Goal: Task Accomplishment & Management: Complete application form

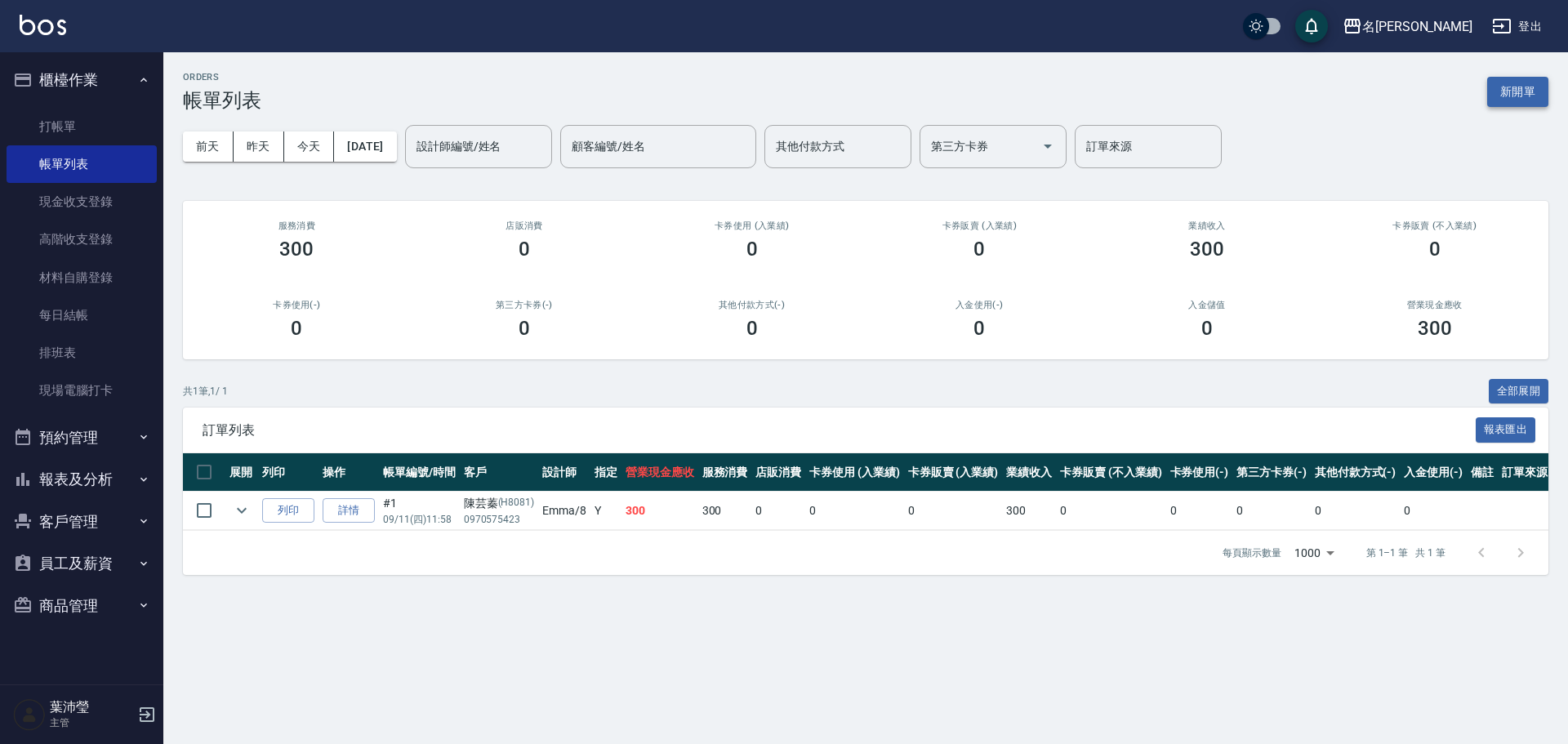
click at [1499, 87] on button "新開單" at bounding box center [1518, 91] width 62 height 30
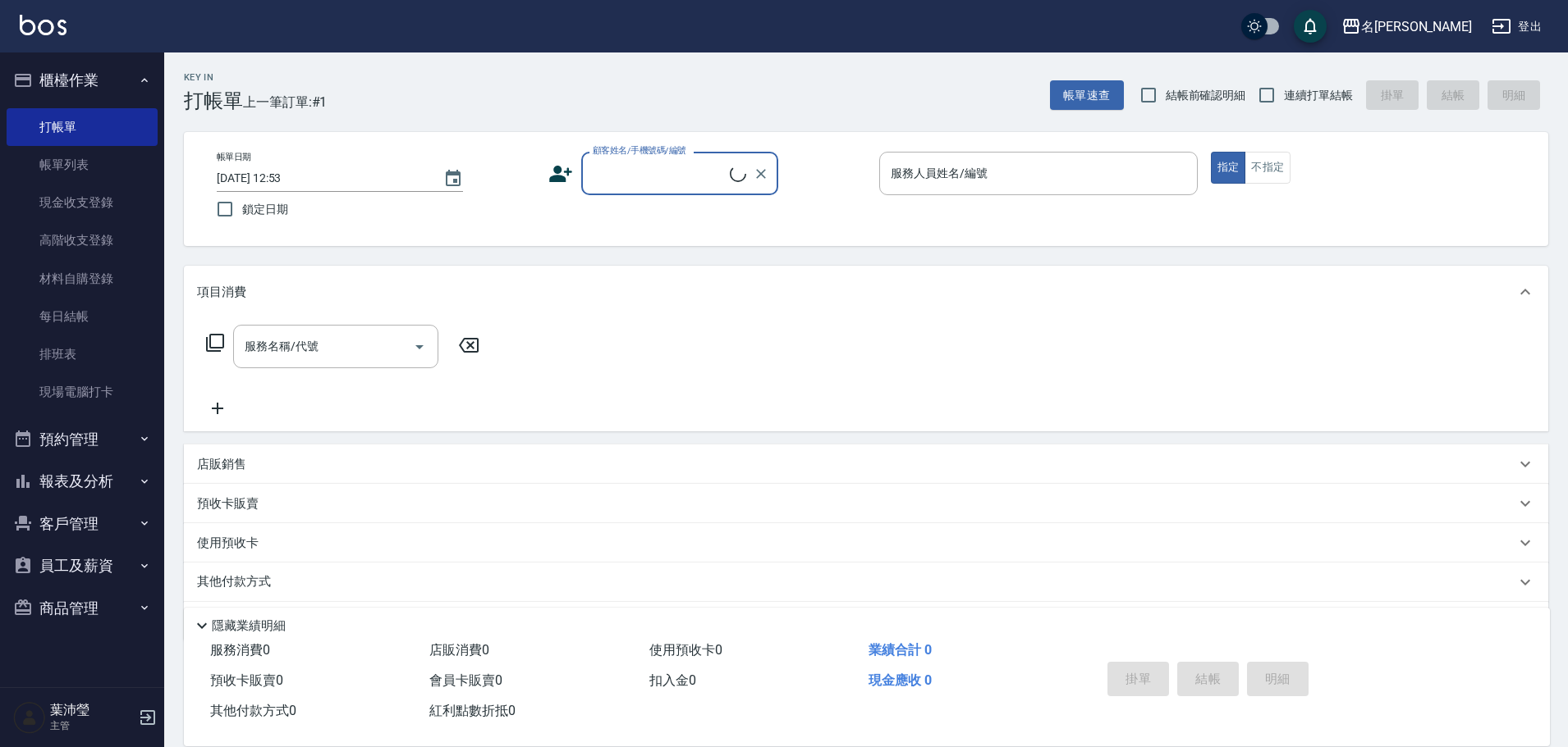
click at [692, 190] on div "顧客姓名/手機號碼/編號" at bounding box center [680, 174] width 197 height 44
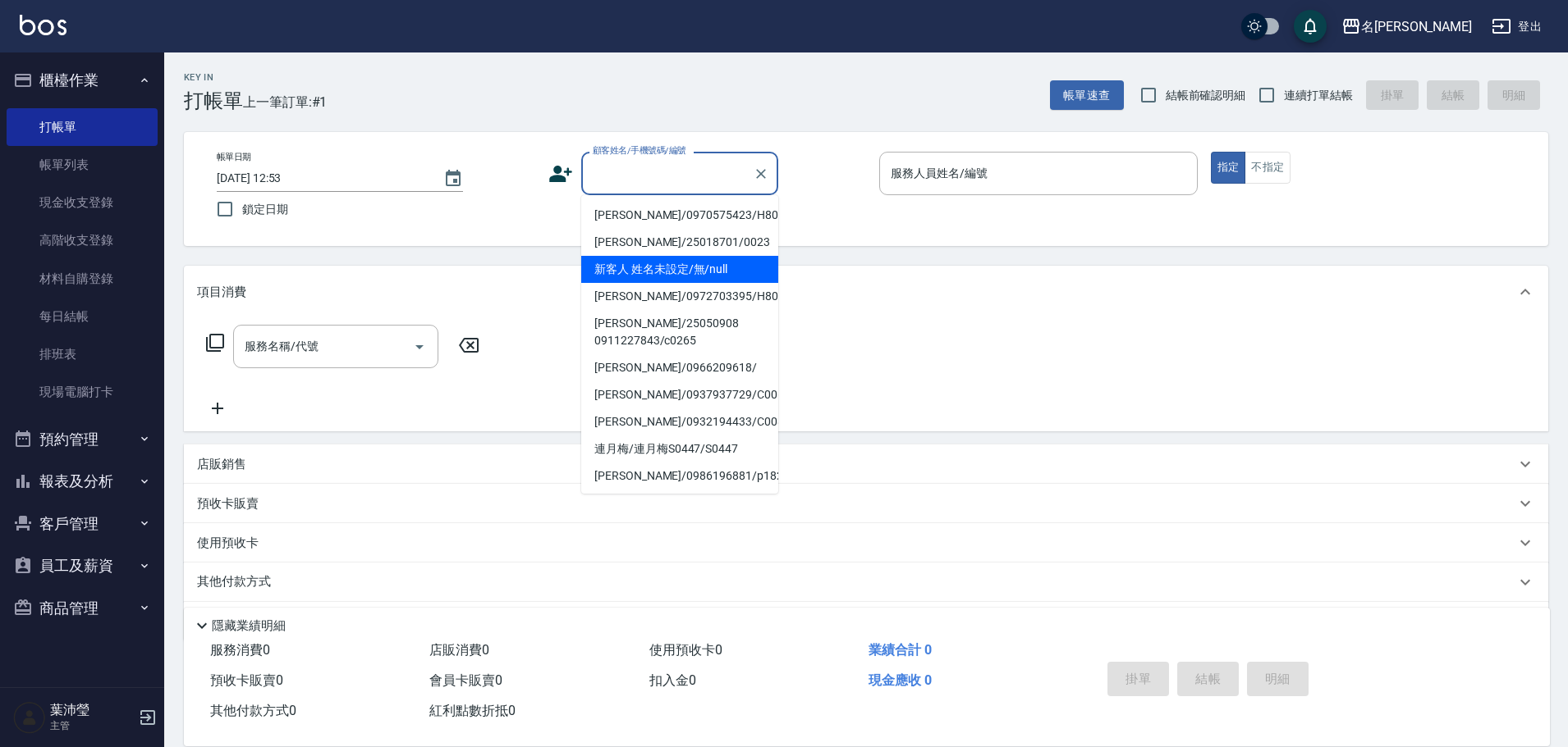
click at [684, 277] on li "新客人 姓名未設定/無/null" at bounding box center [680, 269] width 197 height 27
type input "新客人 姓名未設定/無/null"
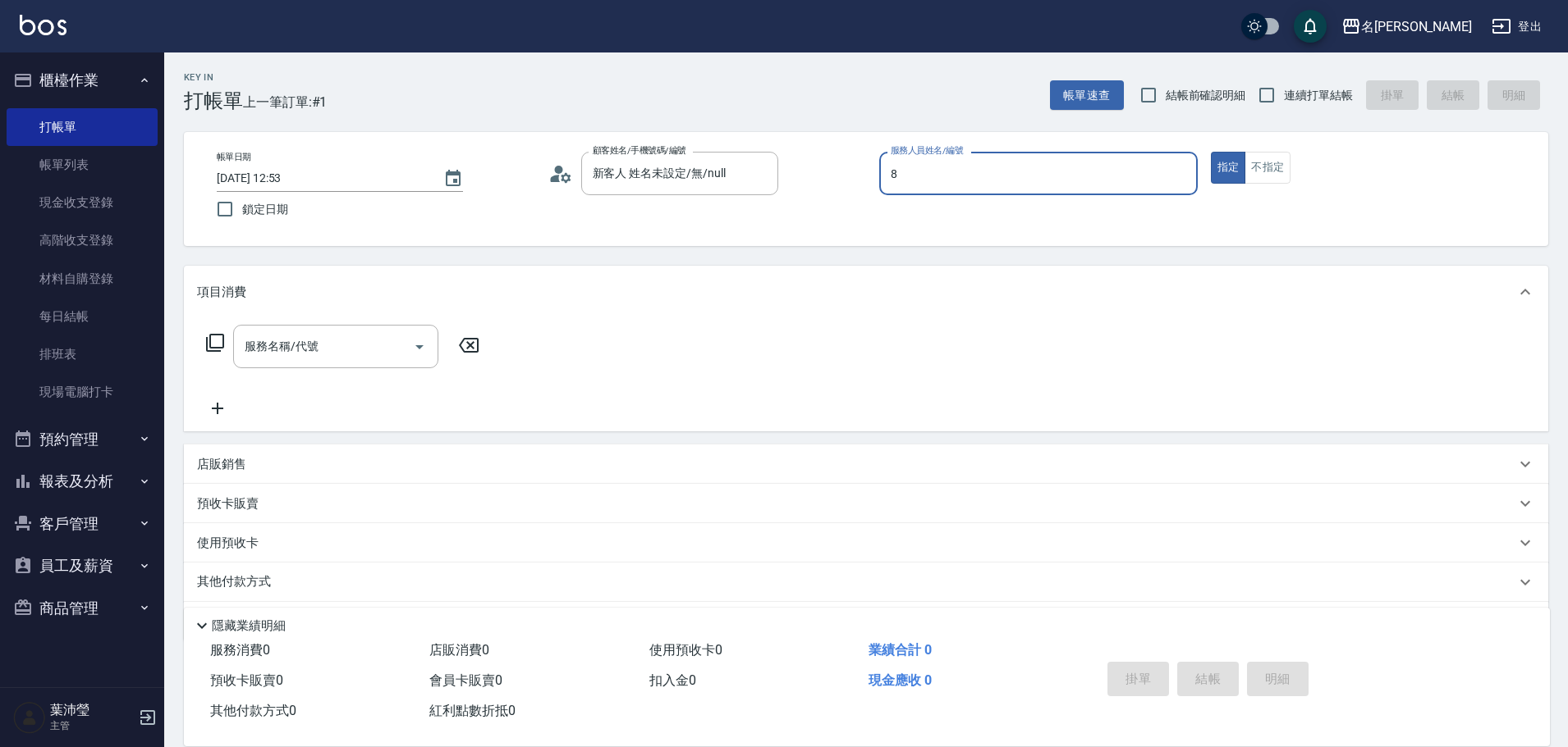
type input "Emma-8"
type button "true"
click at [1255, 154] on button "不指定" at bounding box center [1267, 168] width 46 height 32
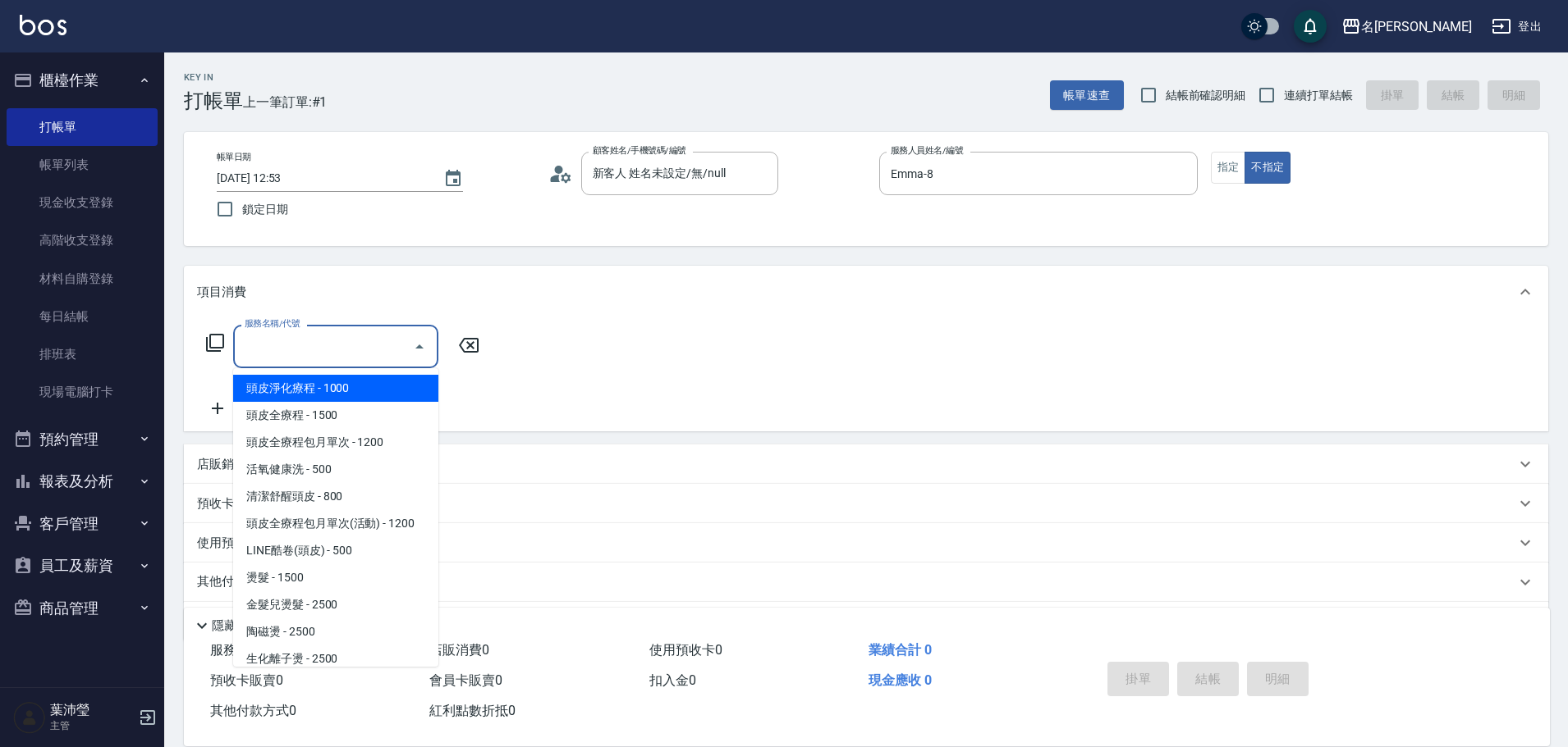
click at [325, 341] on input "服務名稱/代號" at bounding box center [323, 346] width 166 height 29
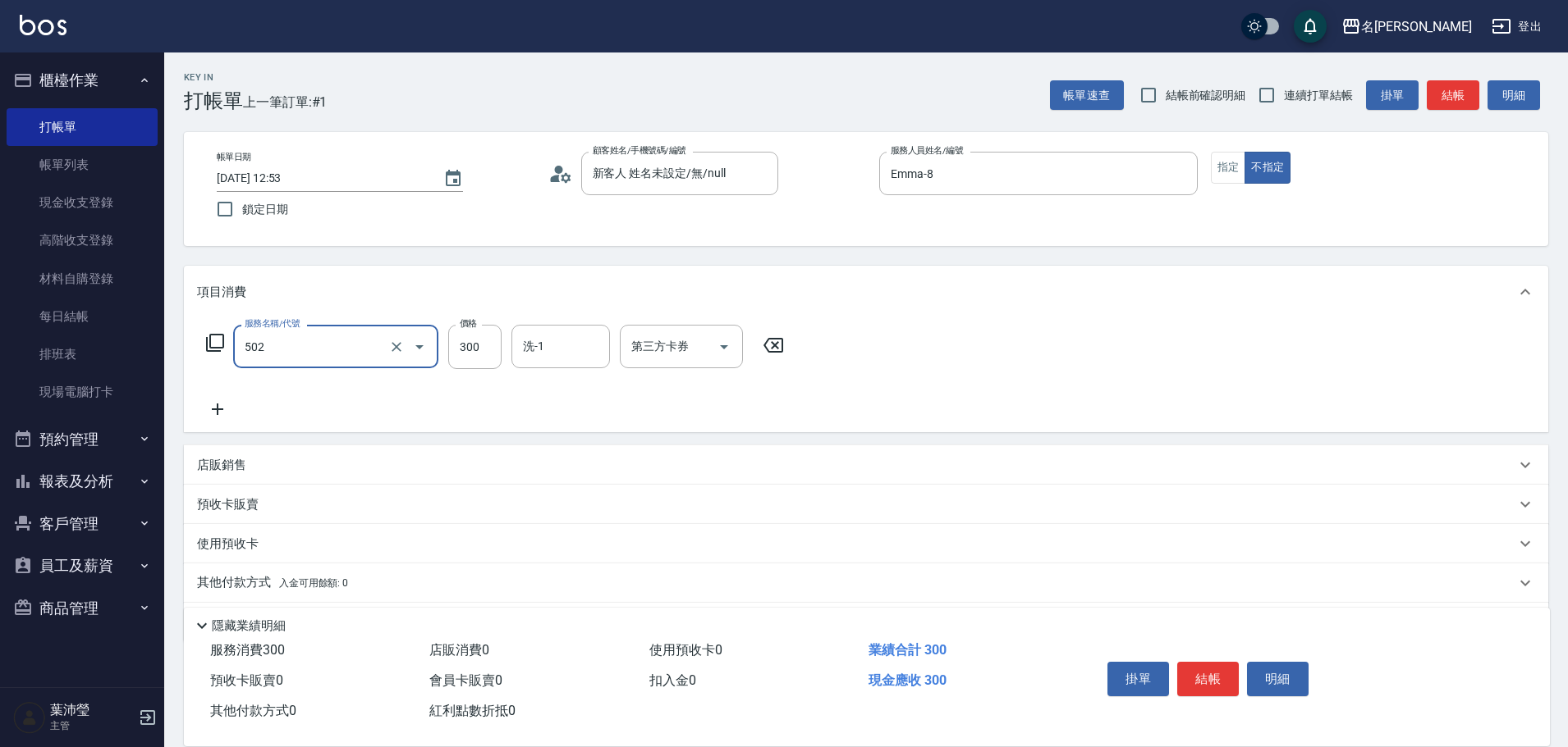
type input "洗髮(502)"
type input "小龍-9"
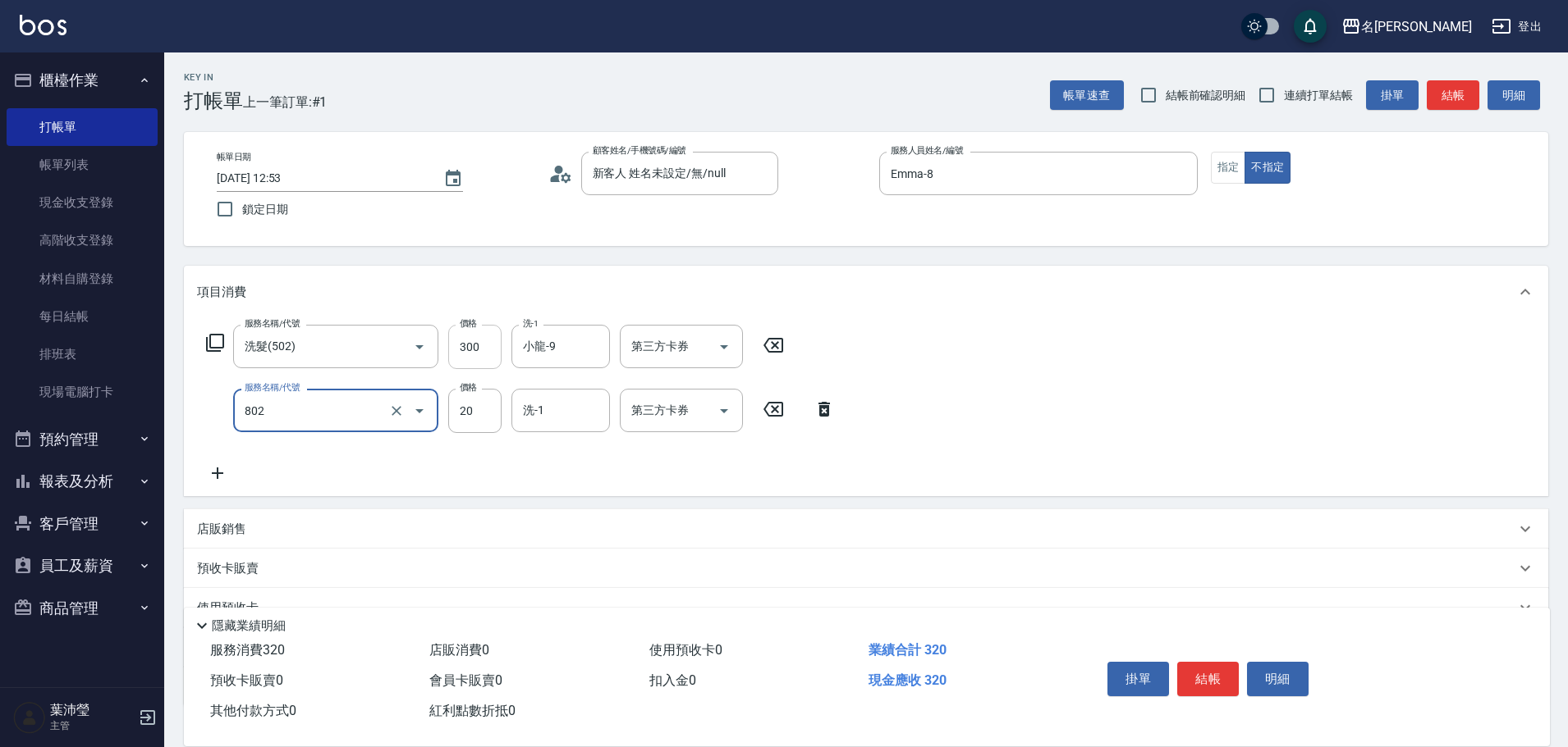
type input "潤絲(802)"
type input "小龍-9"
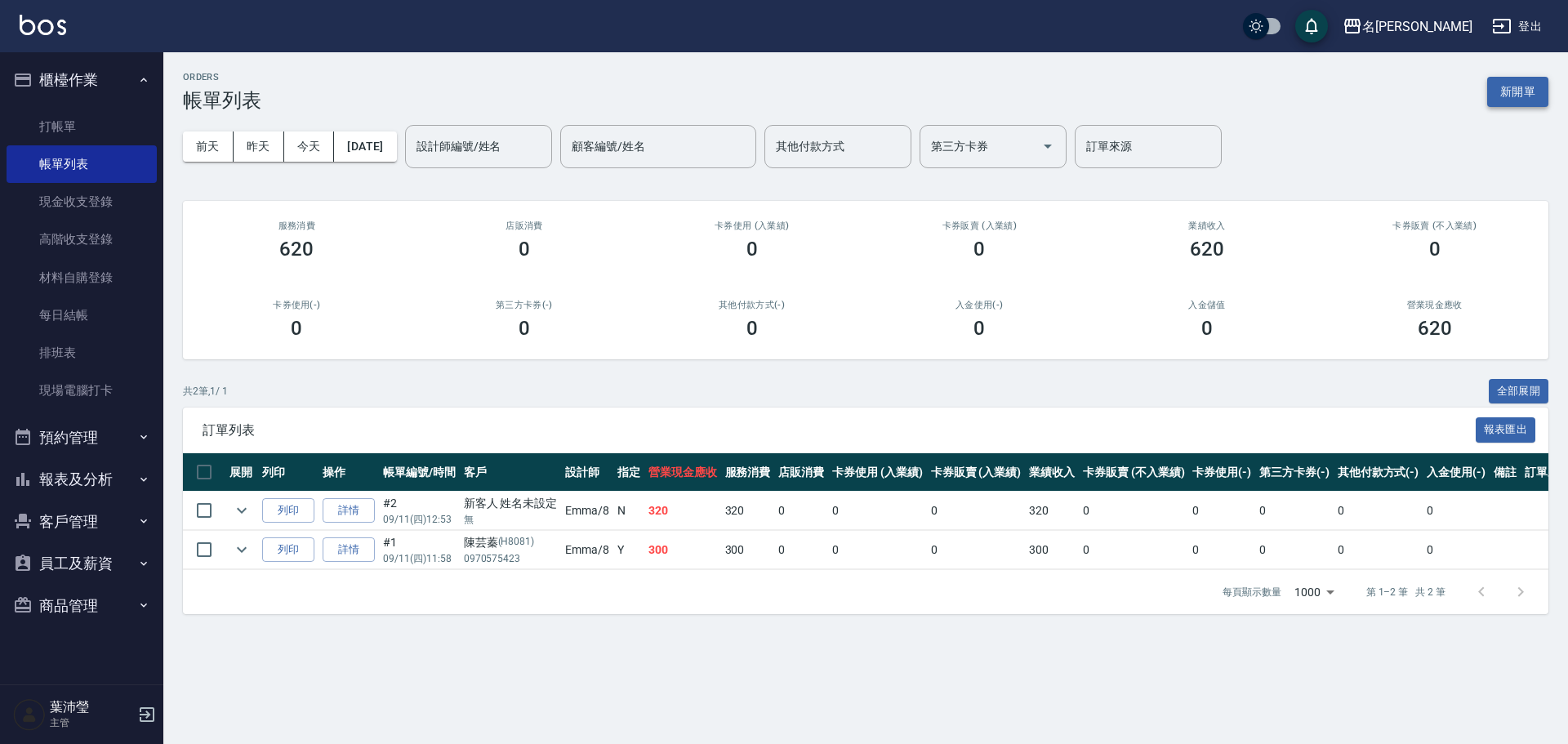
click at [1526, 94] on button "新開單" at bounding box center [1518, 91] width 62 height 30
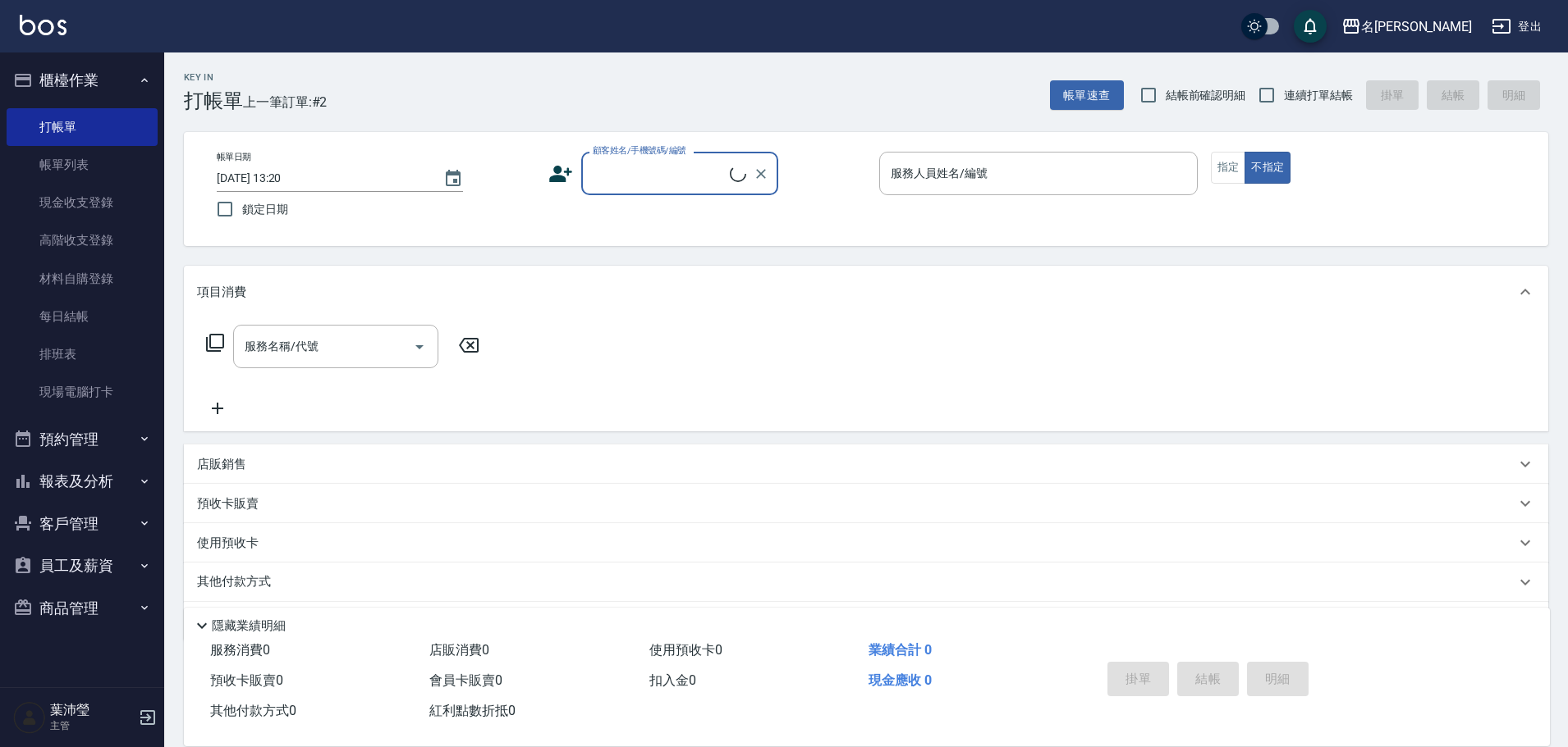
click at [623, 185] on input "顧客姓名/手機號碼/編號" at bounding box center [659, 173] width 141 height 29
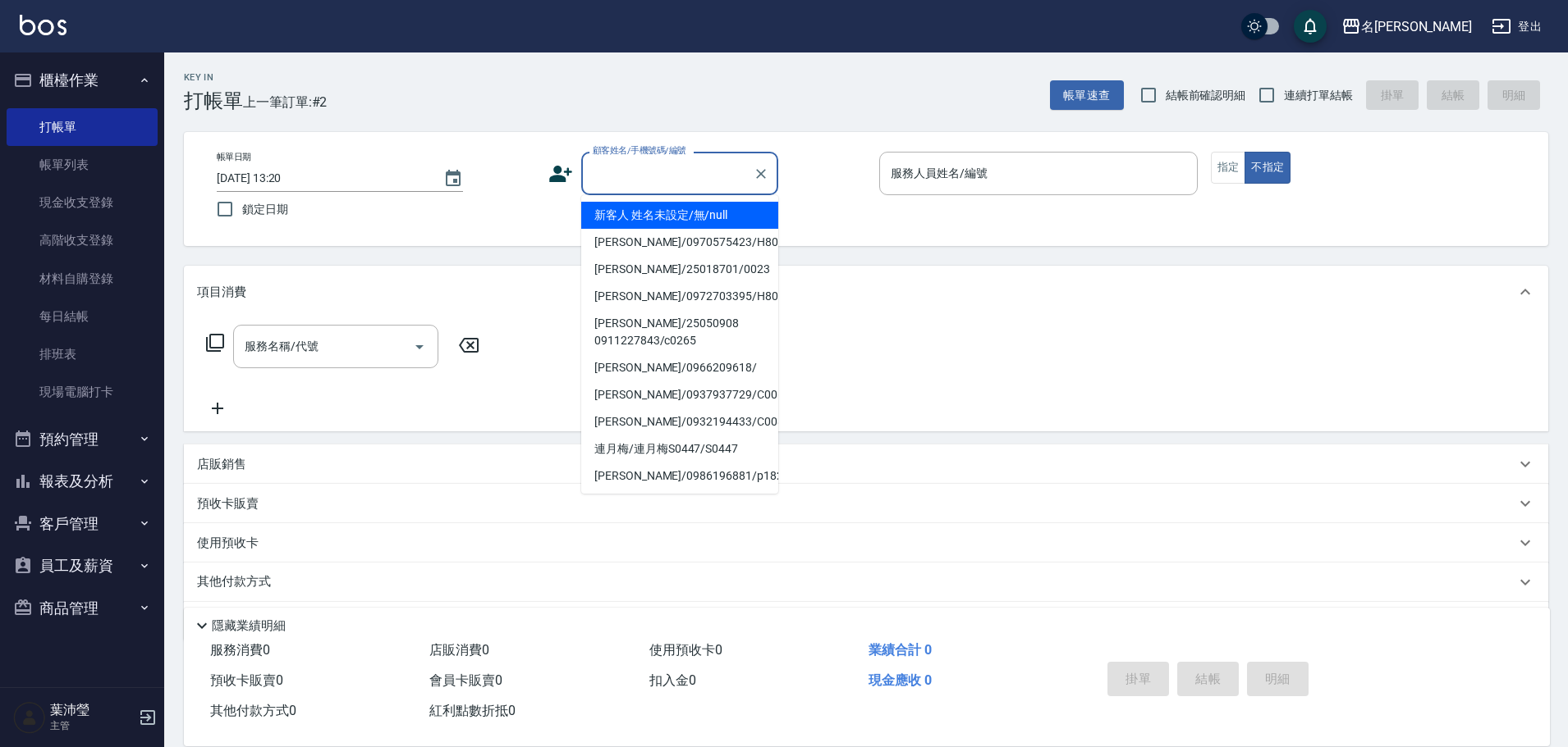
click at [636, 219] on li "新客人 姓名未設定/無/null" at bounding box center [680, 215] width 197 height 27
type input "新客人 姓名未設定/無/null"
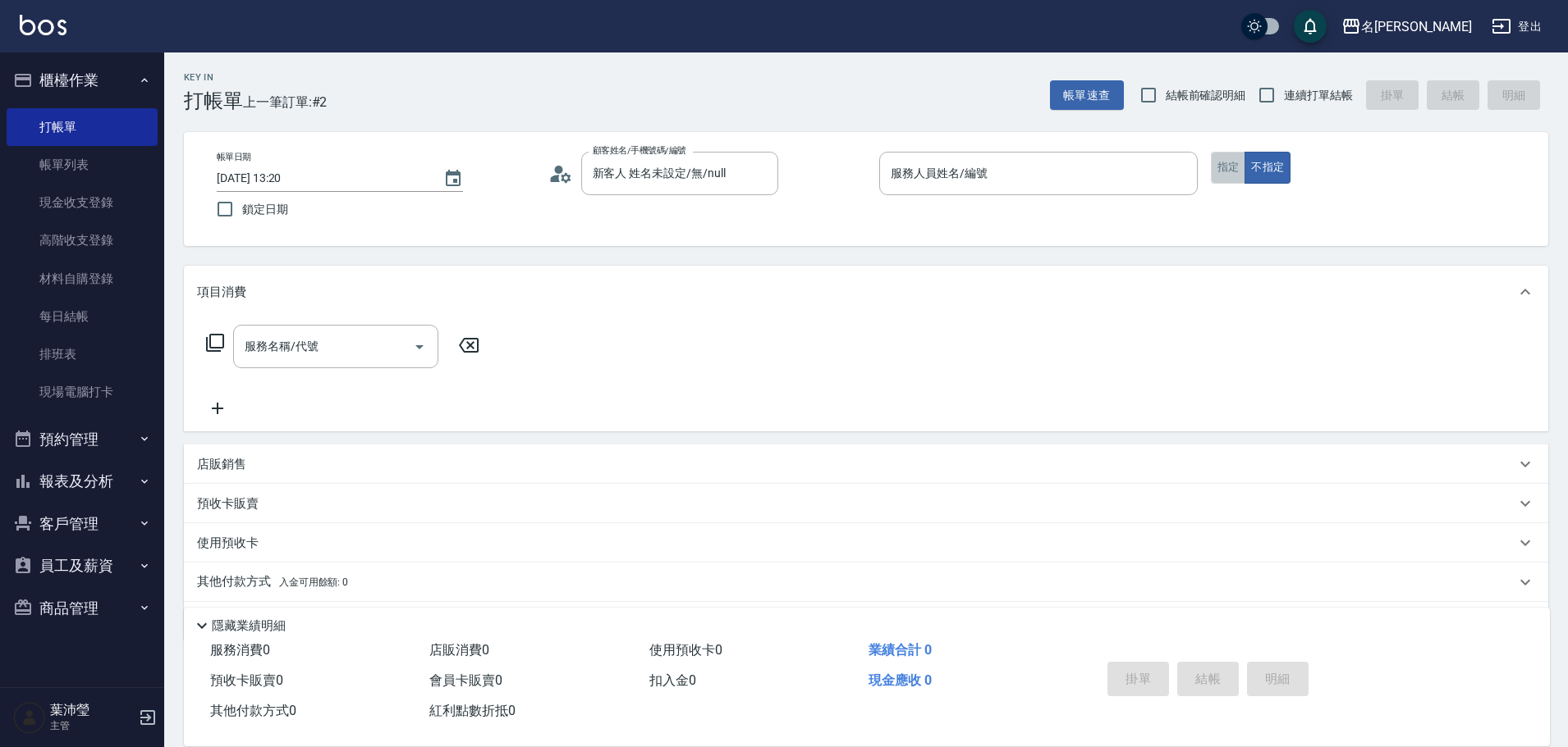
click at [1231, 163] on button "指定" at bounding box center [1228, 168] width 35 height 32
drag, startPoint x: 1147, startPoint y: 186, endPoint x: 1110, endPoint y: 147, distance: 53.8
click at [1146, 186] on input "服務人員姓名/編號" at bounding box center [1038, 173] width 304 height 29
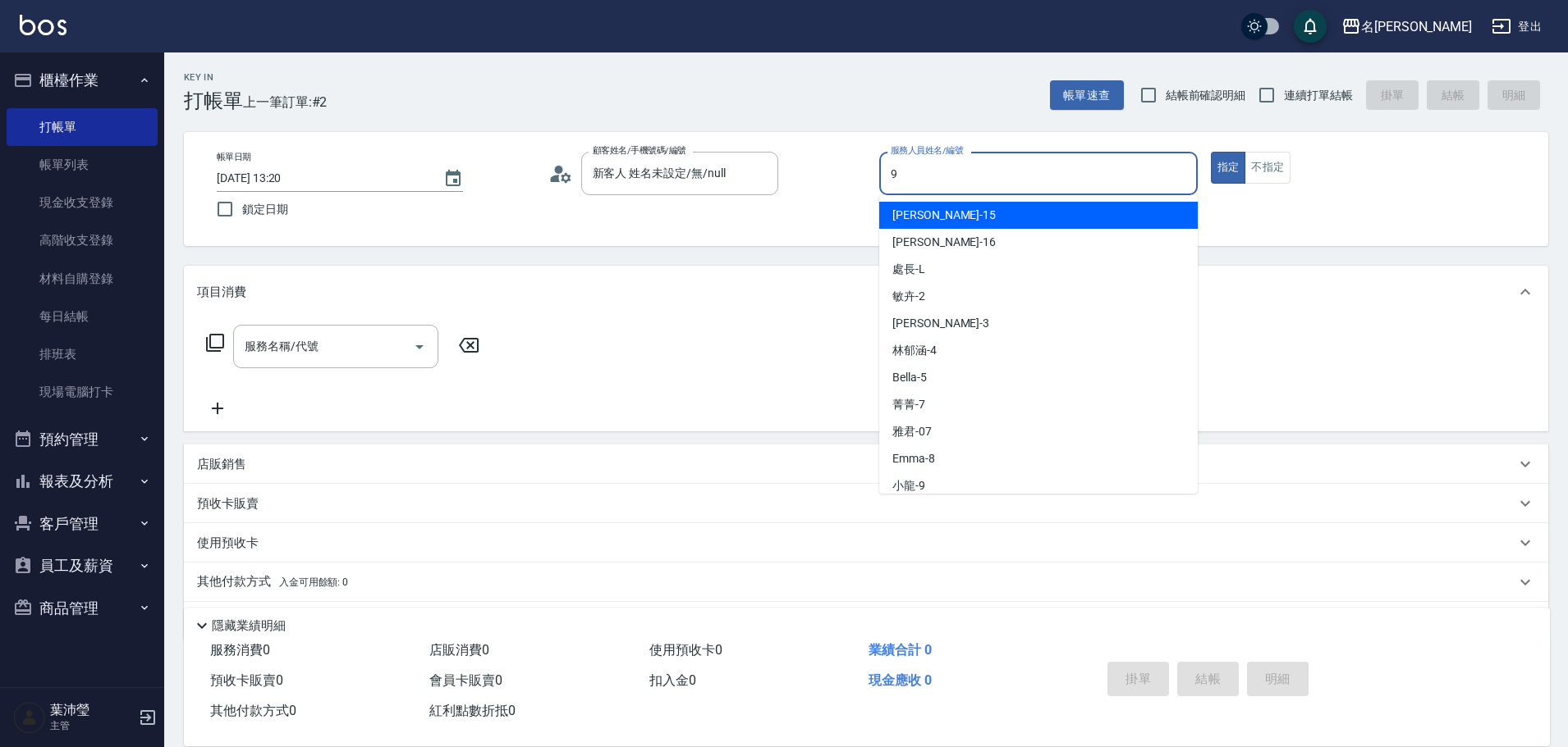
type input "小龍-9"
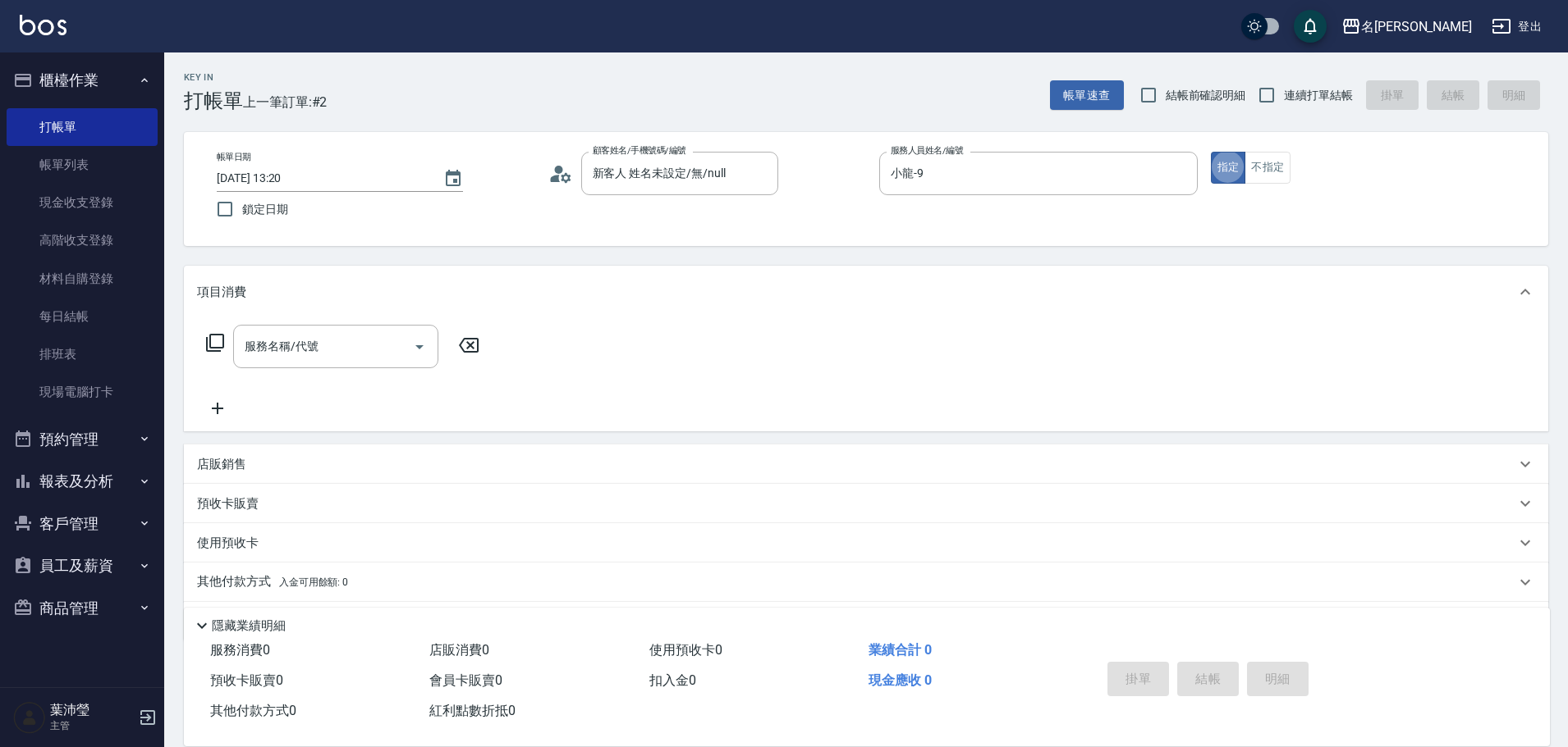
type button "true"
click at [215, 338] on icon at bounding box center [215, 343] width 20 height 20
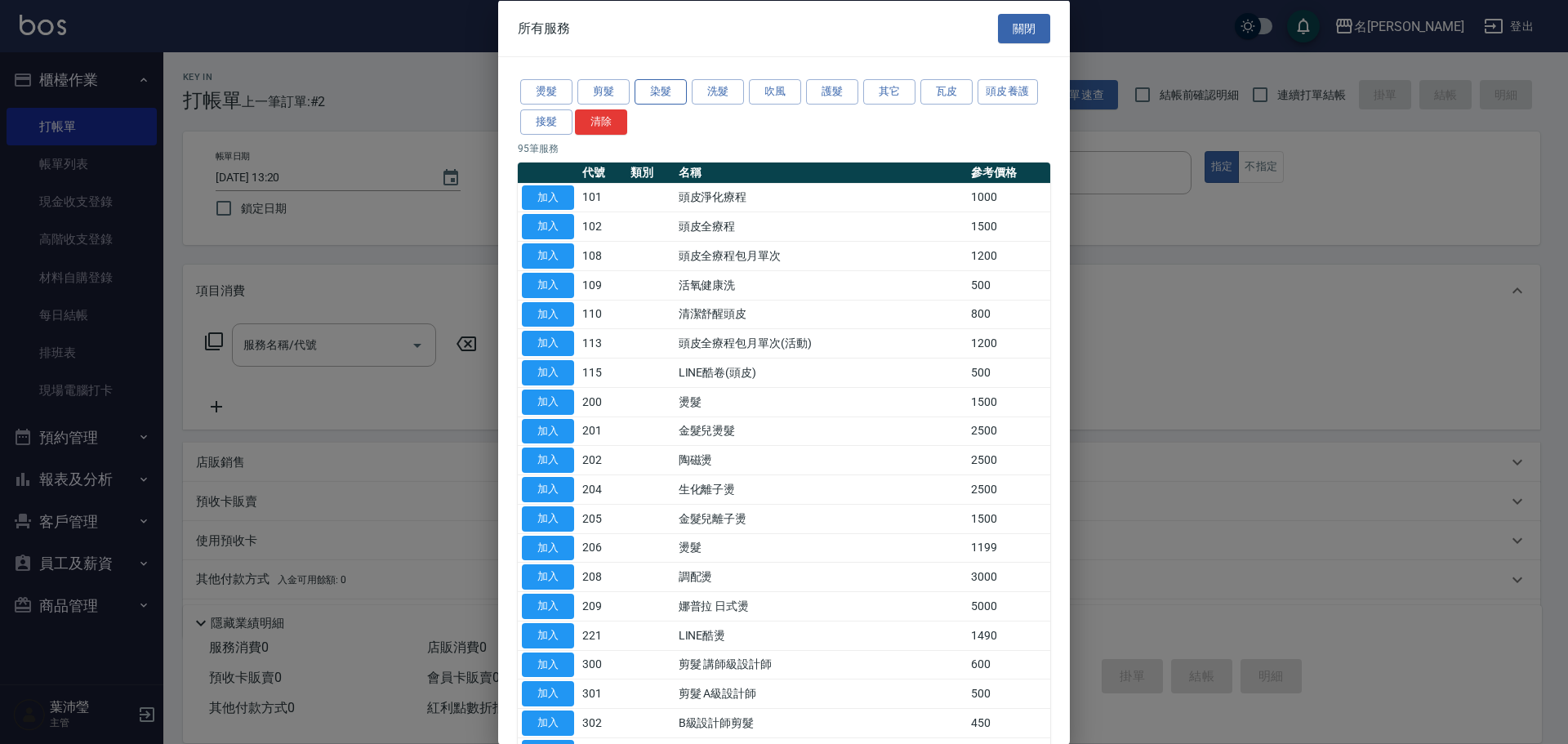
click at [648, 89] on button "染髮" at bounding box center [660, 91] width 52 height 25
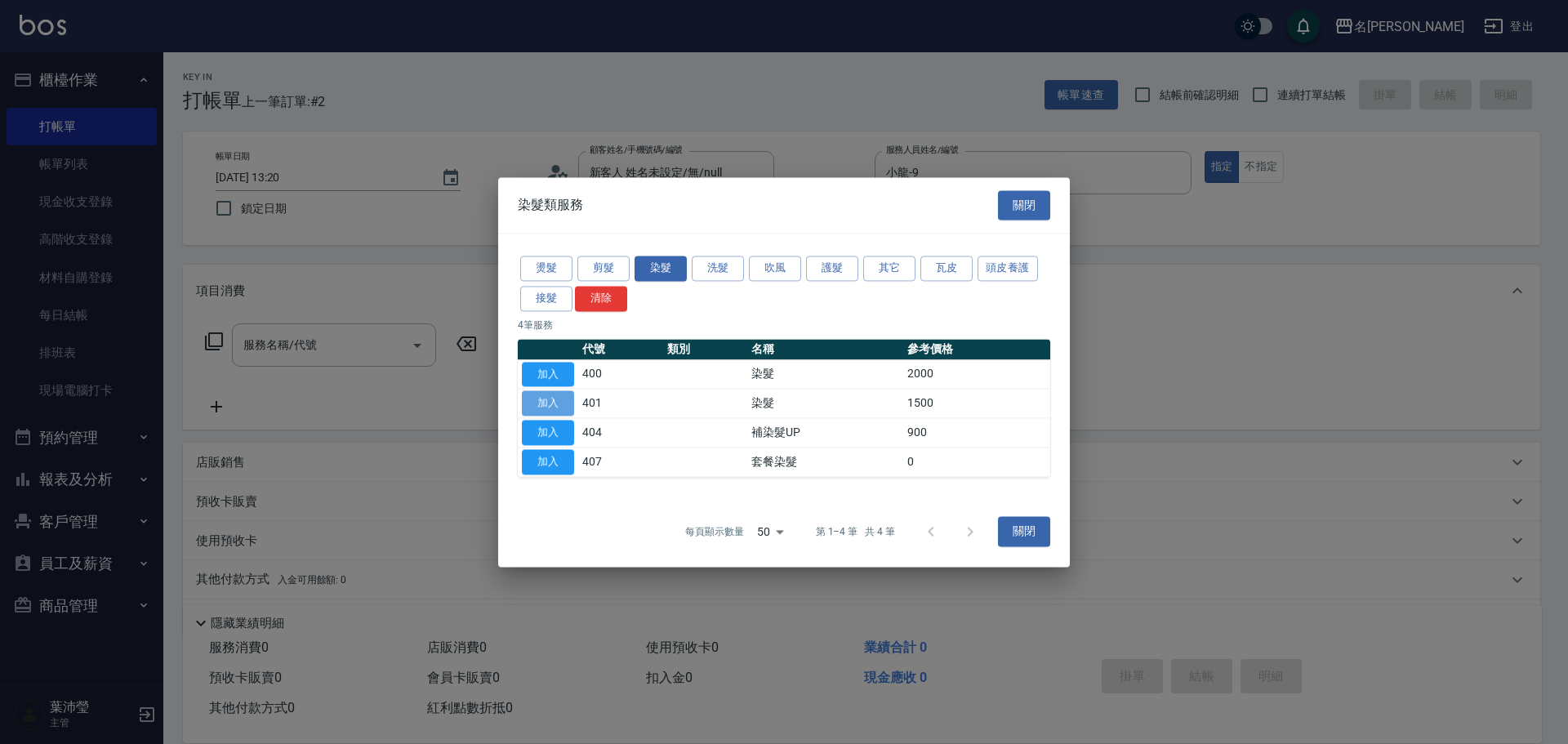
click at [542, 406] on button "加入" at bounding box center [548, 403] width 52 height 25
type input "染髮(401)"
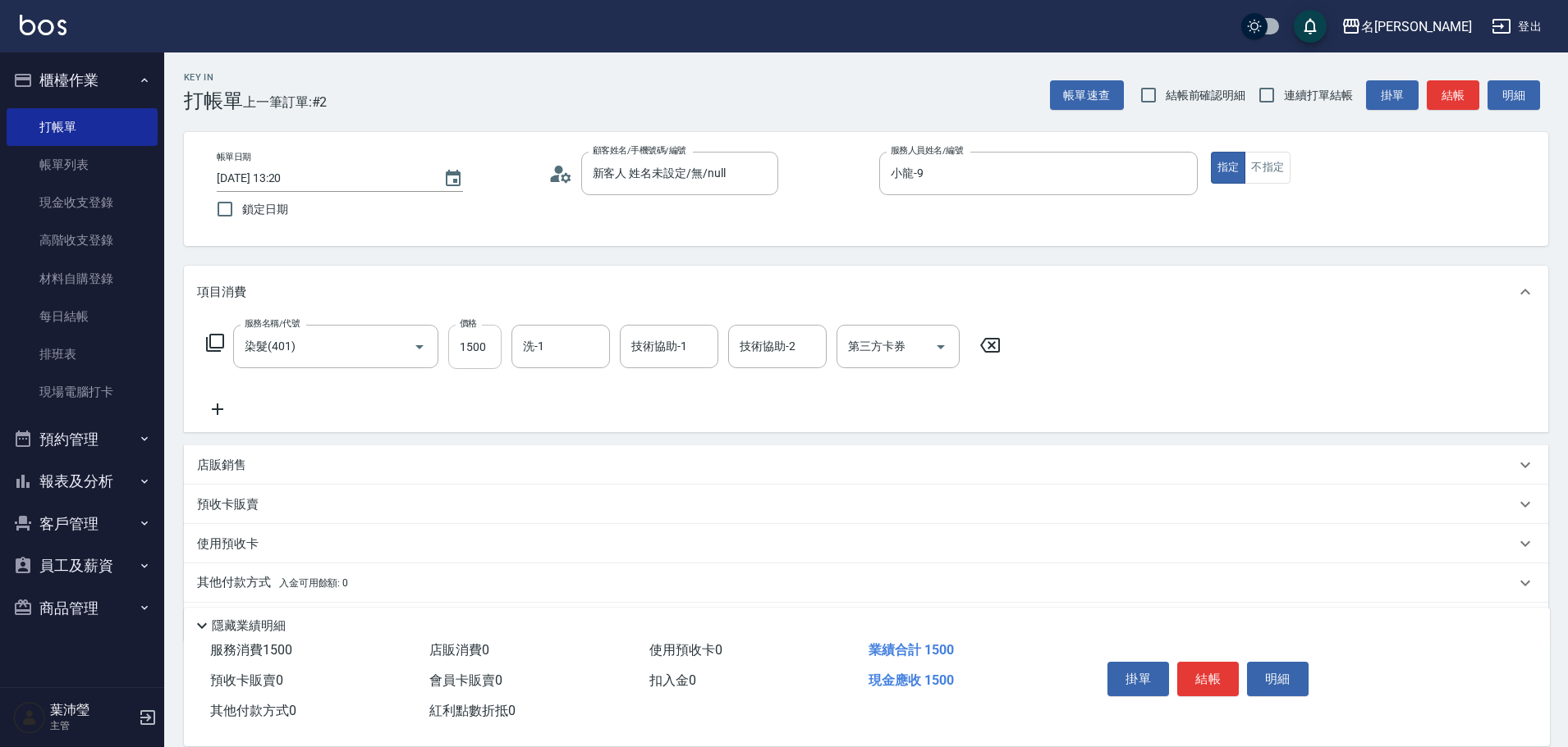
click at [487, 369] on input "1500" at bounding box center [474, 346] width 53 height 45
type input "1490"
click at [225, 336] on div "服務名稱/代號 染髮(401) 服務名稱/代號 價格 1490 價格 洗-1 洗-1 技術協助-1 技術協助-1 技術協助-2 技術協助-2 第三方卡券 第三…" at bounding box center [604, 346] width 814 height 45
click at [219, 338] on icon at bounding box center [215, 343] width 20 height 20
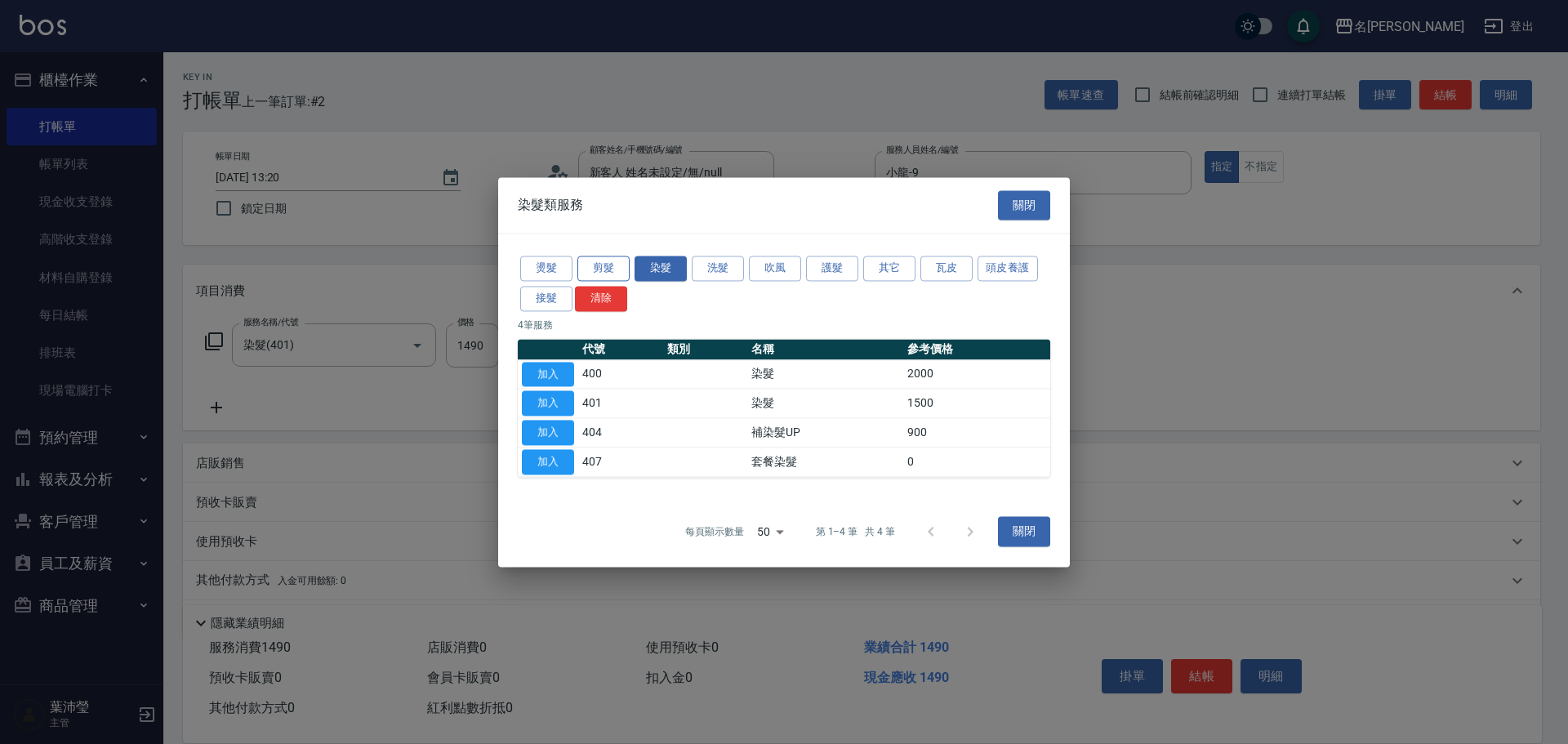
click at [622, 270] on button "剪髮" at bounding box center [604, 268] width 52 height 25
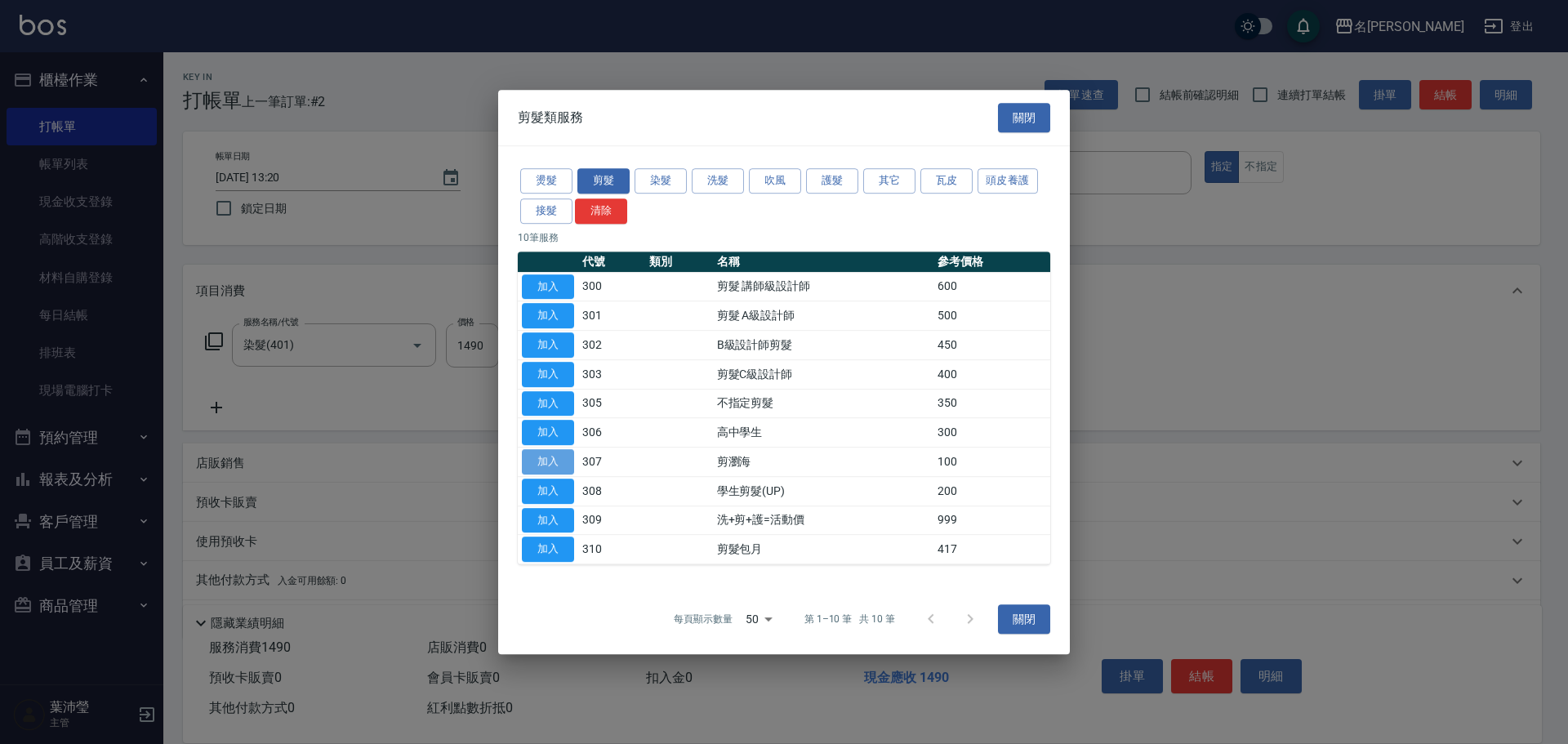
click at [559, 453] on button "加入" at bounding box center [548, 462] width 52 height 25
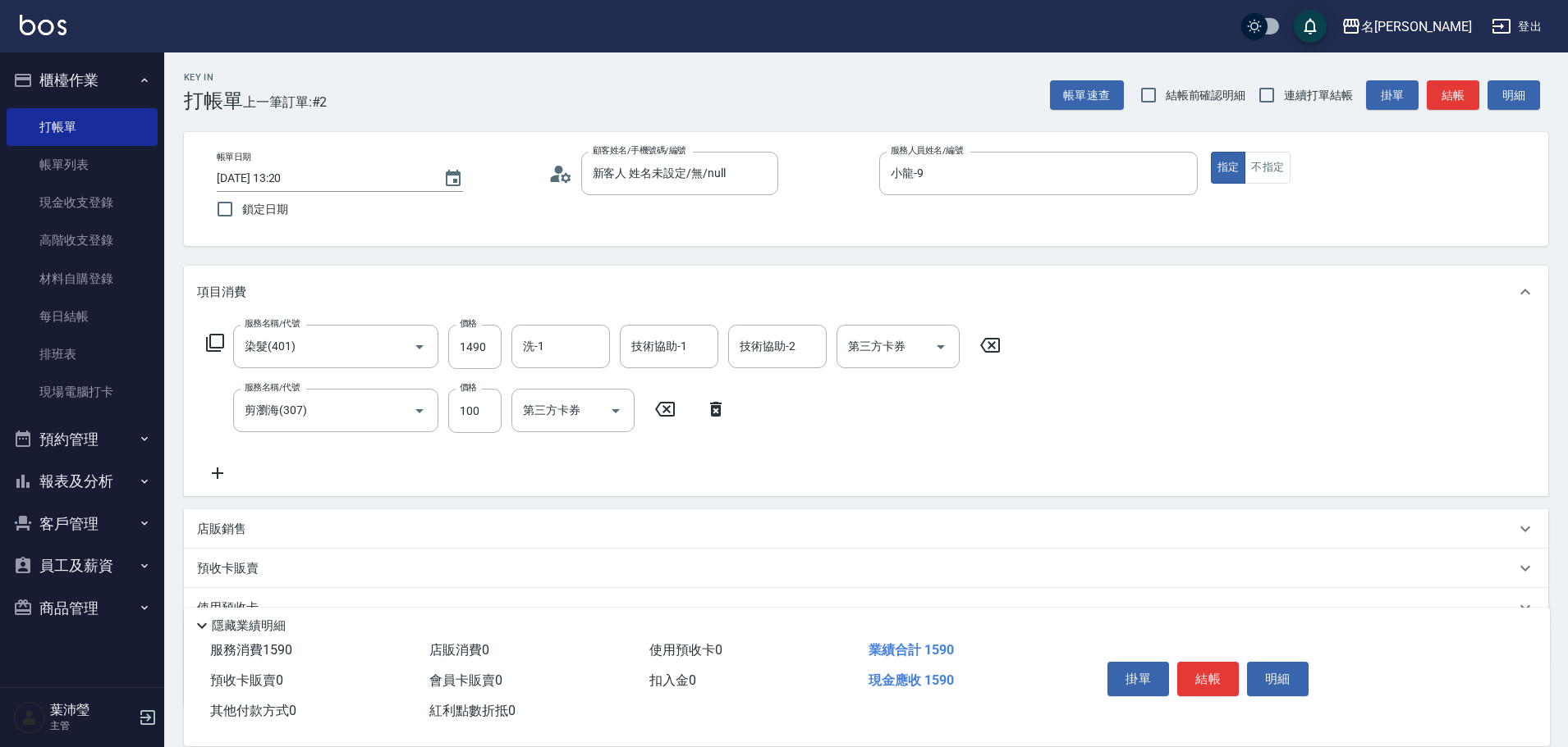
click at [217, 340] on icon at bounding box center [215, 343] width 20 height 20
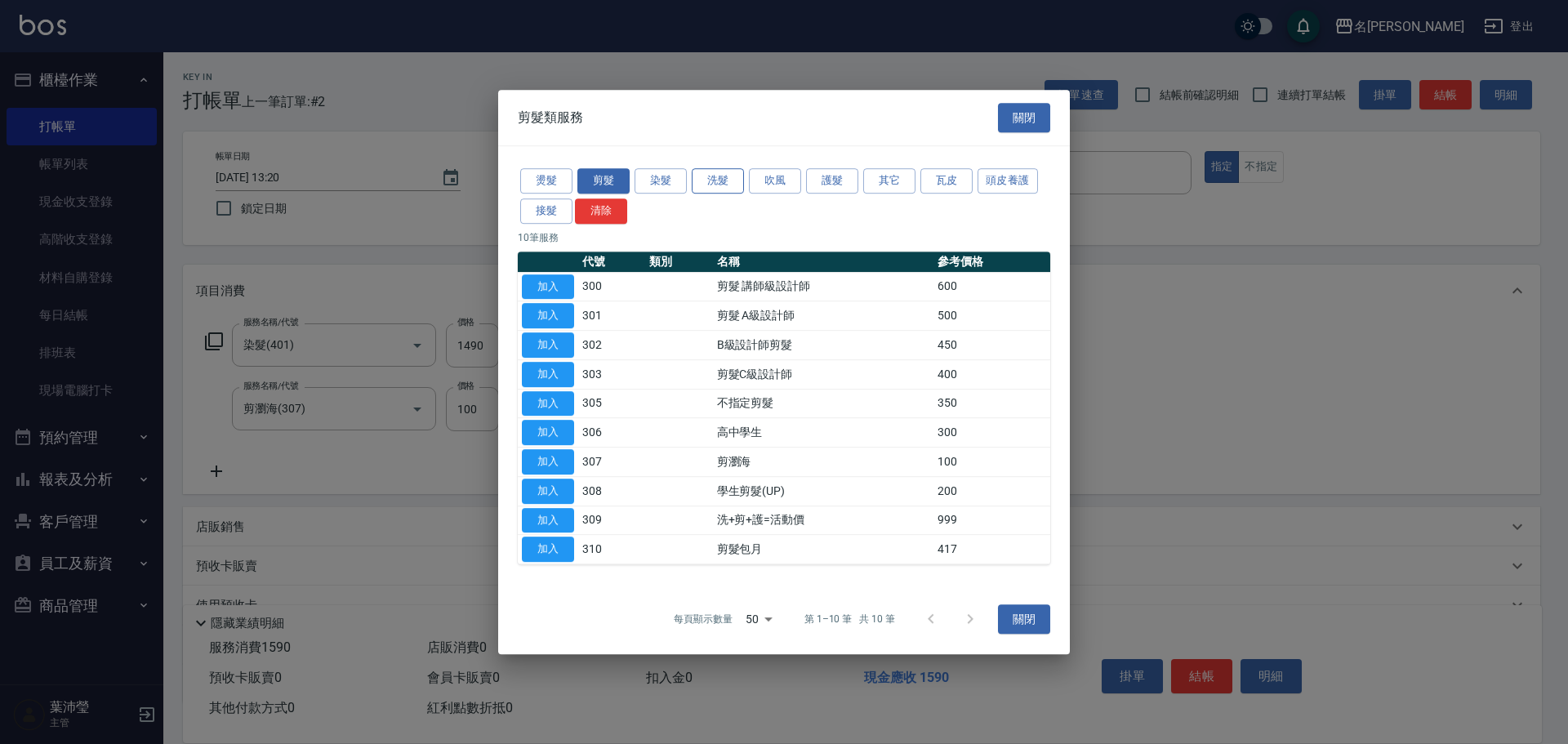
click at [697, 180] on button "洗髮" at bounding box center [718, 181] width 52 height 25
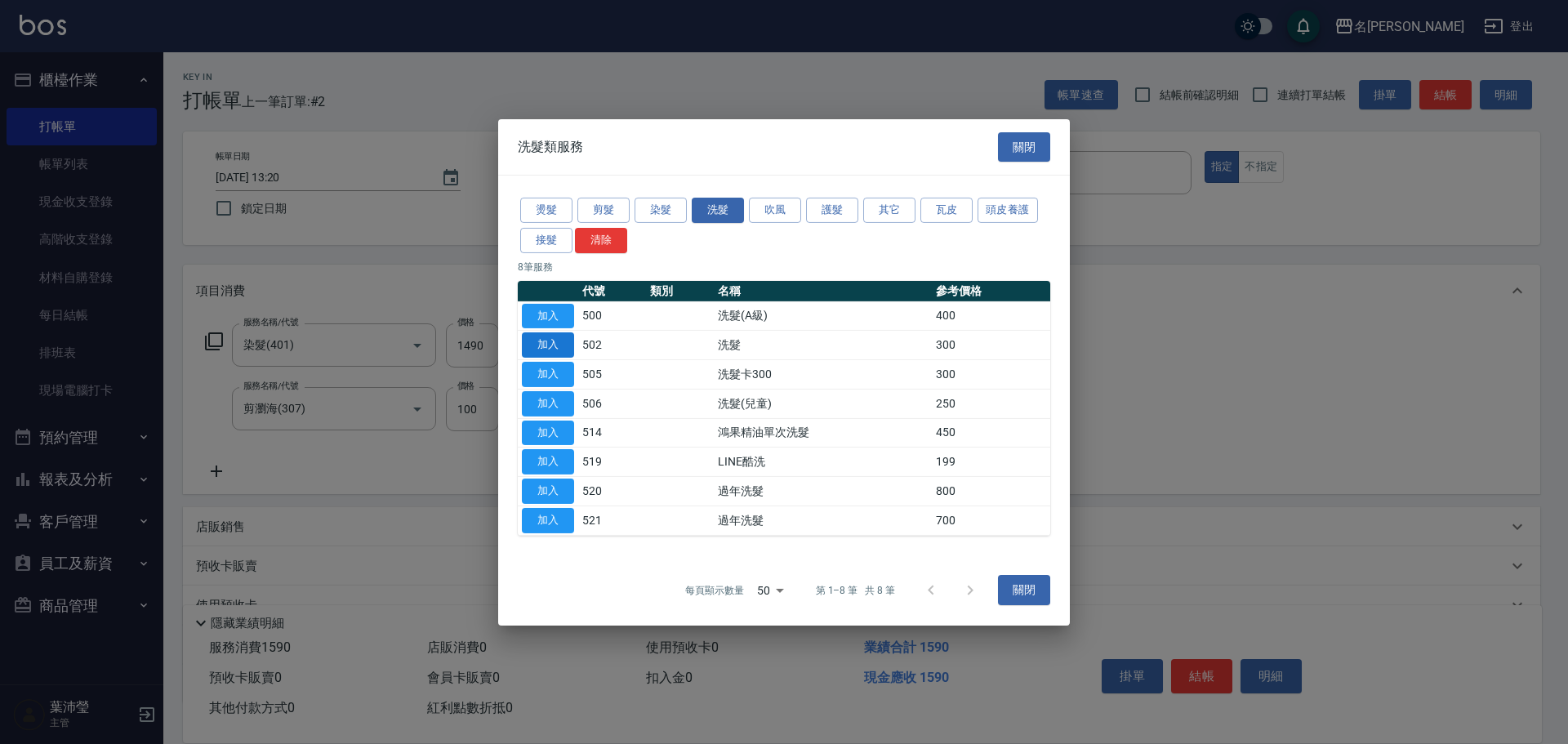
click at [562, 342] on button "加入" at bounding box center [548, 345] width 52 height 25
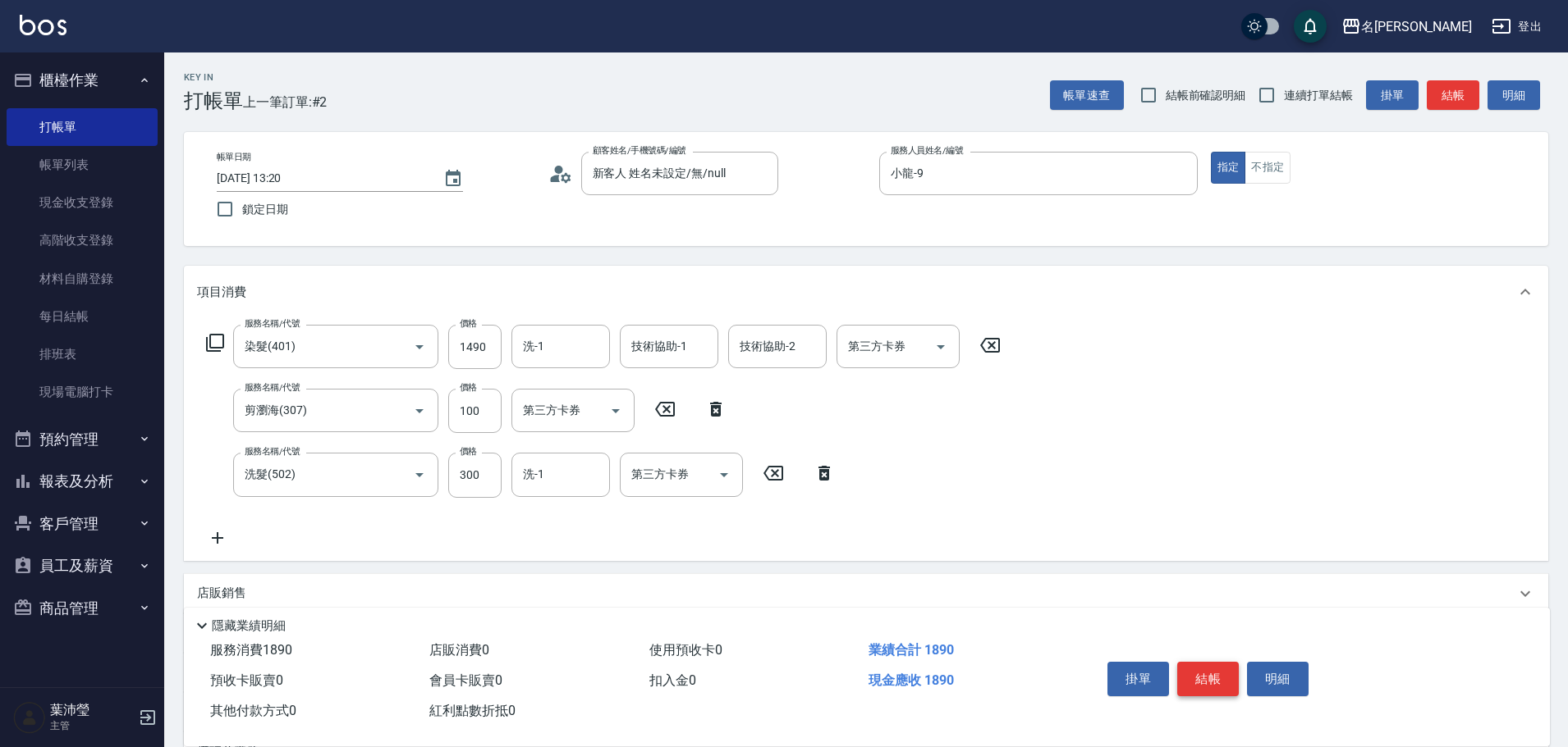
click at [1215, 681] on button "結帳" at bounding box center [1207, 679] width 62 height 34
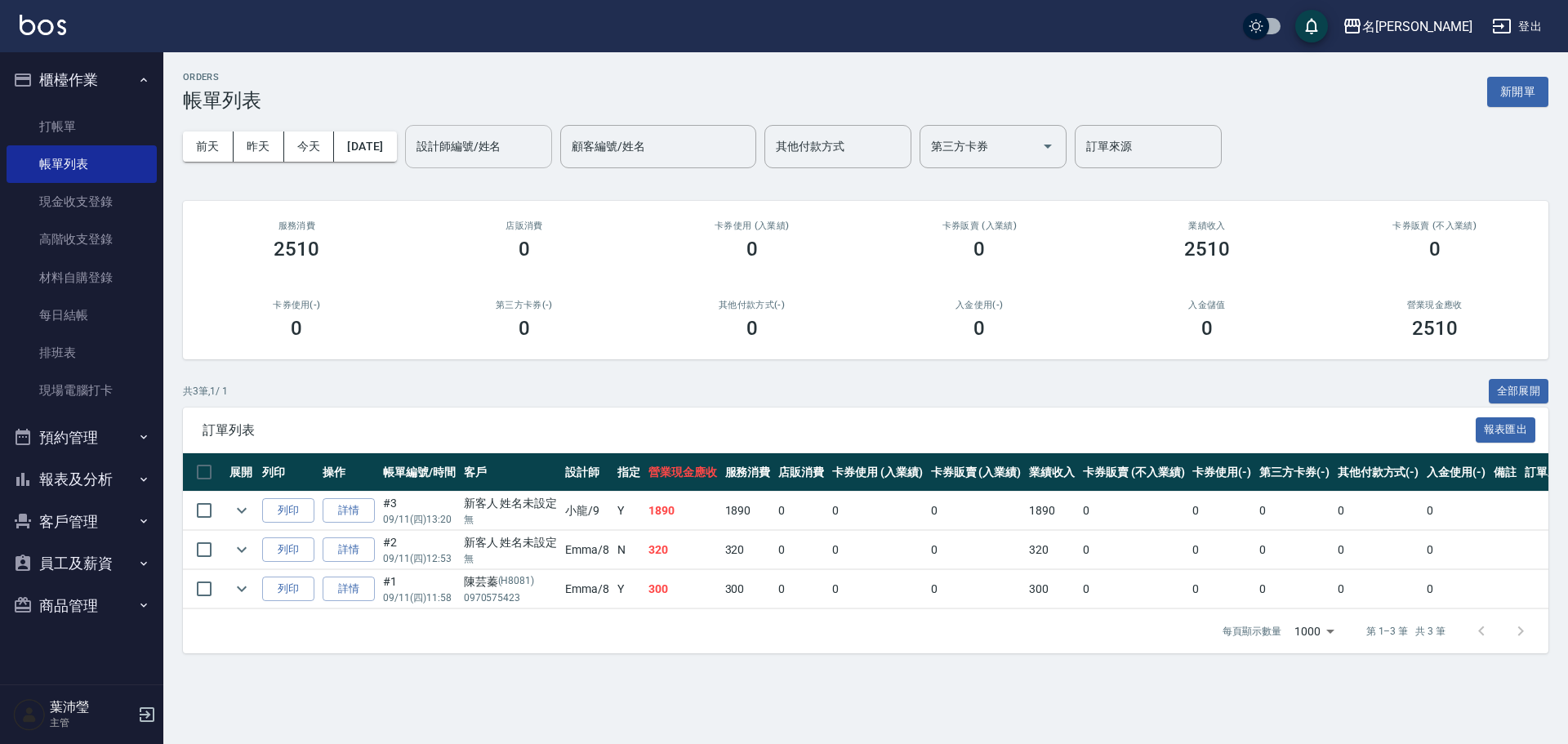
click at [538, 155] on input "設計師編號/姓名" at bounding box center [479, 146] width 132 height 29
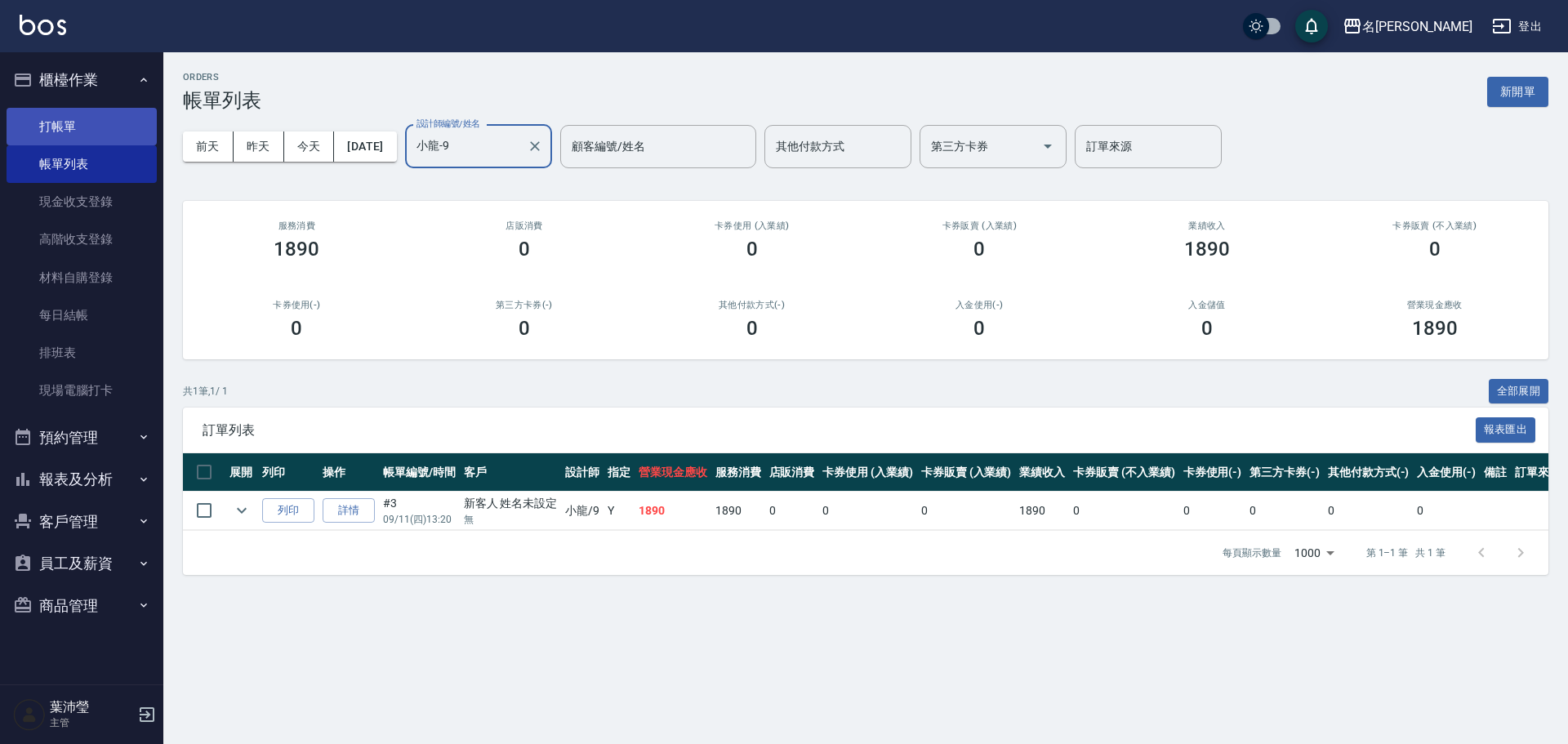
type input "小龍-9"
click at [47, 110] on link "打帳單" at bounding box center [82, 126] width 150 height 37
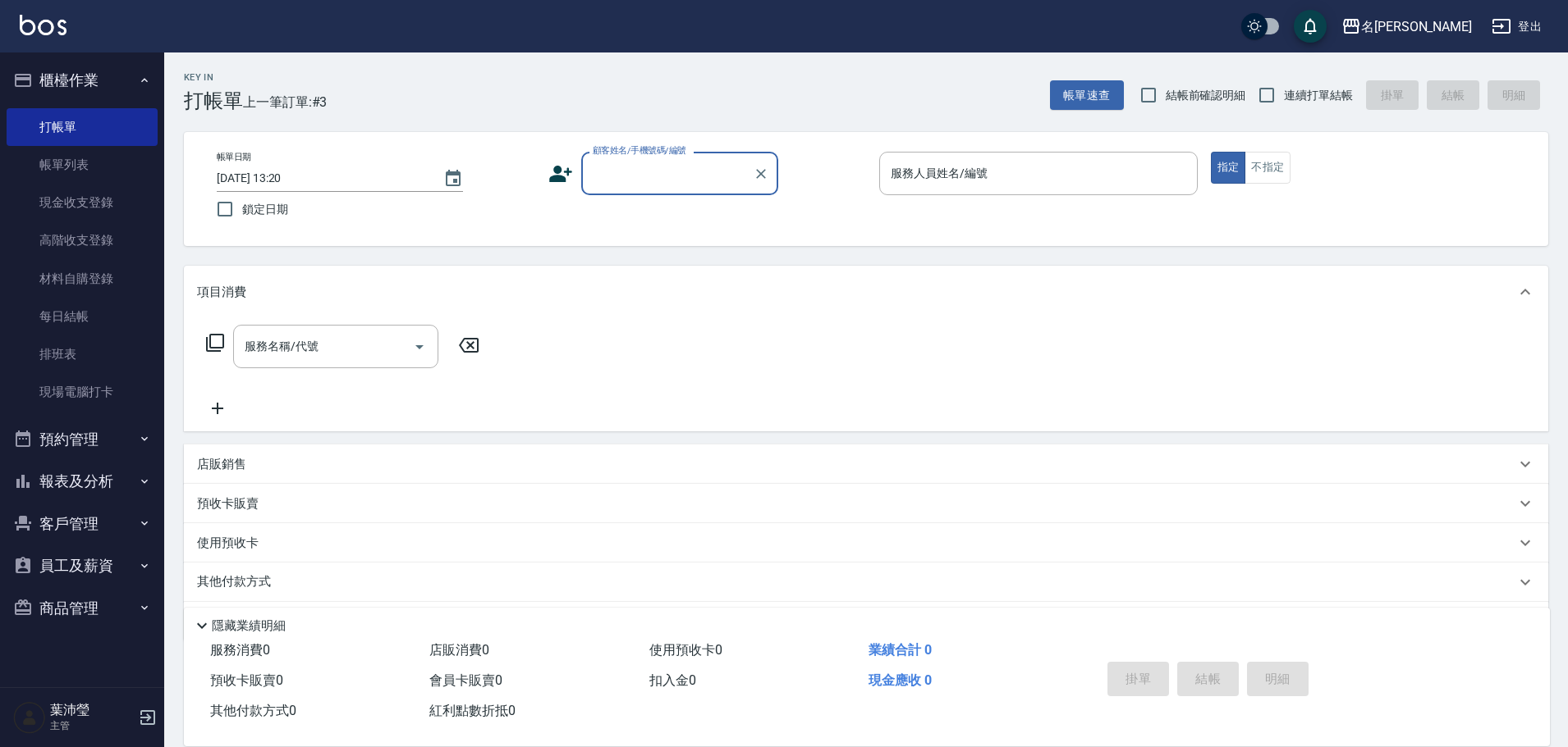
click at [664, 158] on div "顧客姓名/手機號碼/編號" at bounding box center [680, 174] width 197 height 44
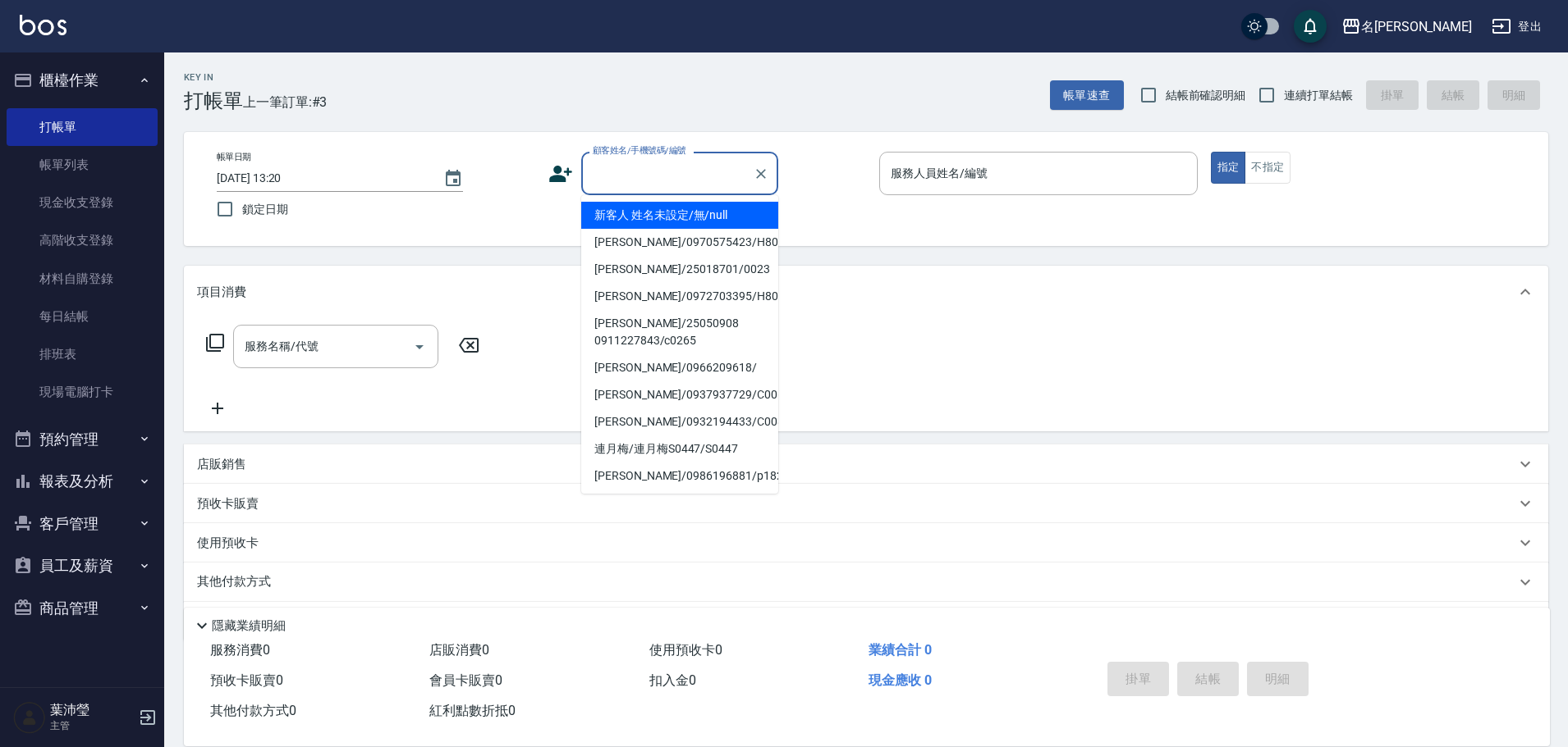
click at [671, 175] on input "顧客姓名/手機號碼/編號" at bounding box center [667, 173] width 157 height 29
click at [666, 210] on li "新客人 姓名未設定/無/null" at bounding box center [680, 215] width 197 height 27
type input "新客人 姓名未設定/無/null"
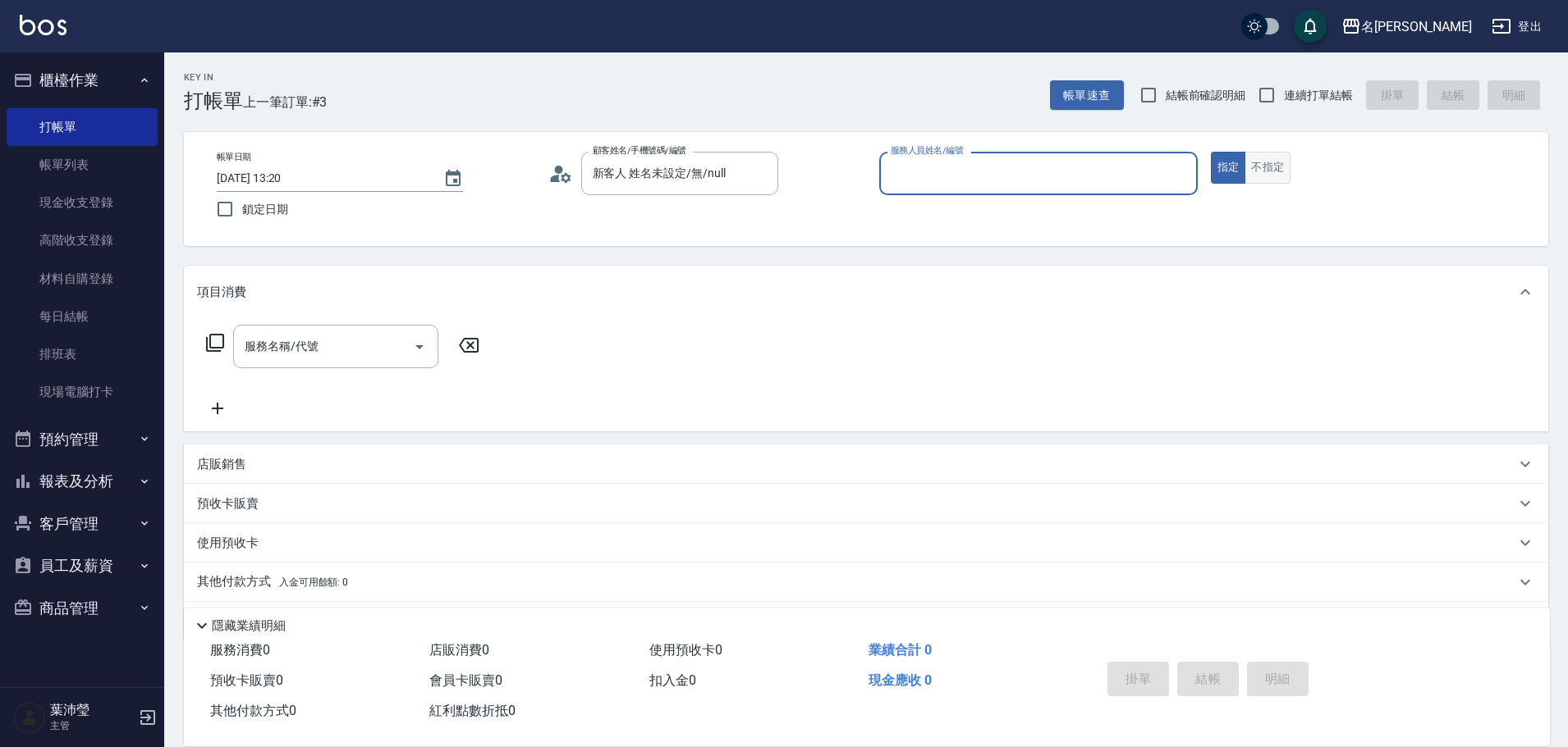
click at [1280, 173] on button "不指定" at bounding box center [1267, 168] width 46 height 32
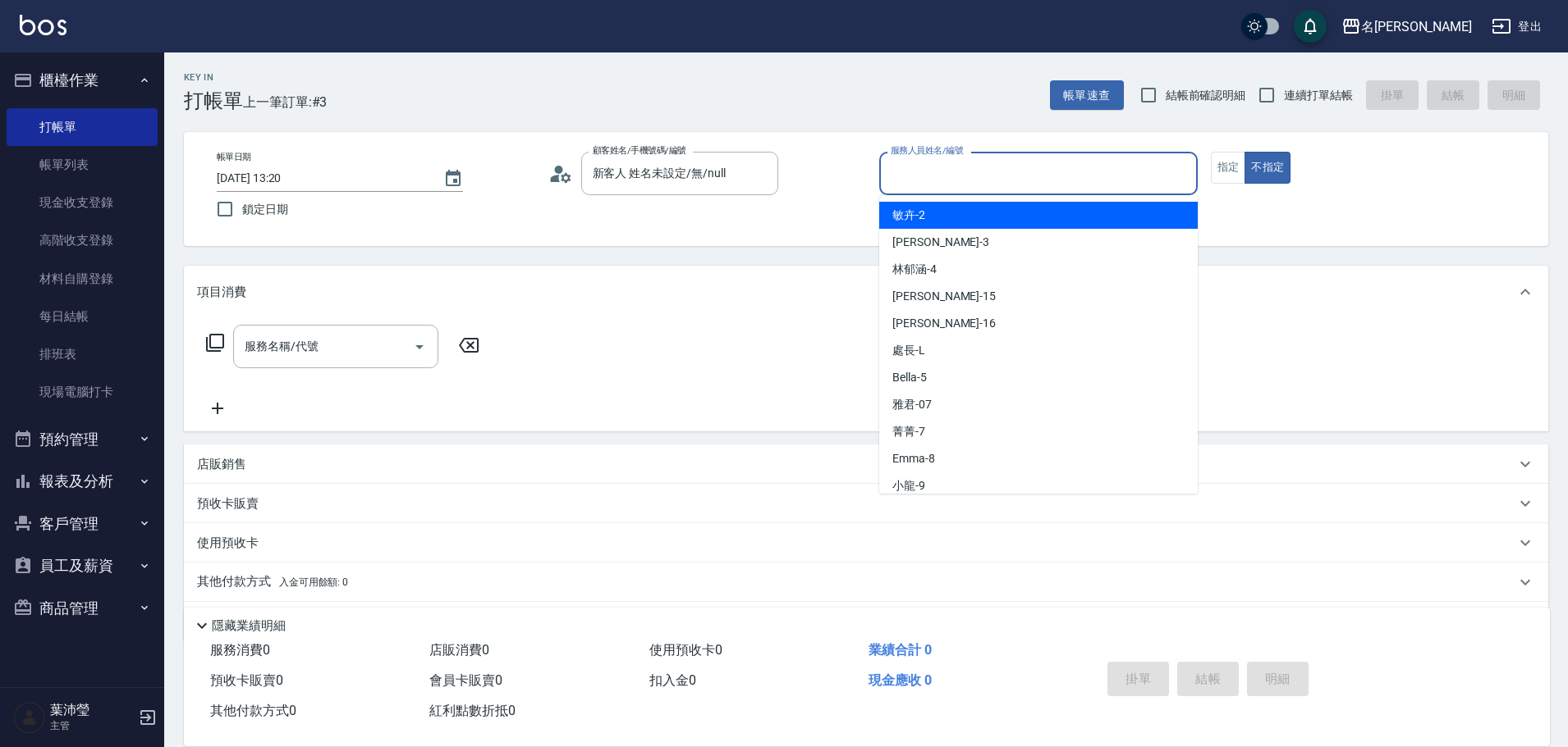
click at [1044, 175] on input "服務人員姓名/編號" at bounding box center [1038, 173] width 304 height 29
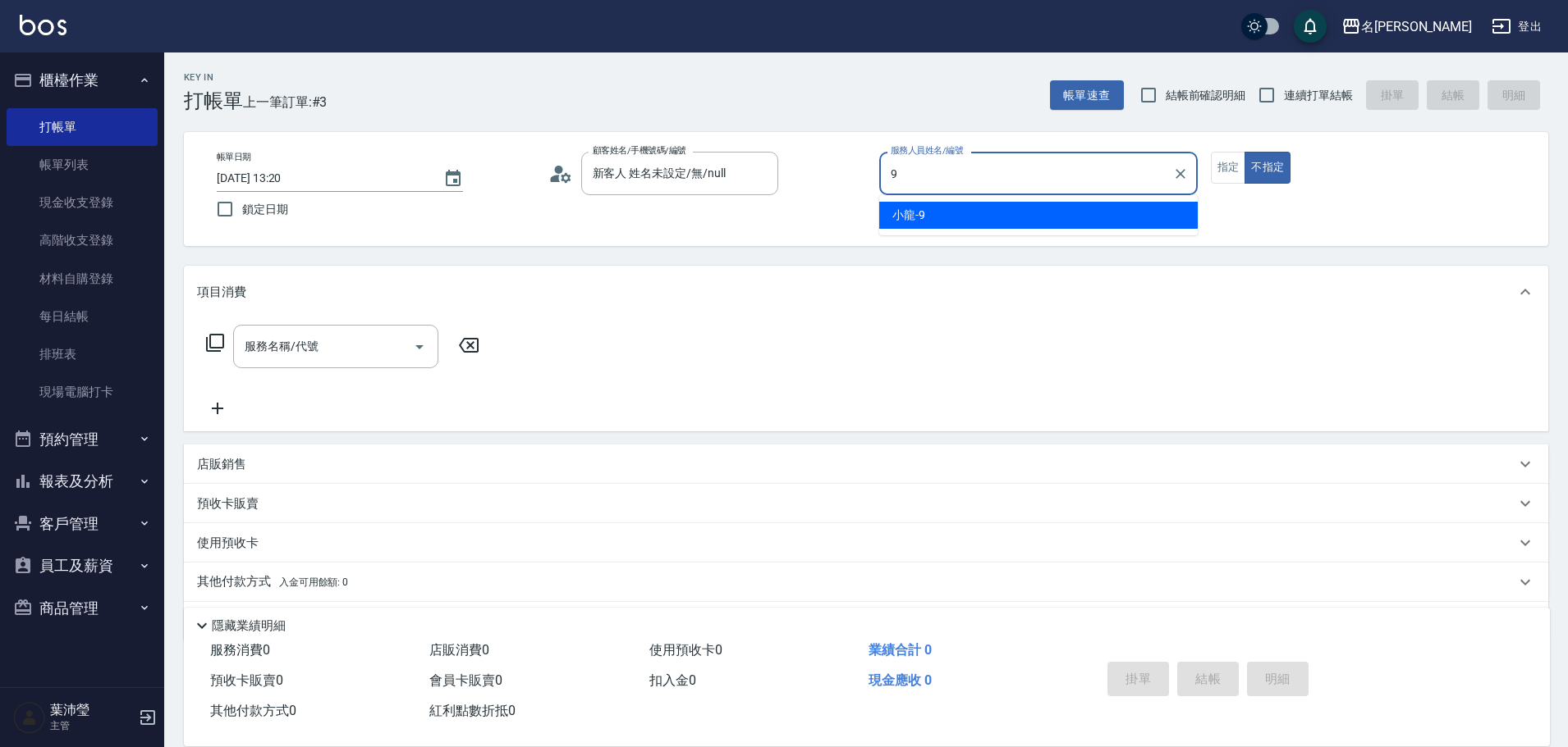
type input "小龍-9"
type button "false"
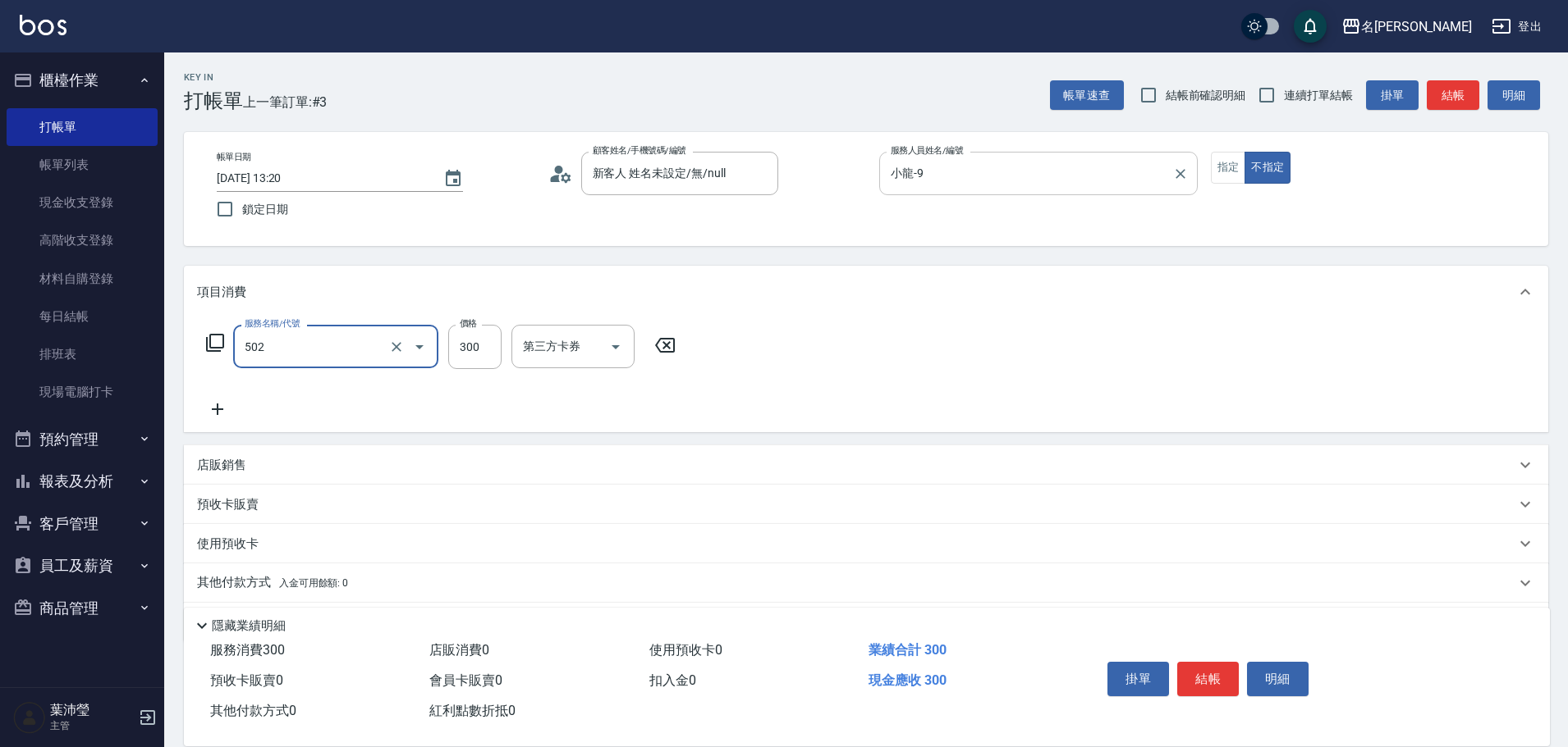
type input "洗髮(502)"
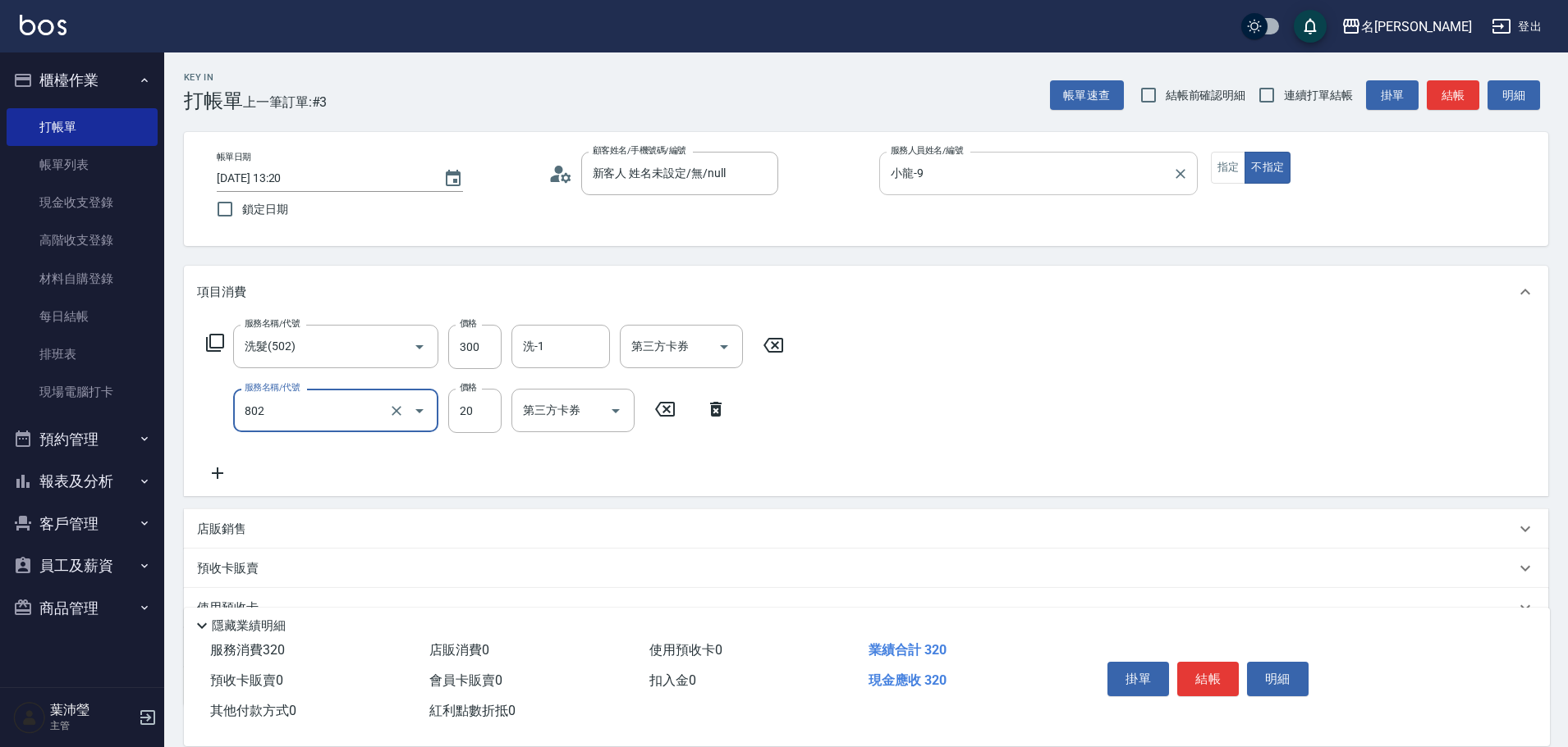
type input "潤絲(802)"
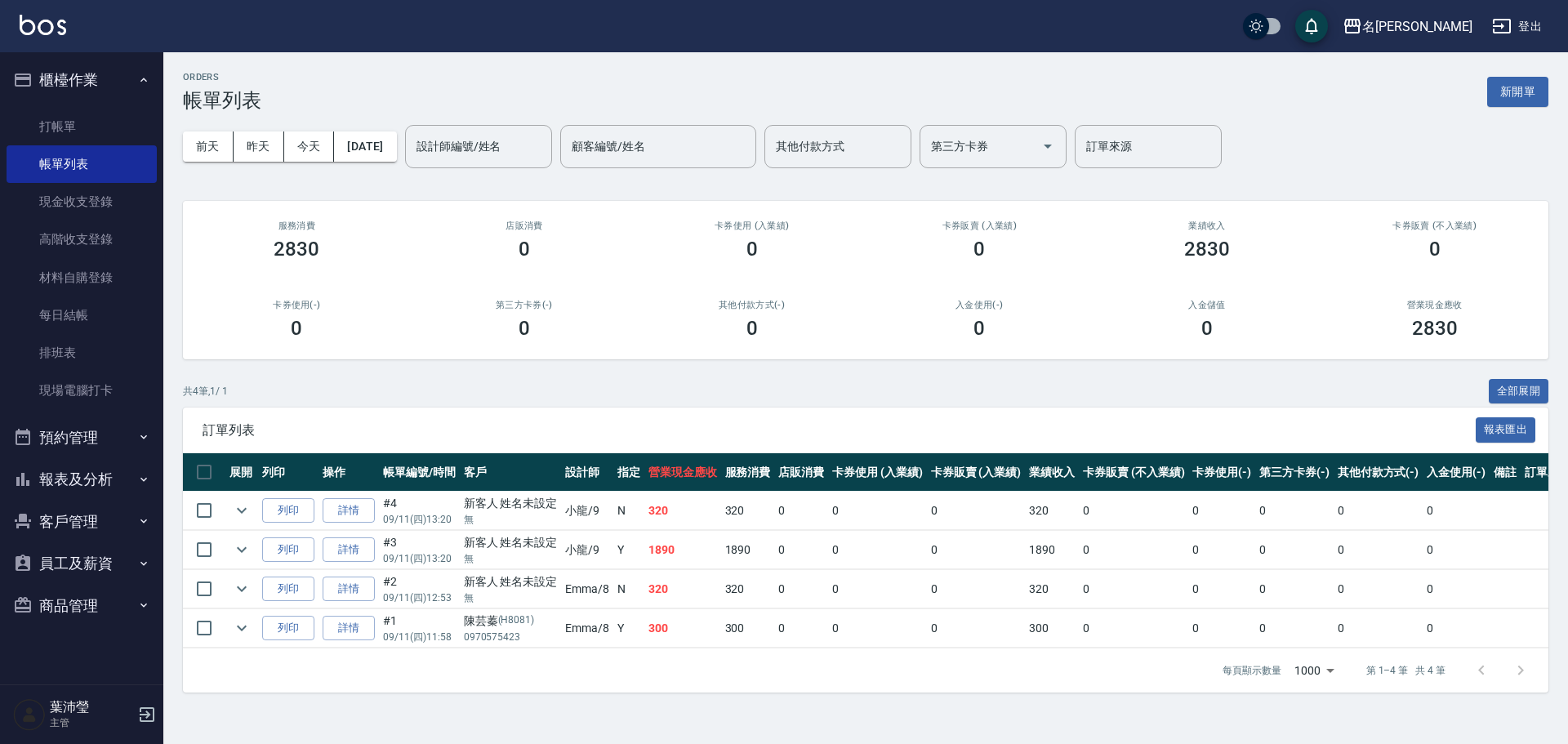
click at [1042, 174] on div "[DATE] [DATE] [DATE] [DATE] 設計師編號/姓名 設計師編號/姓名 顧客編號/姓名 顧客編號/姓名 其他付款方式 其他付款方式 第三方…" at bounding box center [866, 147] width 1366 height 70
click at [62, 113] on link "打帳單" at bounding box center [82, 126] width 150 height 37
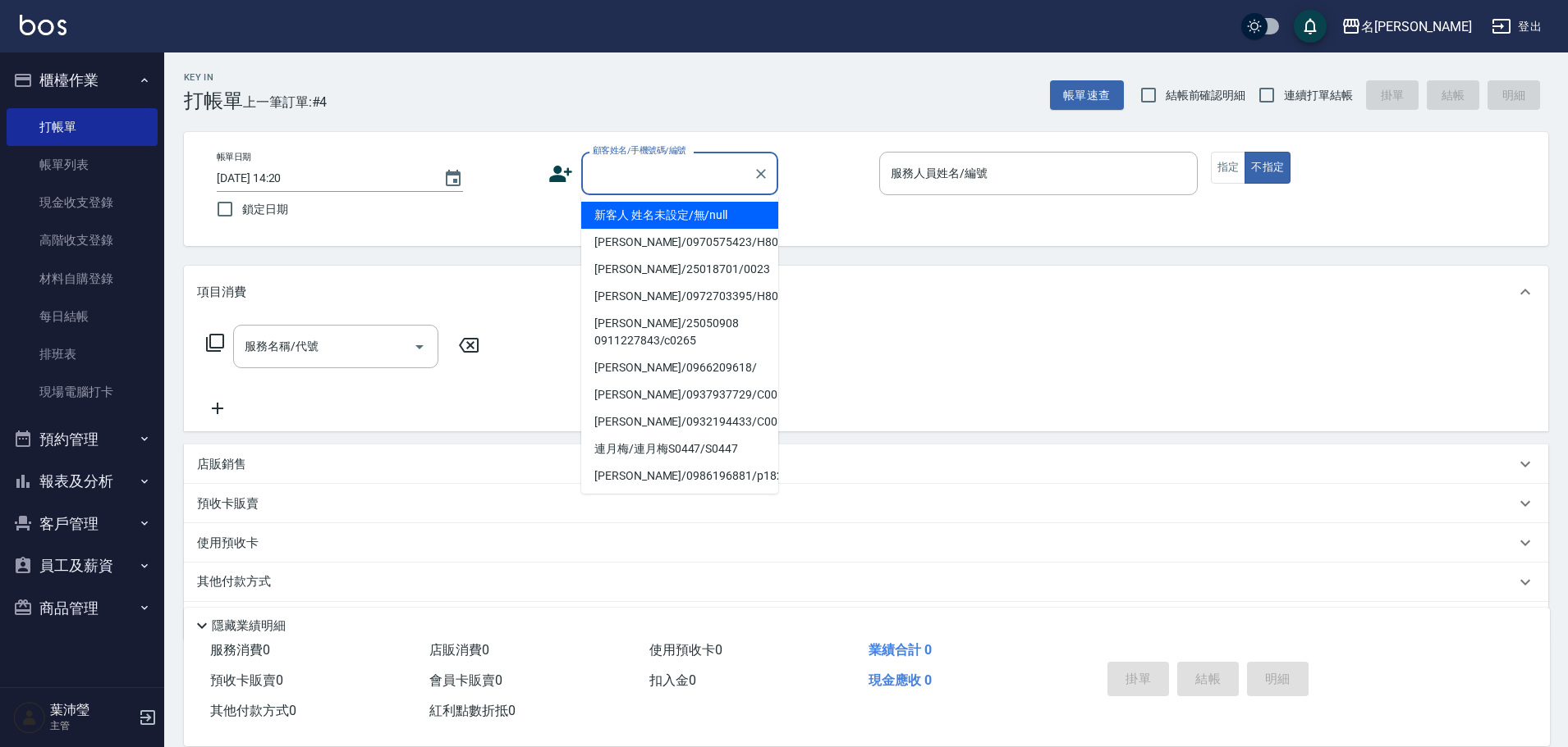
click at [619, 181] on input "顧客姓名/手機號碼/編號" at bounding box center [667, 173] width 157 height 29
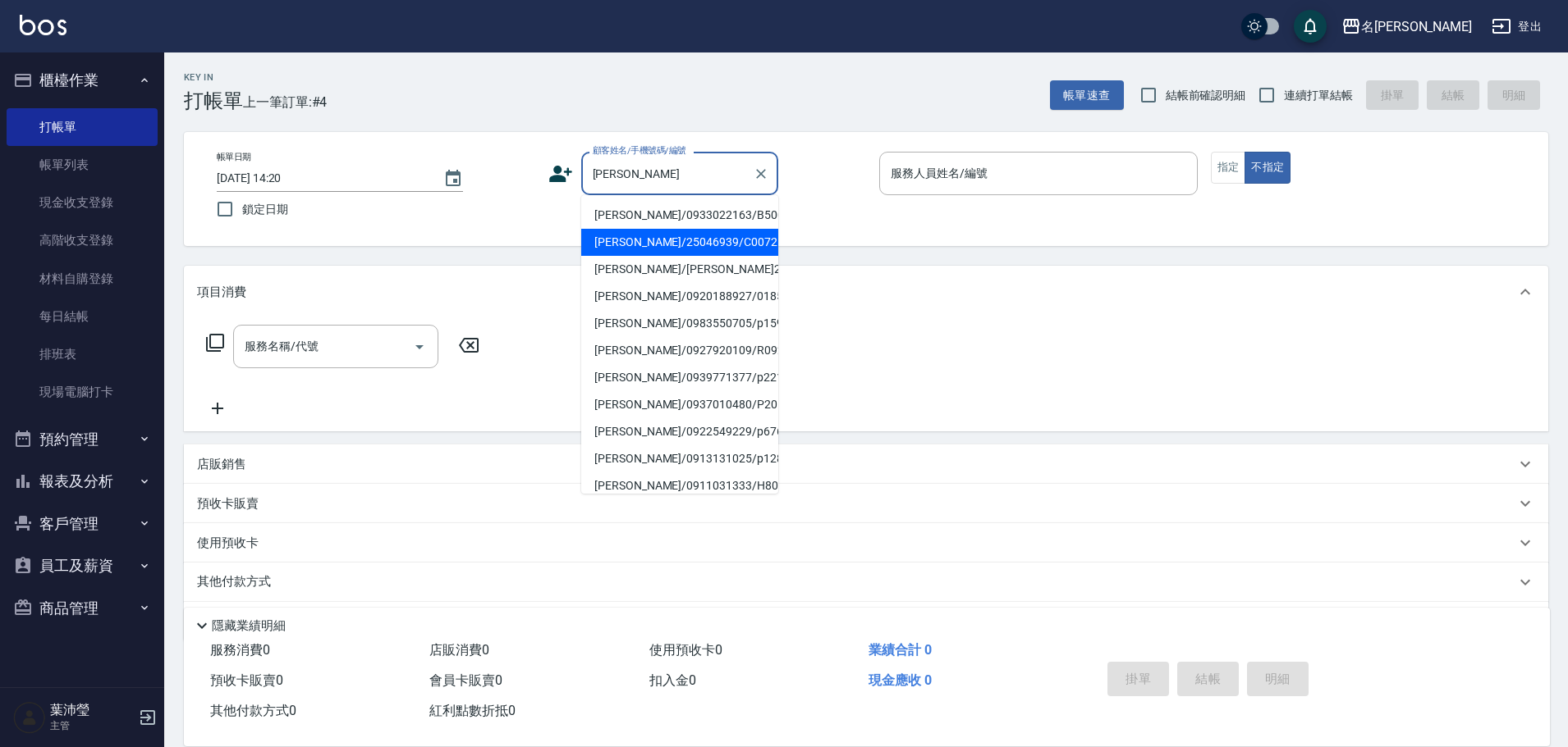
click at [635, 248] on li "[PERSON_NAME]/25046939/C0072" at bounding box center [680, 242] width 197 height 27
type input "[PERSON_NAME]/25046939/C0072"
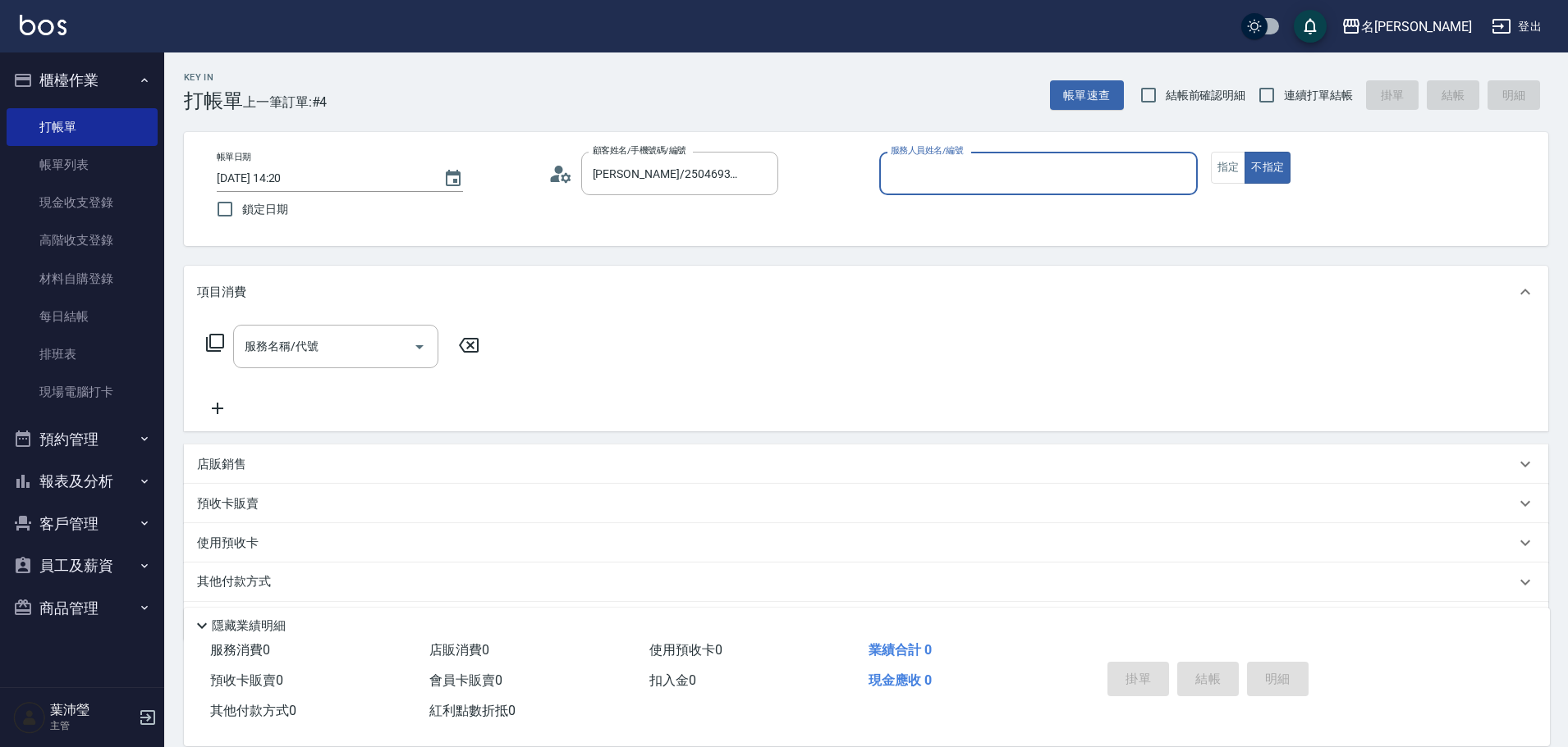
type input "敏卉-2"
click at [1220, 177] on button "指定" at bounding box center [1228, 168] width 35 height 32
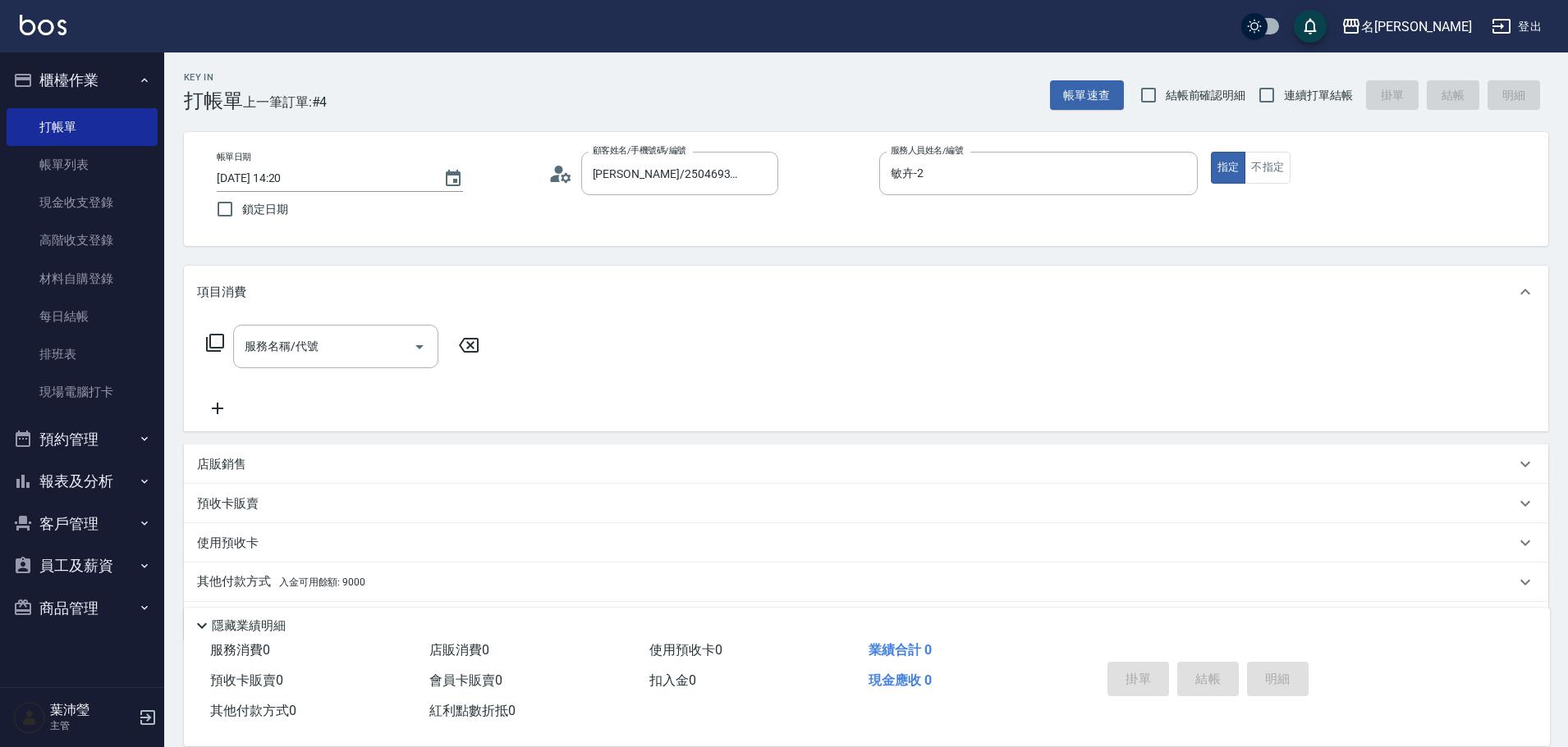
click at [213, 344] on icon at bounding box center [215, 343] width 20 height 20
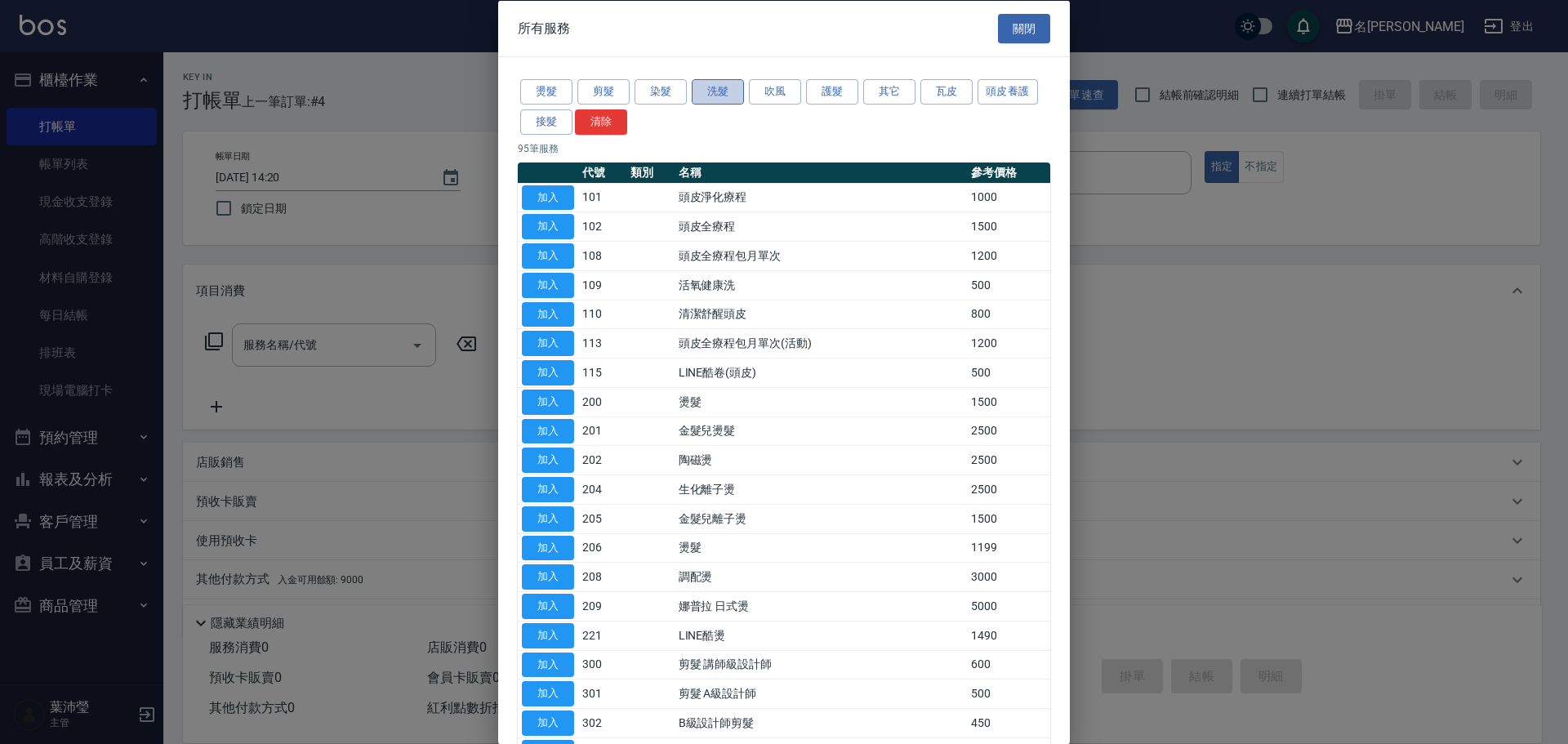
click at [712, 95] on button "洗髮" at bounding box center [718, 91] width 52 height 25
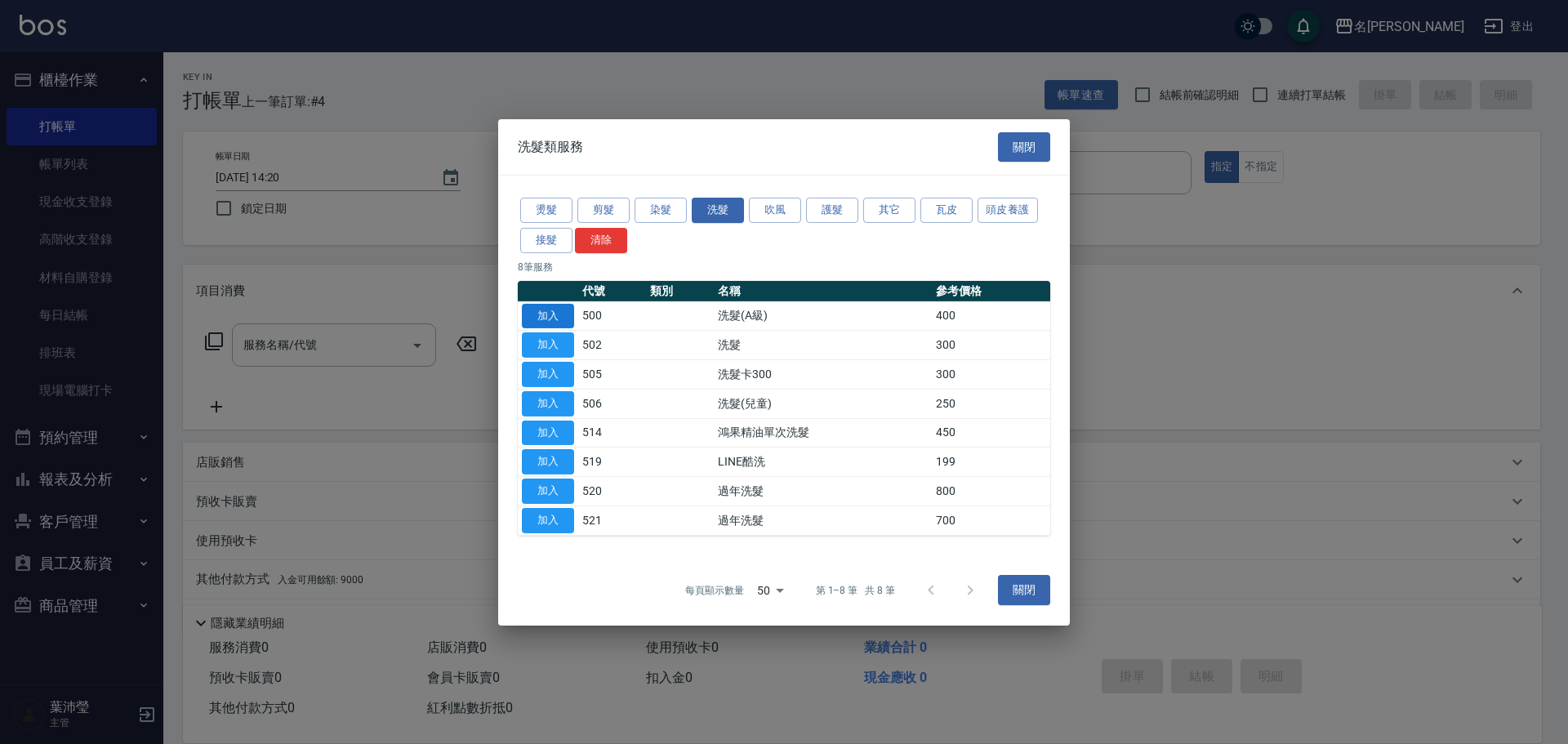
click at [563, 317] on button "加入" at bounding box center [548, 316] width 52 height 25
type input "洗髮(A級)(500)"
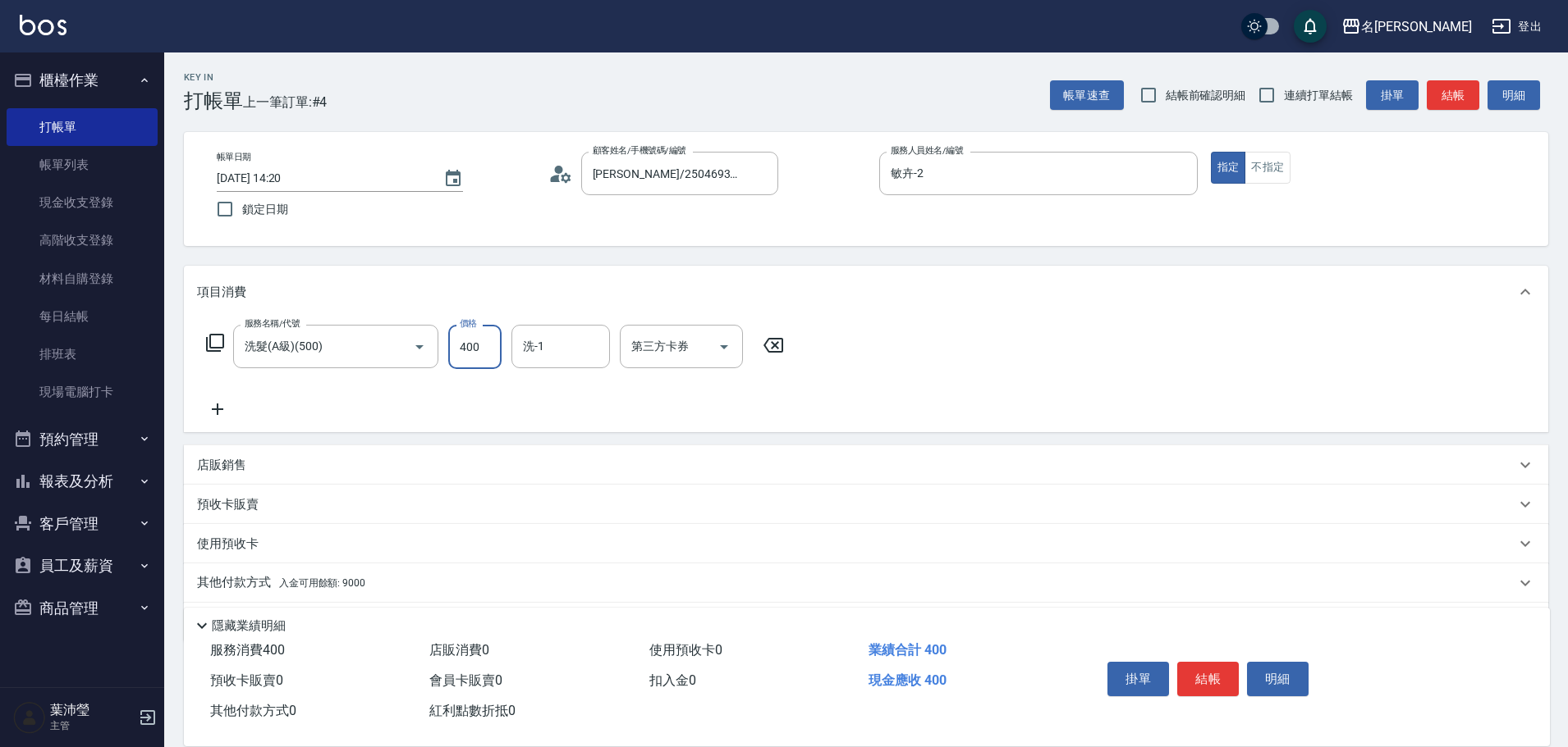
click at [491, 349] on input "400" at bounding box center [474, 346] width 53 height 45
type input "450"
click at [244, 578] on p "其他付款方式 入金可用餘額: 9000" at bounding box center [281, 583] width 168 height 18
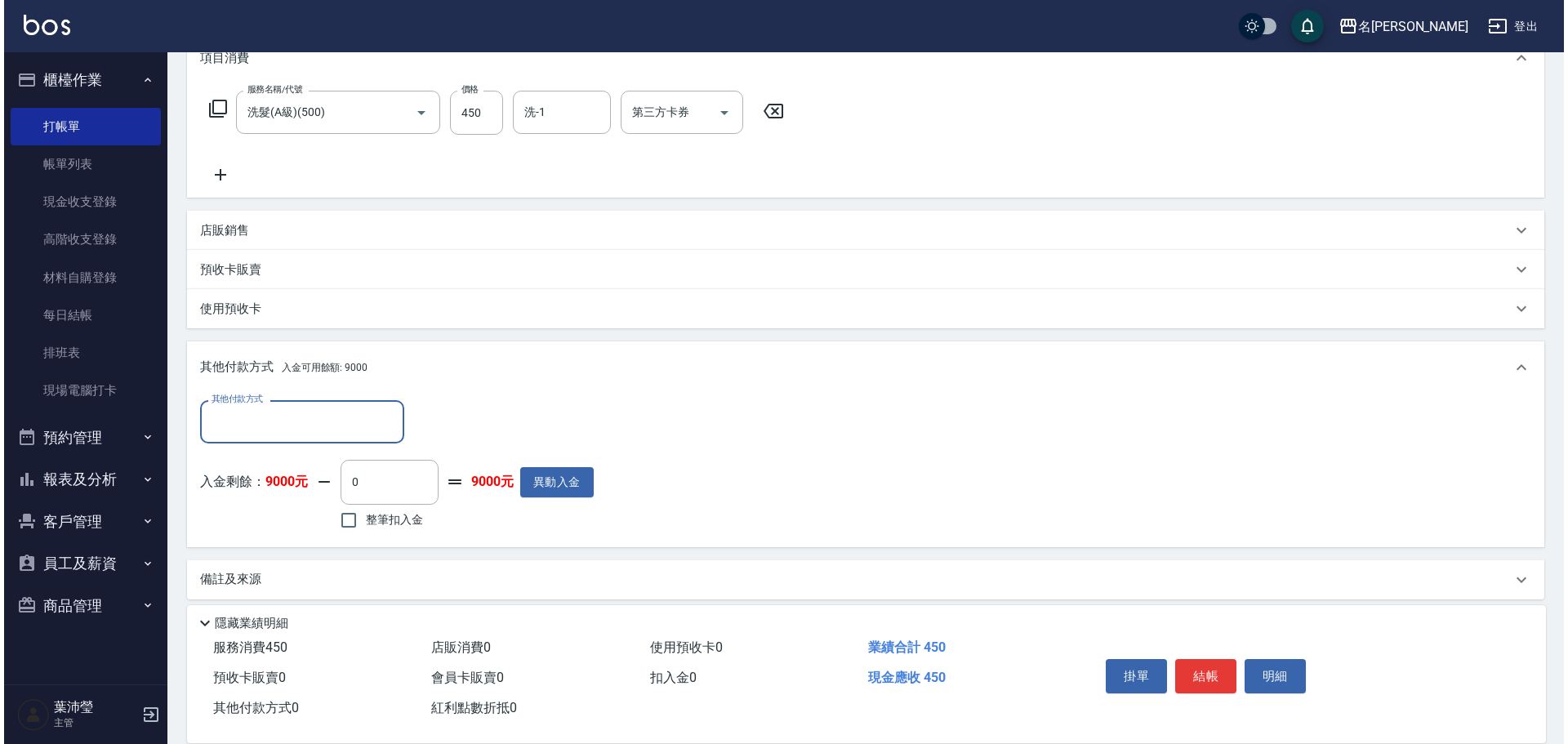
scroll to position [245, 0]
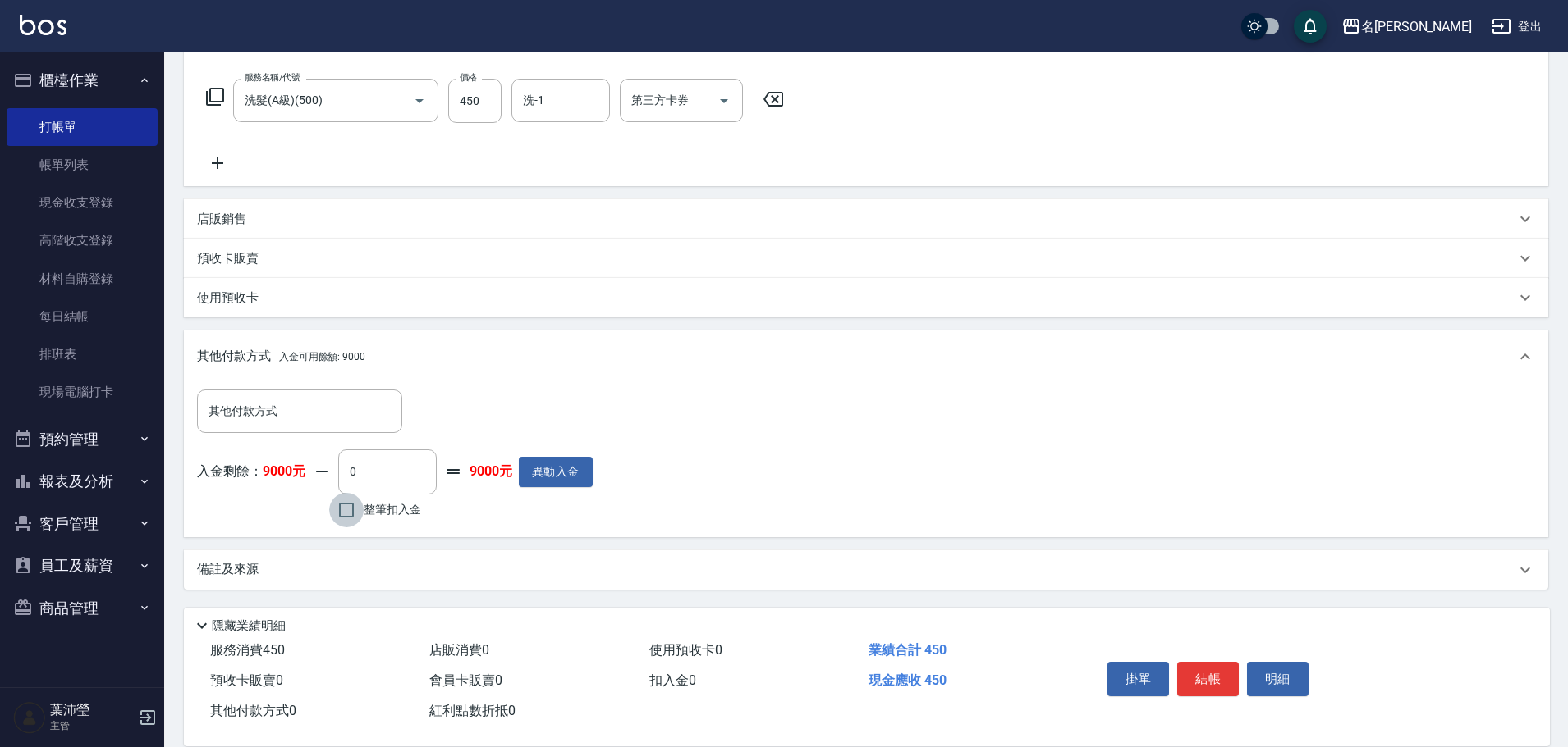
click at [348, 511] on input "整筆扣入金" at bounding box center [346, 510] width 34 height 34
checkbox input "true"
type input "450"
click at [1276, 668] on button "明細" at bounding box center [1277, 679] width 62 height 34
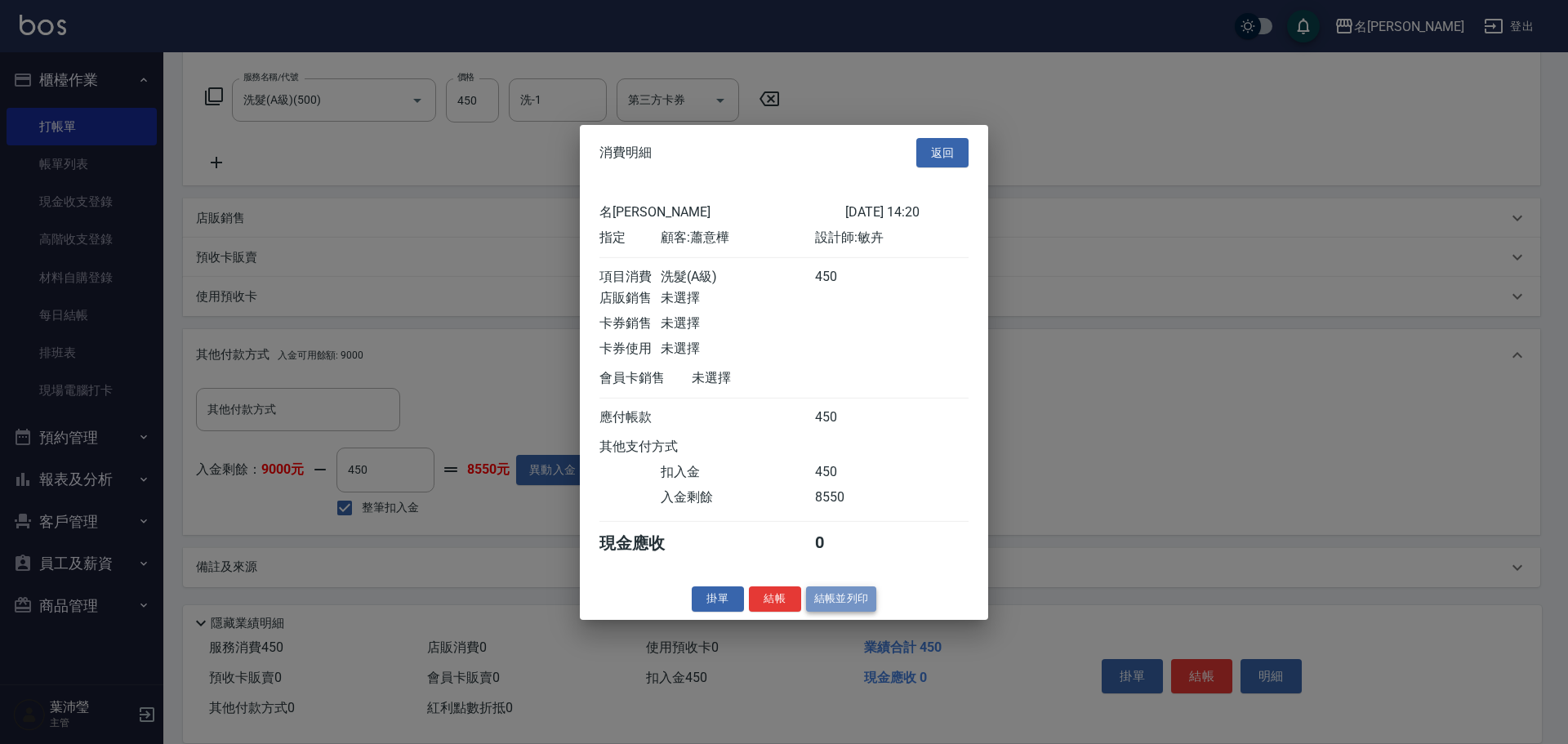
click at [837, 607] on button "結帳並列印" at bounding box center [842, 599] width 71 height 25
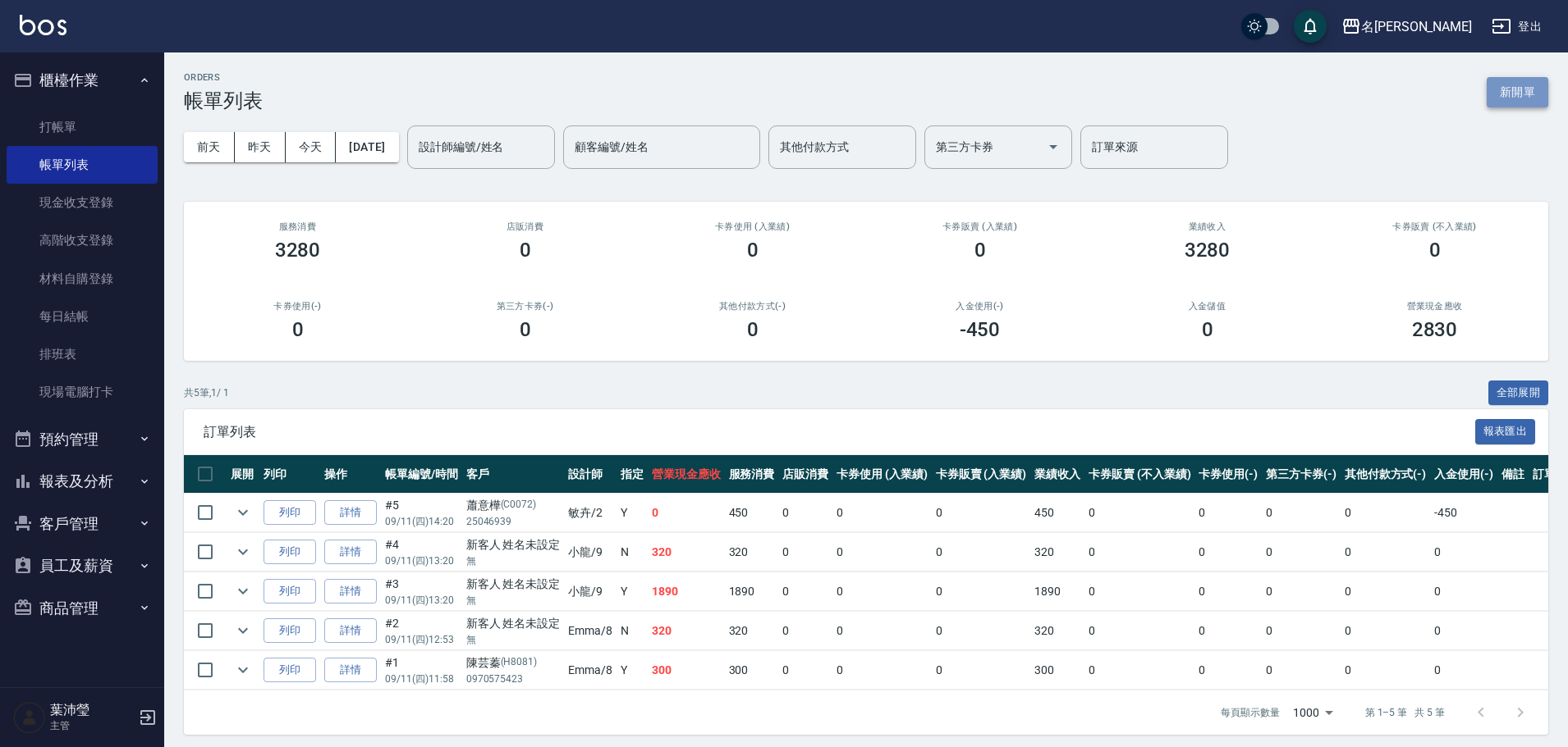
click at [1516, 78] on button "新開單" at bounding box center [1516, 92] width 62 height 31
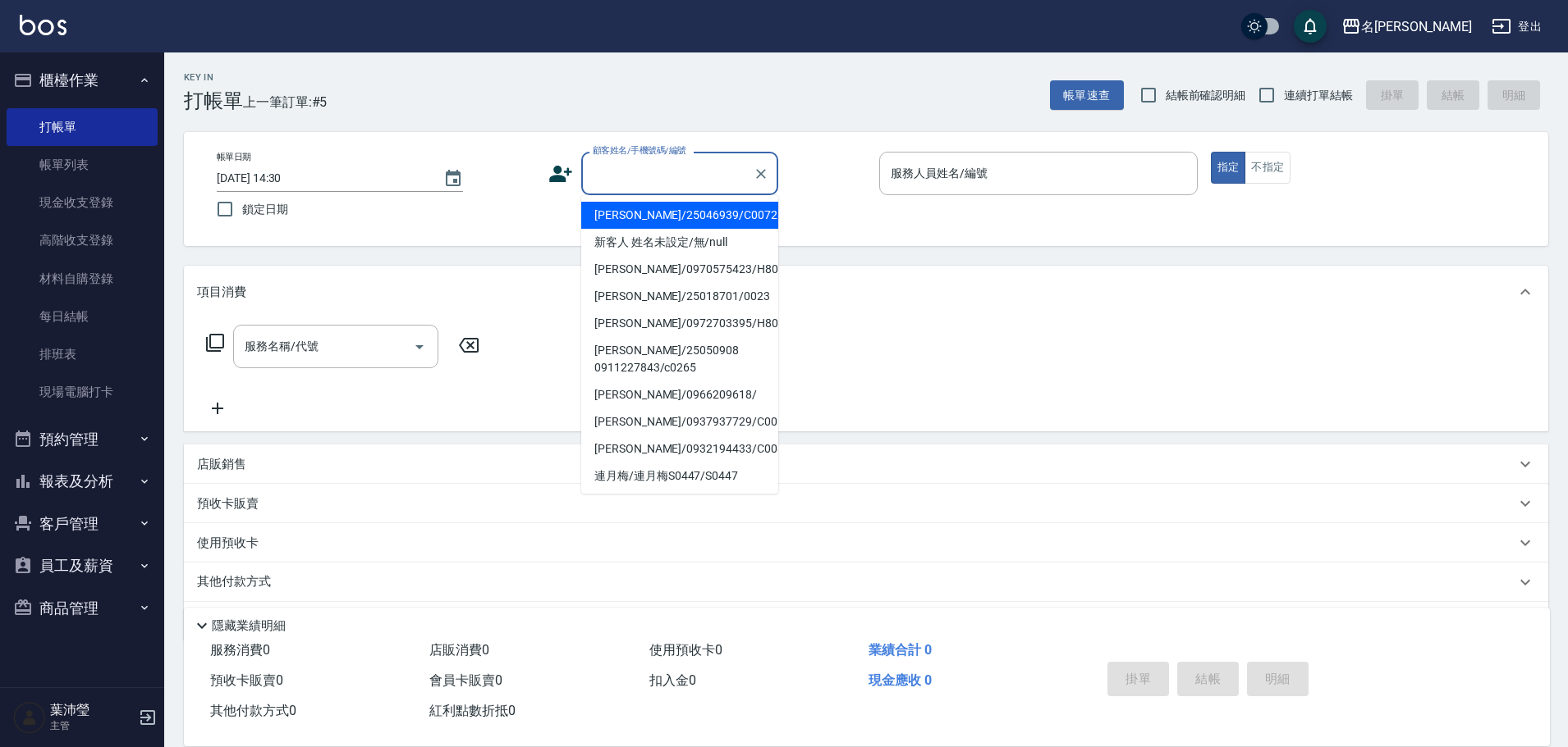
click at [596, 179] on input "顧客姓名/手機號碼/編號" at bounding box center [667, 173] width 157 height 29
click at [699, 235] on li "新客人 姓名未設定/無/null" at bounding box center [680, 242] width 197 height 27
type input "新客人 姓名未設定/無/null"
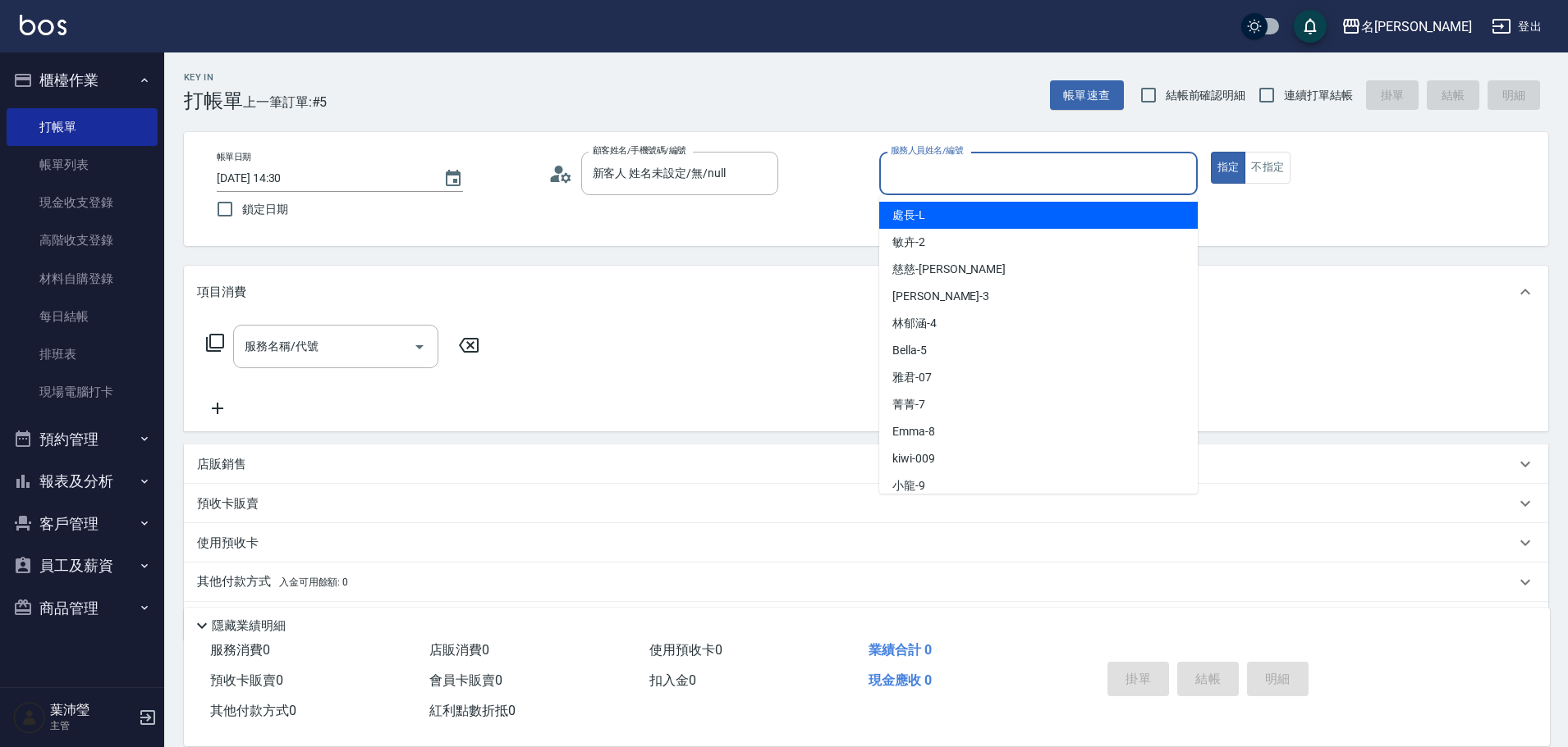
click at [1028, 171] on input "服務人員姓名/編號" at bounding box center [1038, 173] width 304 height 29
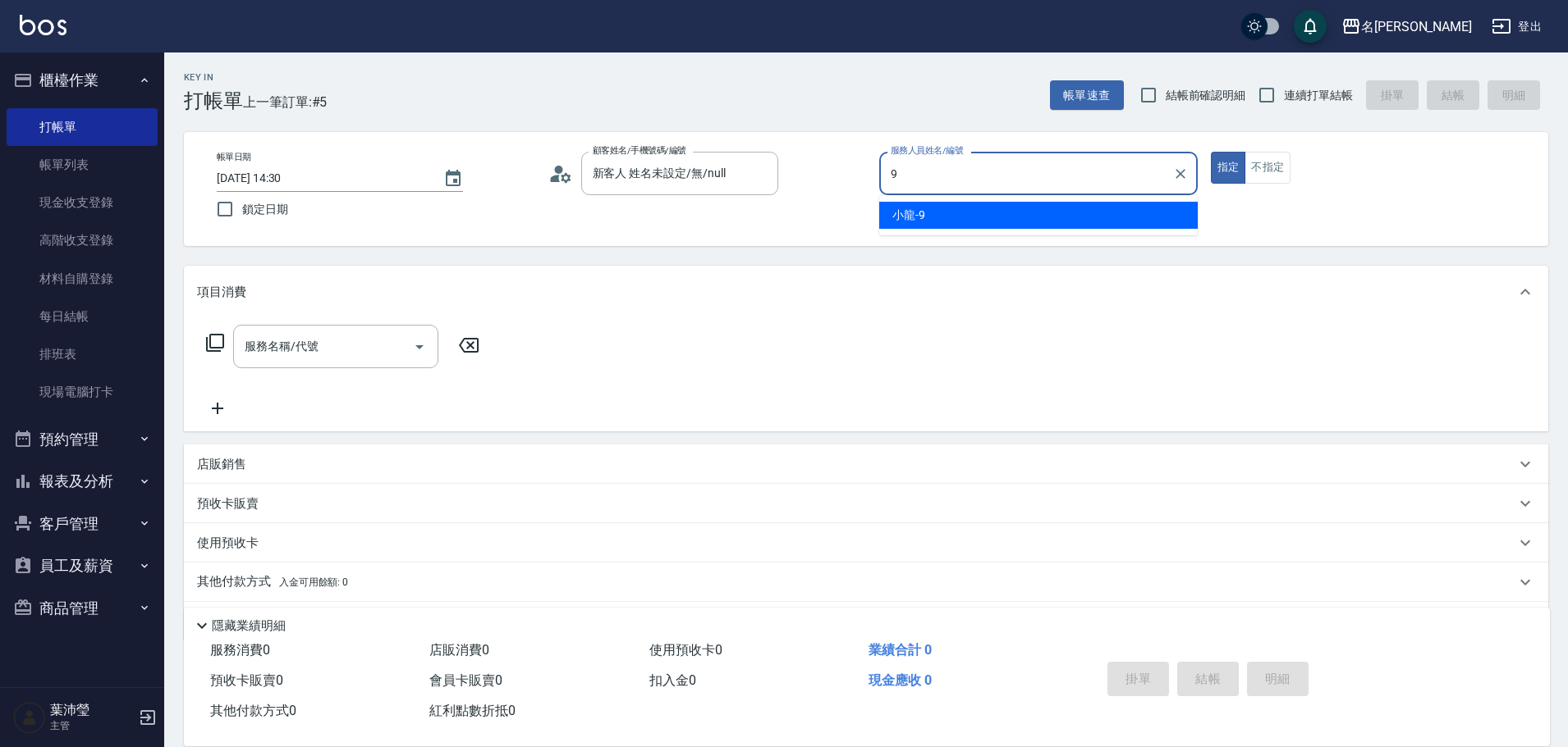
type input "小龍-9"
type button "true"
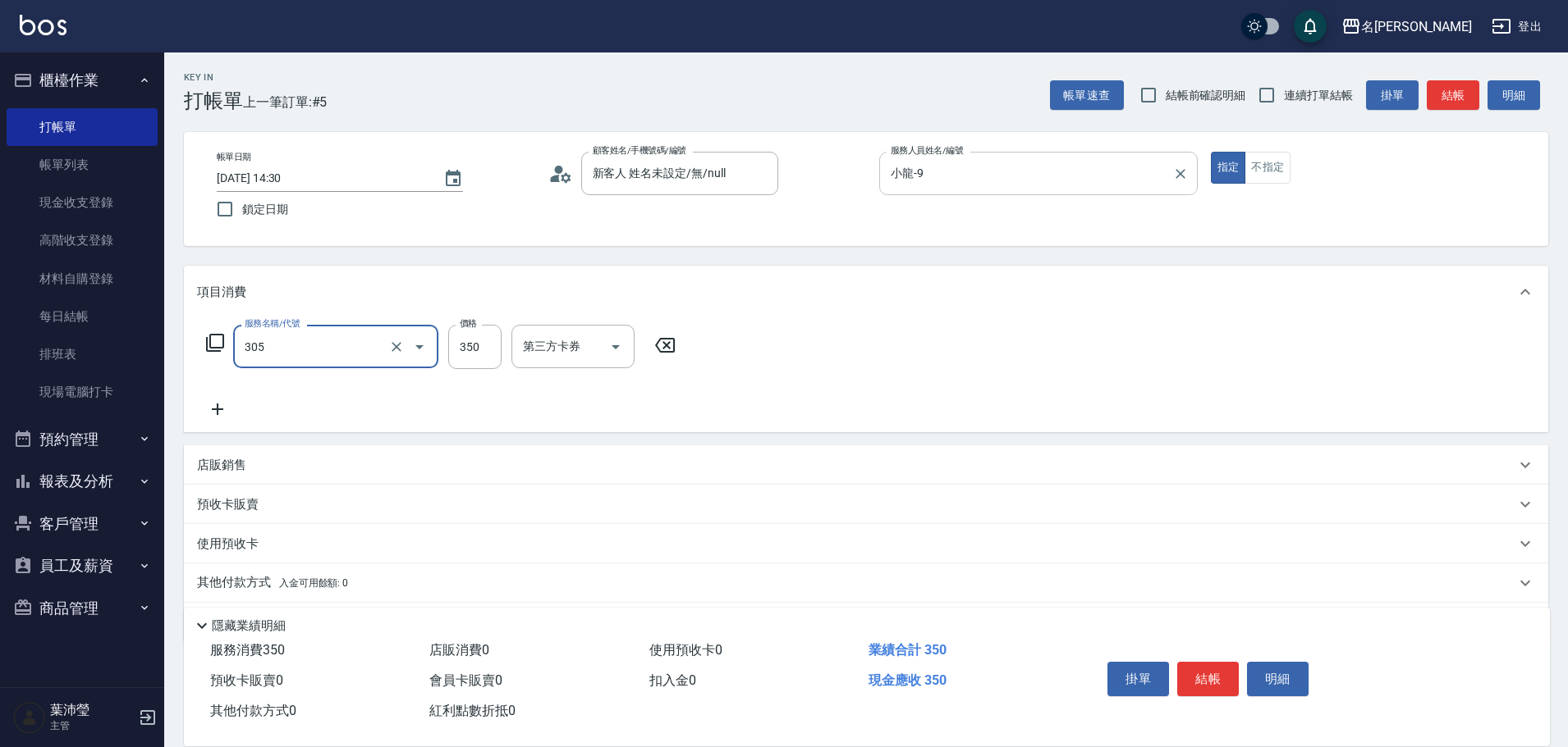
type input "不指定剪髮(305)"
type input "150"
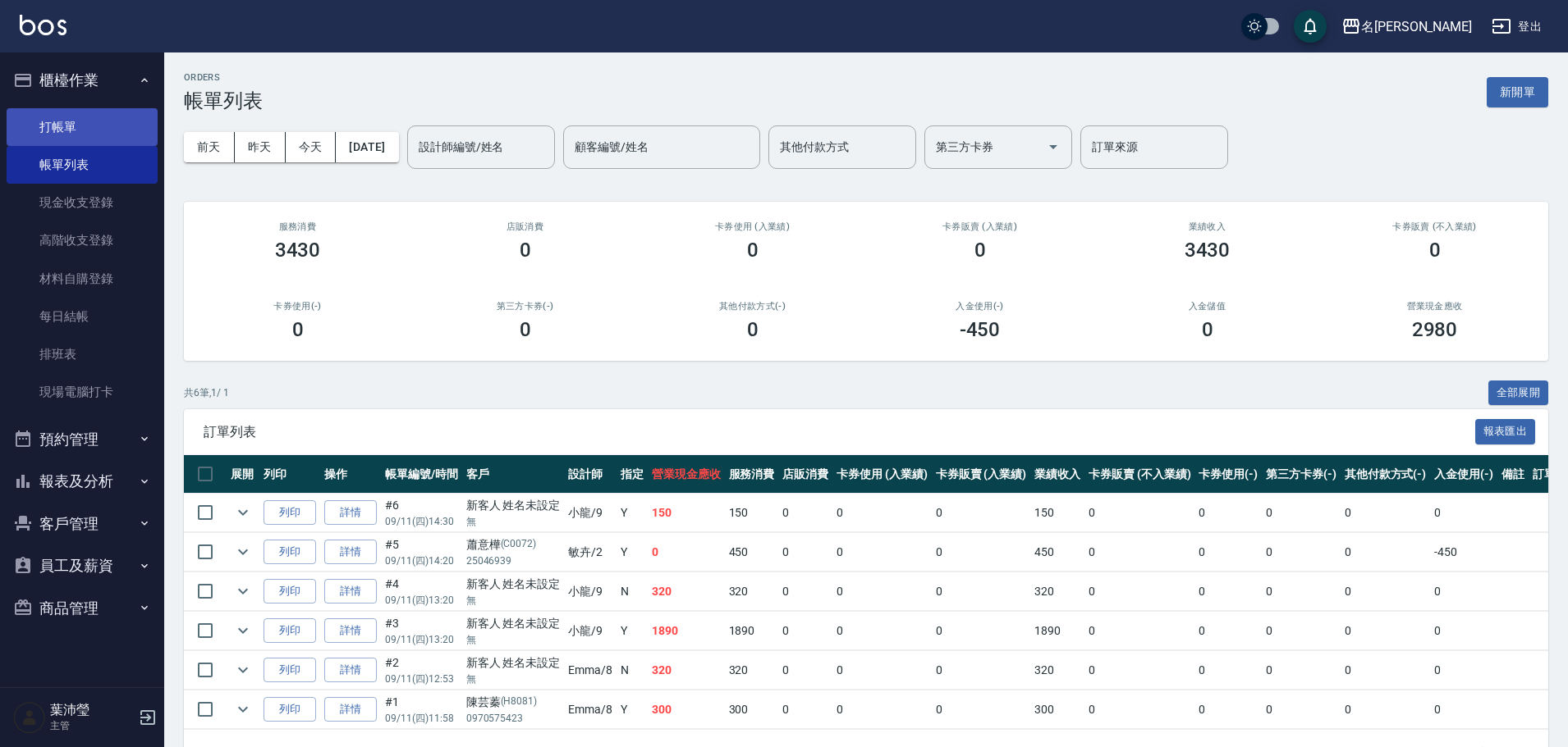
click at [82, 144] on link "打帳單" at bounding box center [82, 127] width 151 height 38
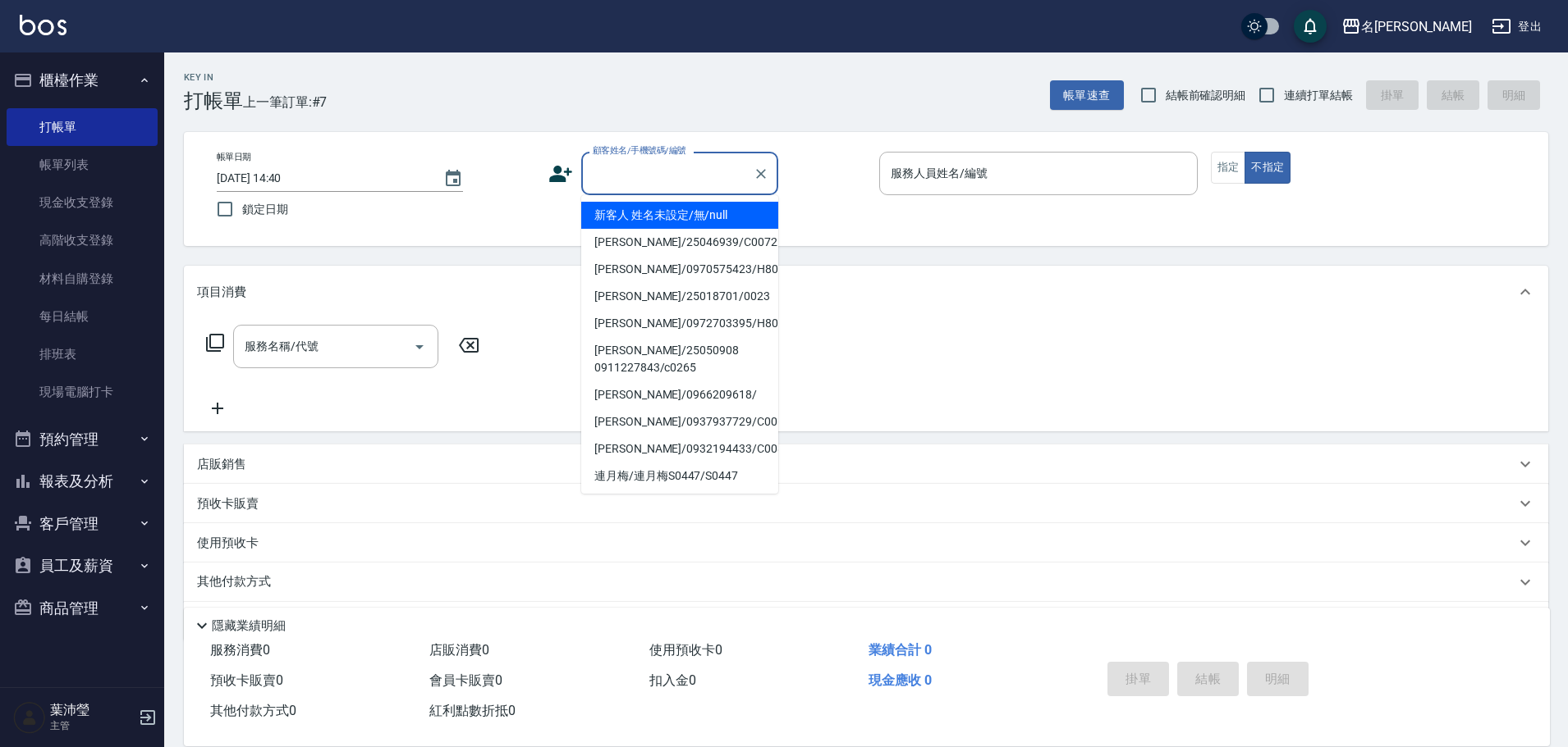
click at [683, 176] on input "顧客姓名/手機號碼/編號" at bounding box center [667, 173] width 157 height 29
click at [716, 224] on li "新客人 姓名未設定/無/null" at bounding box center [680, 215] width 197 height 27
type input "新客人 姓名未設定/無/null"
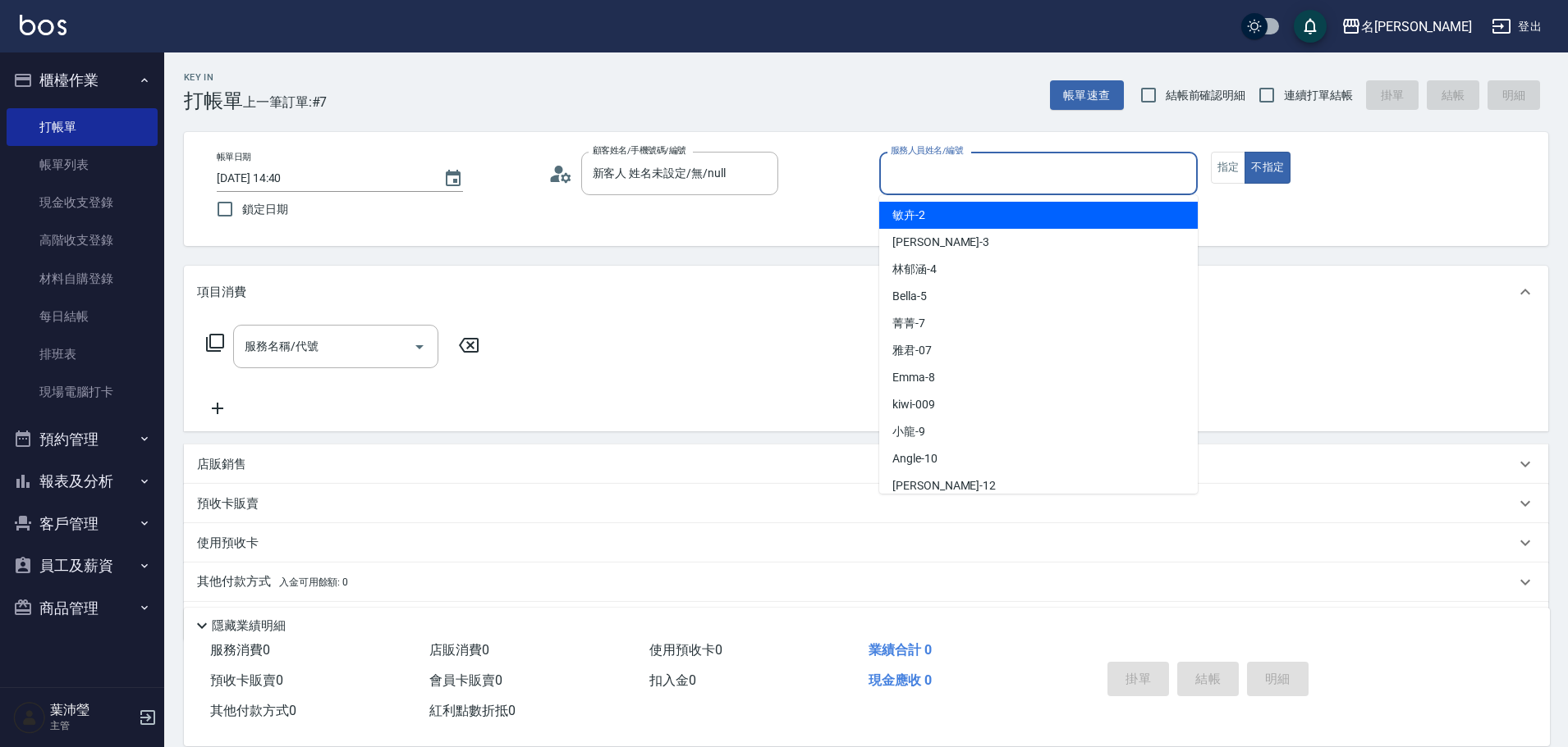
drag, startPoint x: 891, startPoint y: 182, endPoint x: 899, endPoint y: 174, distance: 11.3
click at [900, 171] on input "服務人員姓名/編號" at bounding box center [1038, 173] width 304 height 29
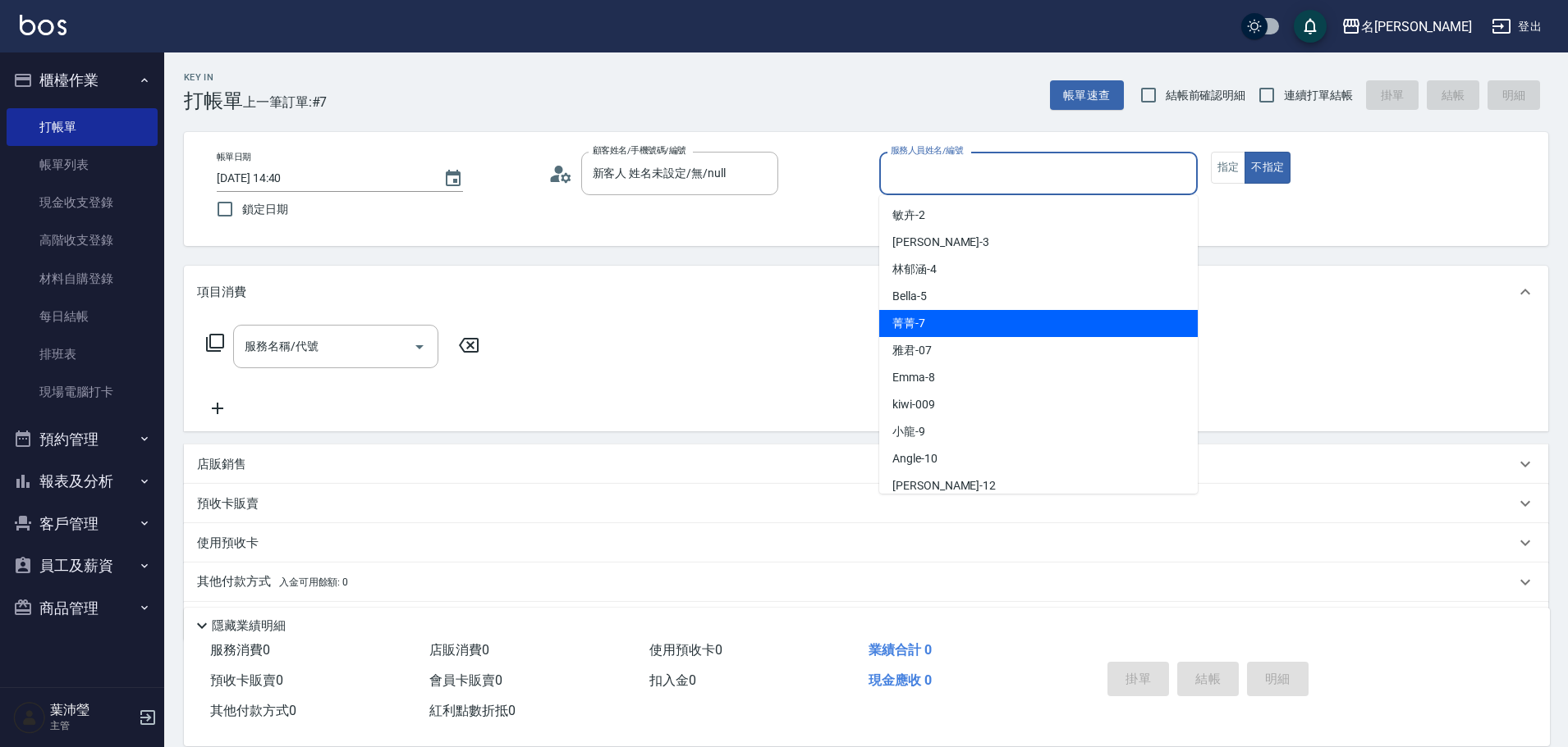
click at [937, 323] on div "菁菁 -7" at bounding box center [1038, 323] width 319 height 27
type input "菁菁-7"
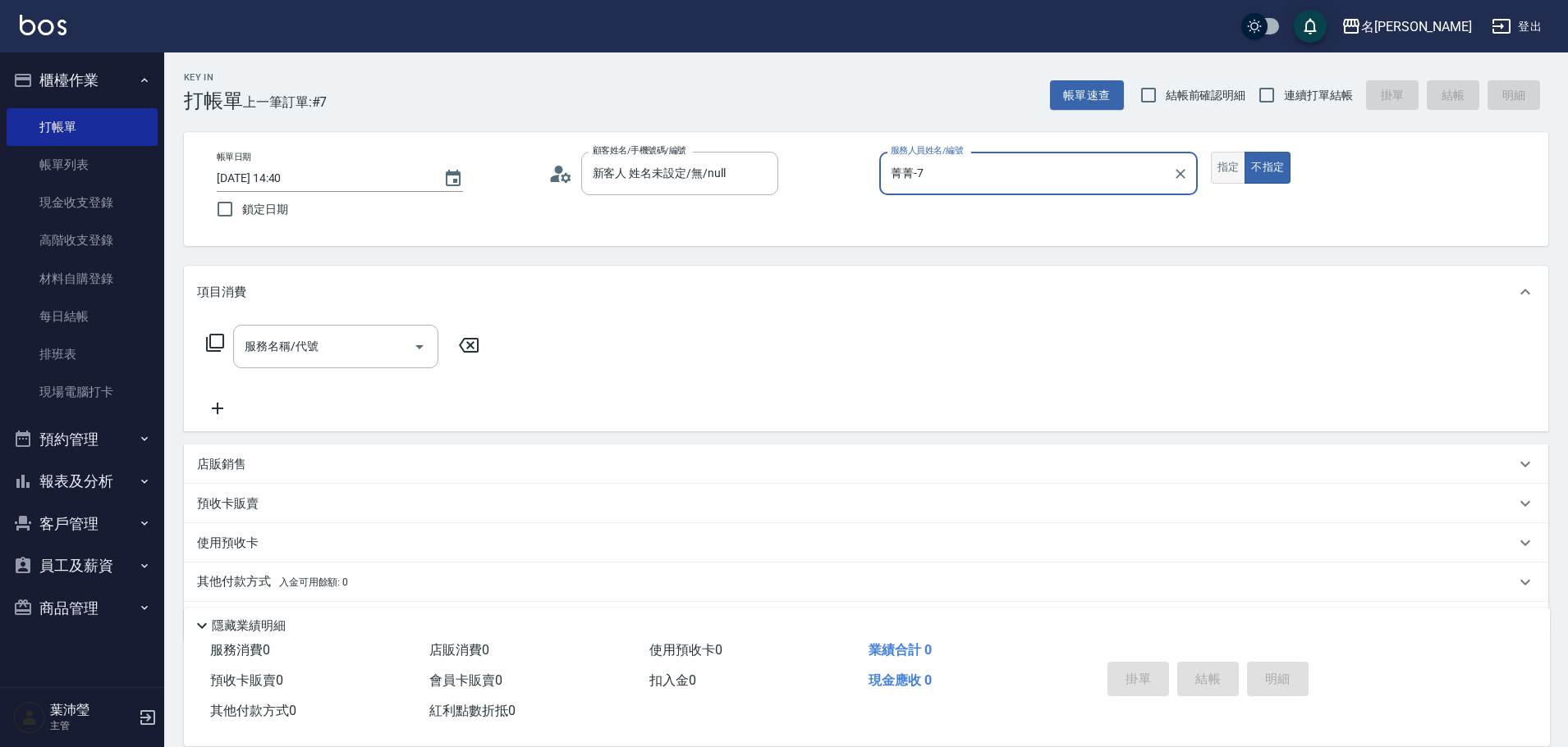
click at [1233, 170] on button "指定" at bounding box center [1228, 168] width 35 height 32
click at [222, 345] on icon at bounding box center [215, 343] width 20 height 20
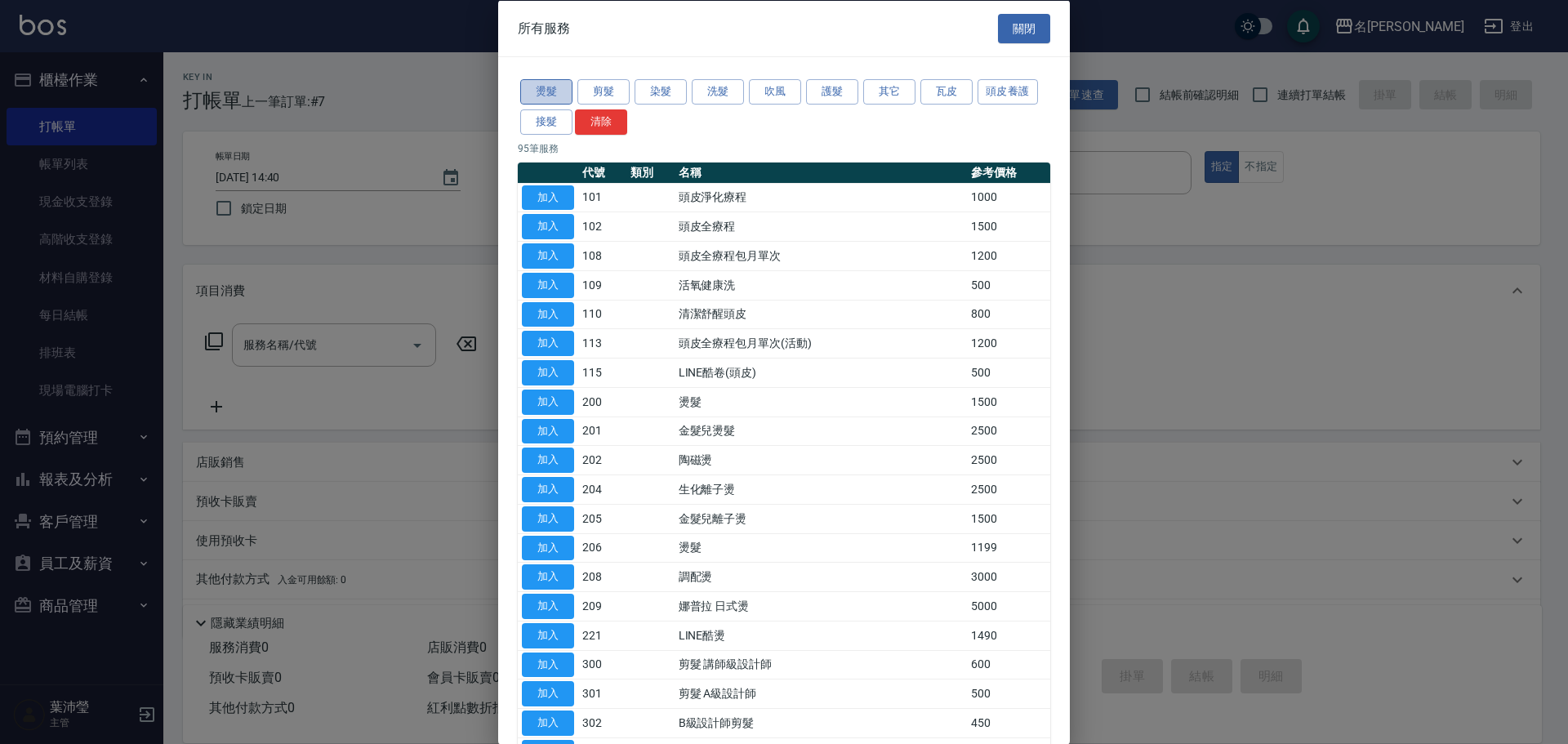
click at [556, 93] on button "燙髮" at bounding box center [546, 91] width 52 height 25
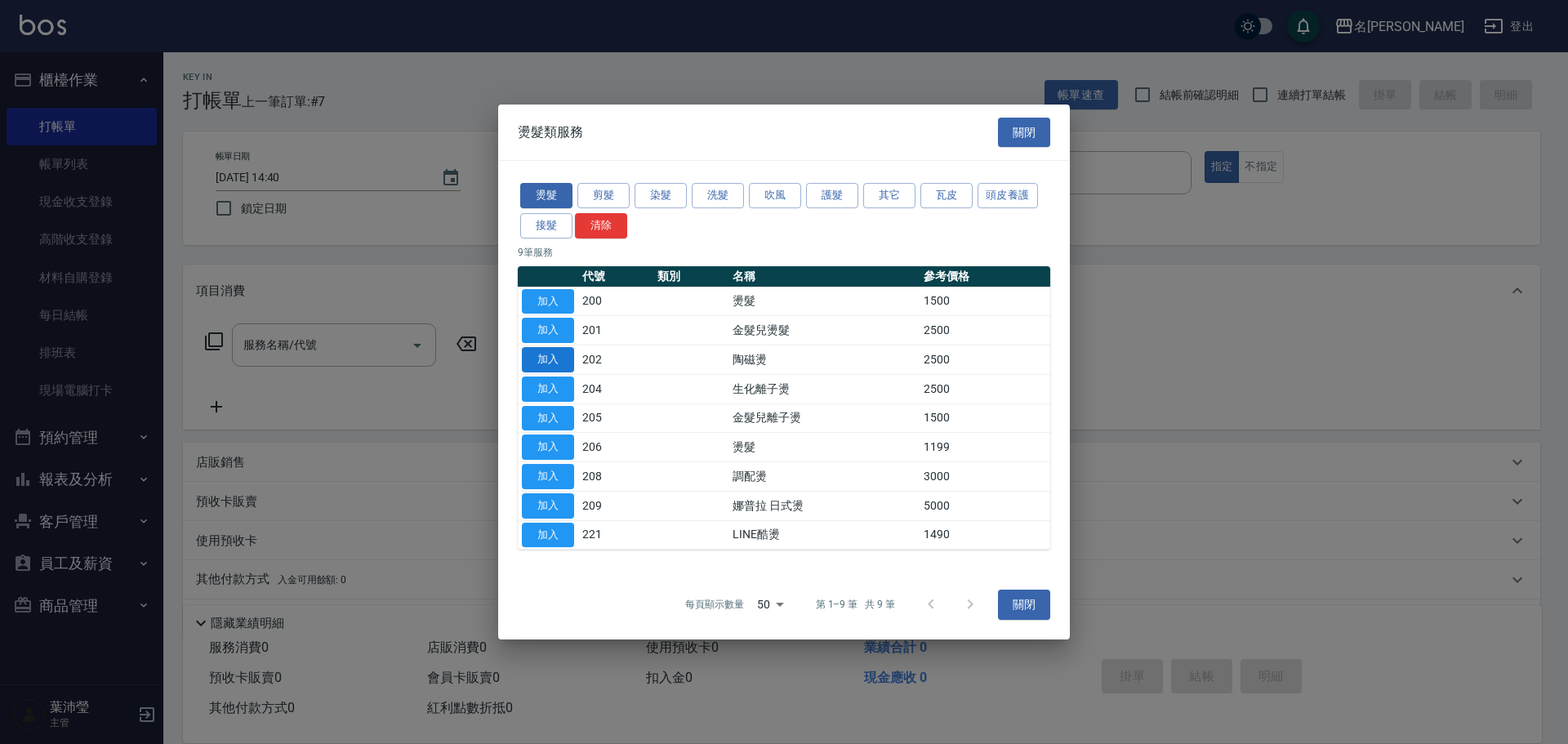
click at [549, 359] on button "加入" at bounding box center [548, 360] width 52 height 25
type input "陶磁燙(202)"
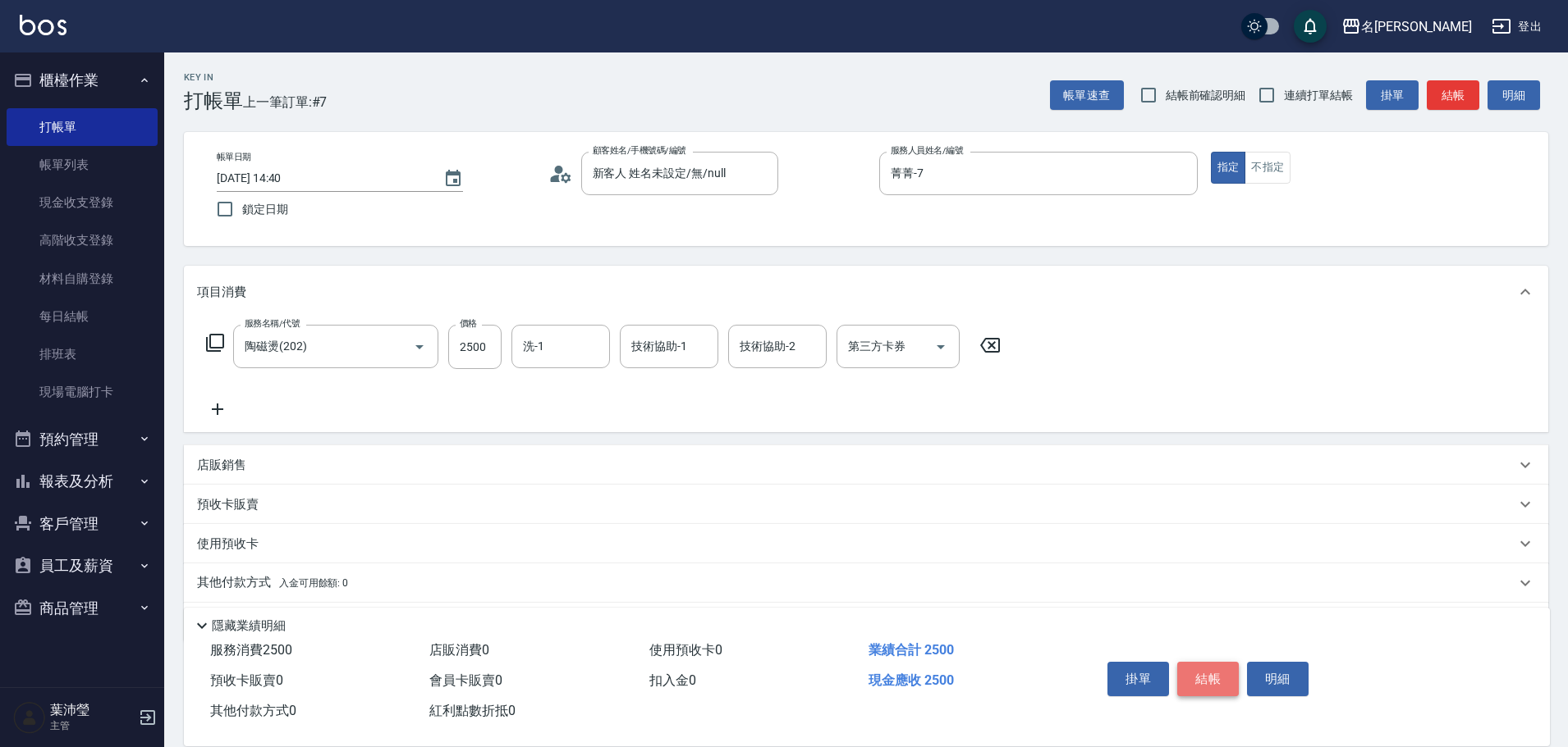
click at [1185, 670] on button "結帳" at bounding box center [1207, 679] width 62 height 34
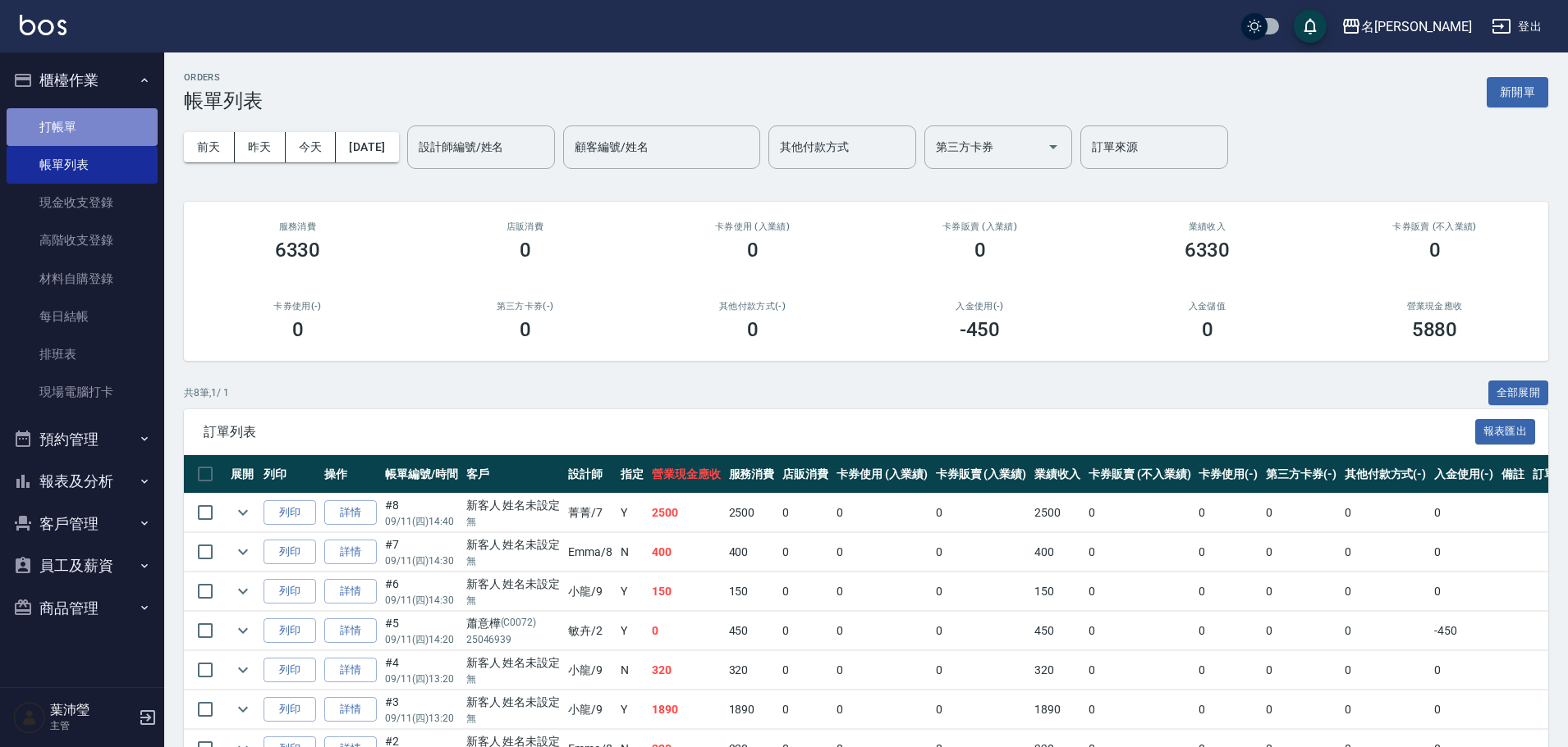
click at [116, 141] on link "打帳單" at bounding box center [82, 127] width 151 height 38
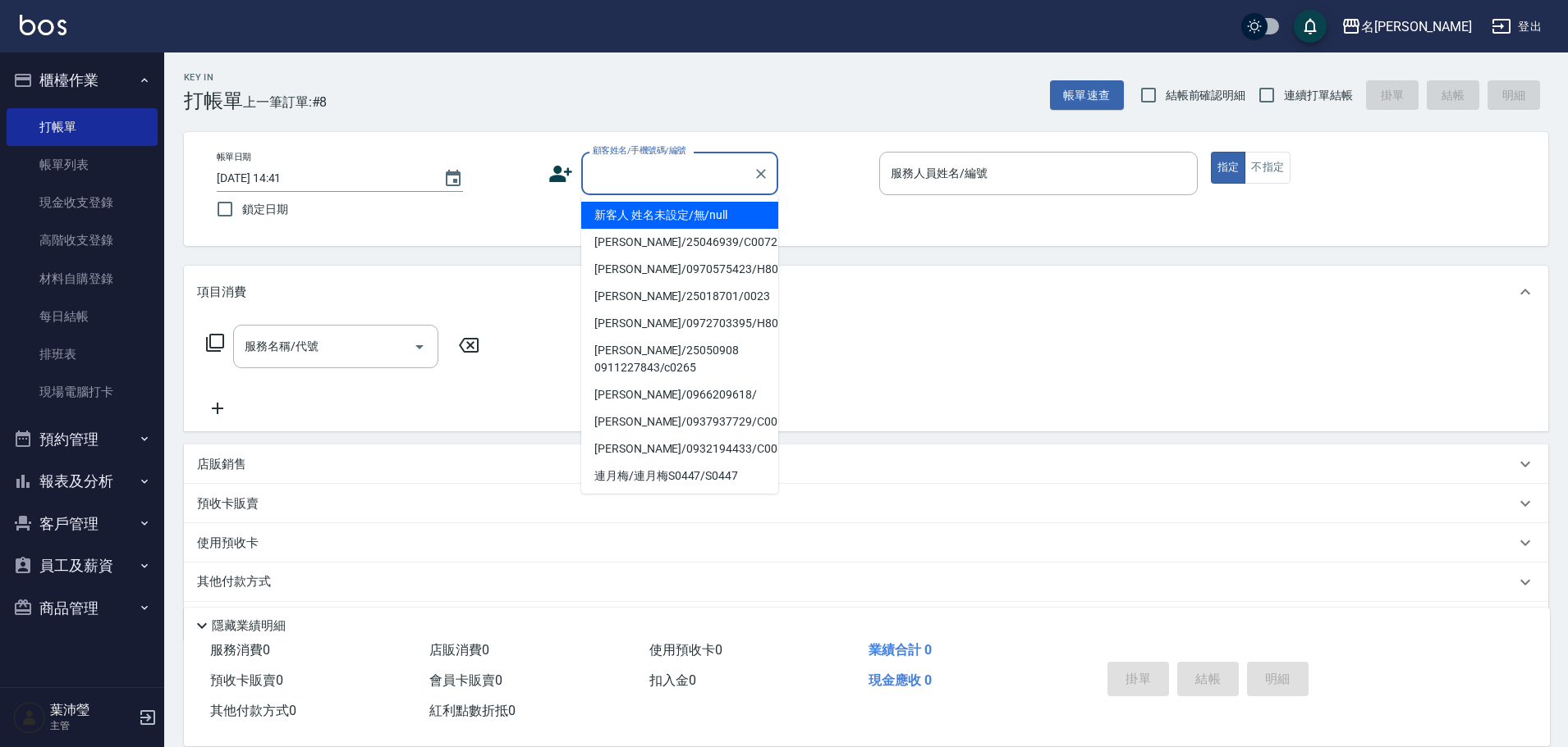
click at [602, 175] on input "顧客姓名/手機號碼/編號" at bounding box center [667, 173] width 157 height 29
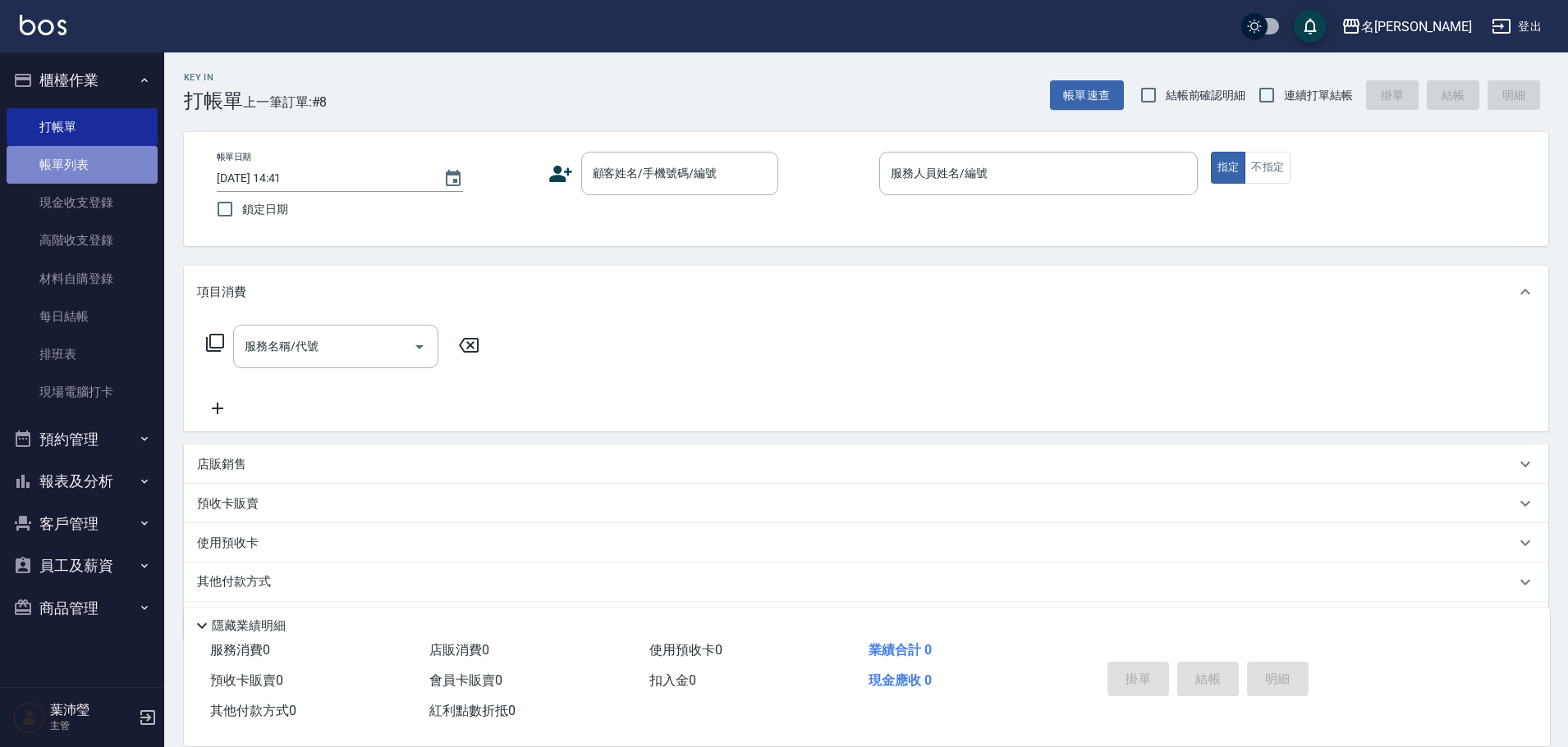
click at [75, 173] on link "帳單列表" at bounding box center [82, 164] width 151 height 38
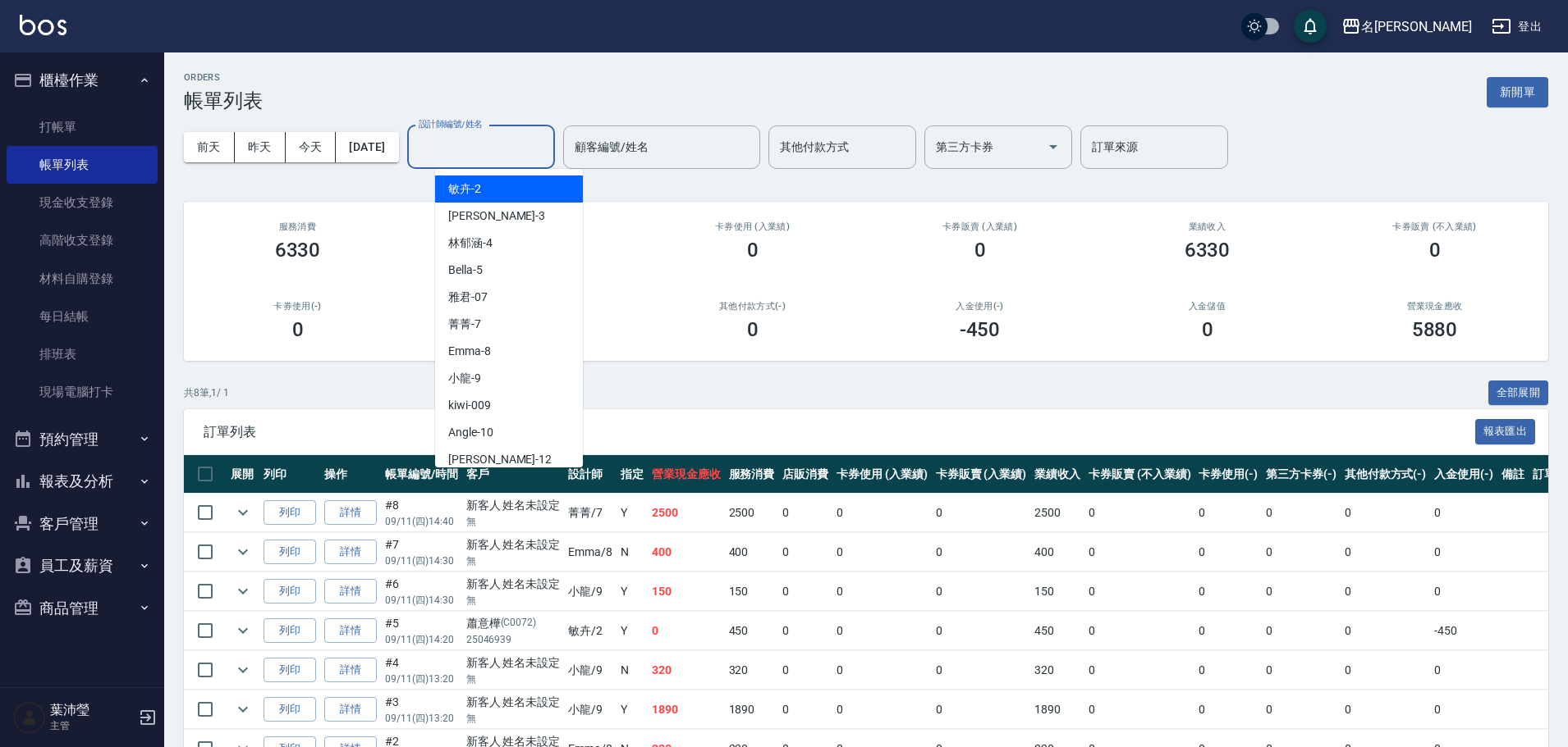
click at [492, 147] on input "設計師編號/姓名" at bounding box center [481, 147] width 133 height 29
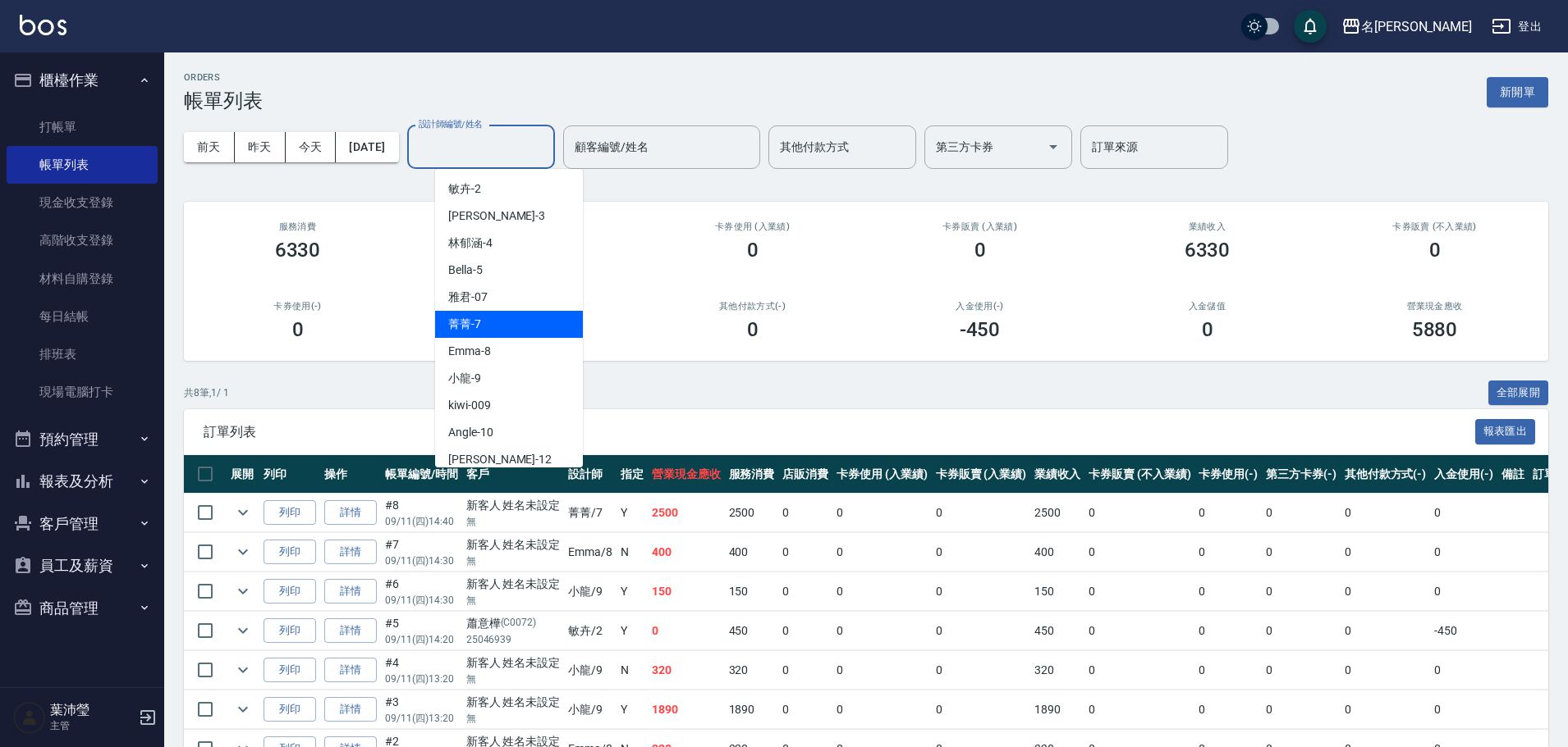
click at [531, 329] on div "菁菁 -7" at bounding box center [508, 324] width 148 height 27
type input "菁菁-7"
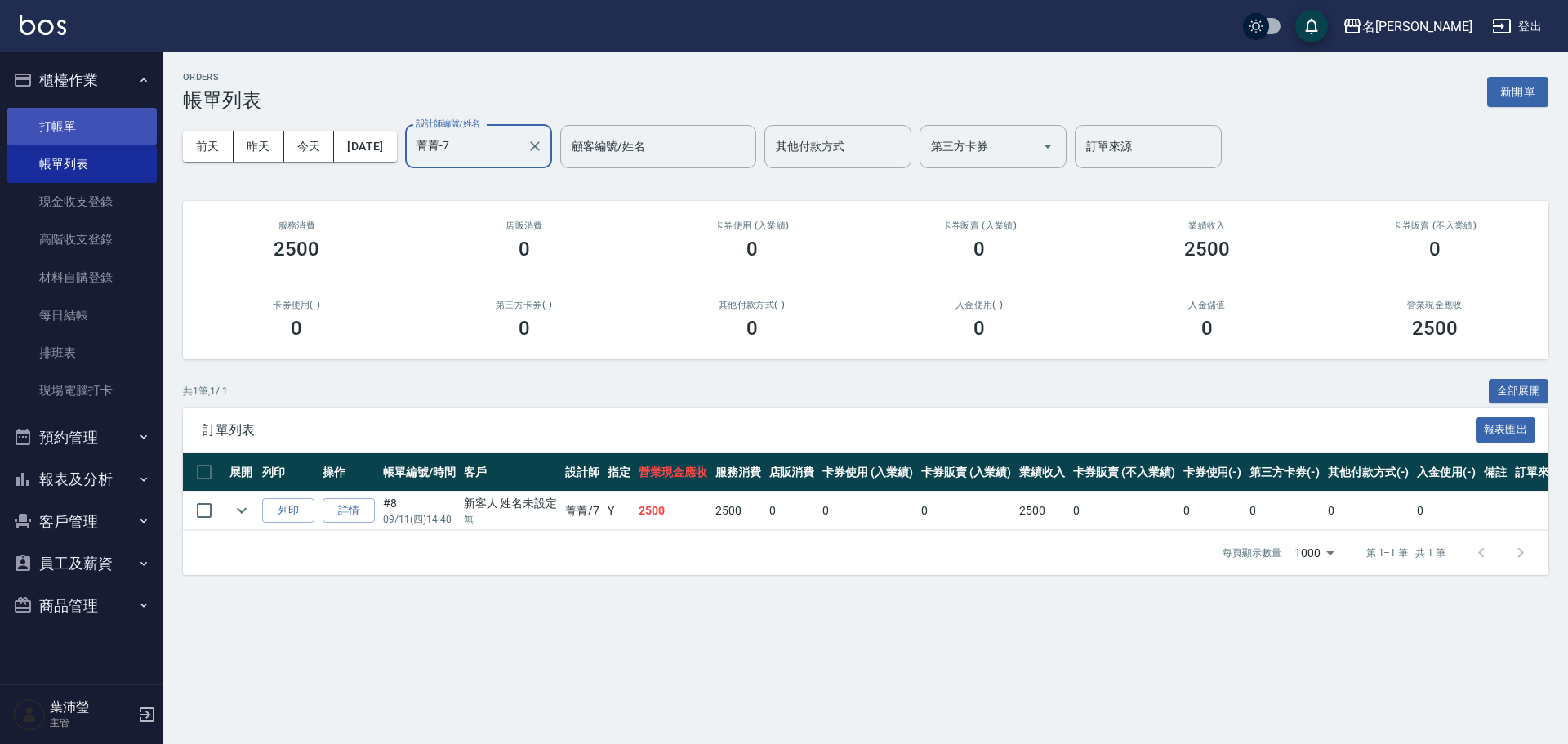
click at [126, 123] on link "打帳單" at bounding box center [82, 126] width 150 height 37
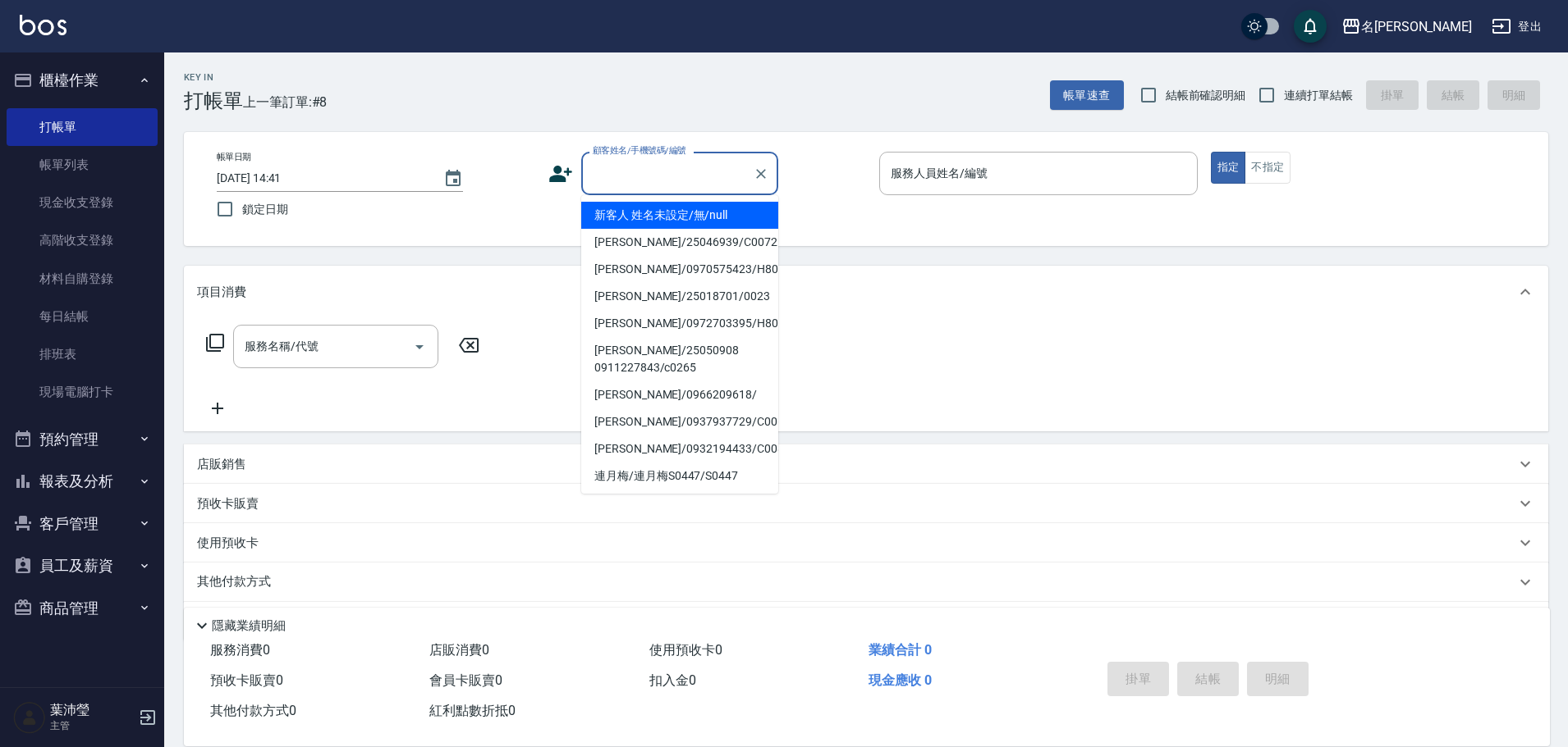
click at [692, 176] on input "顧客姓名/手機號碼/編號" at bounding box center [667, 173] width 157 height 29
click at [688, 206] on li "新客人 姓名未設定/無/null" at bounding box center [680, 215] width 197 height 27
type input "新客人 姓名未設定/無/null"
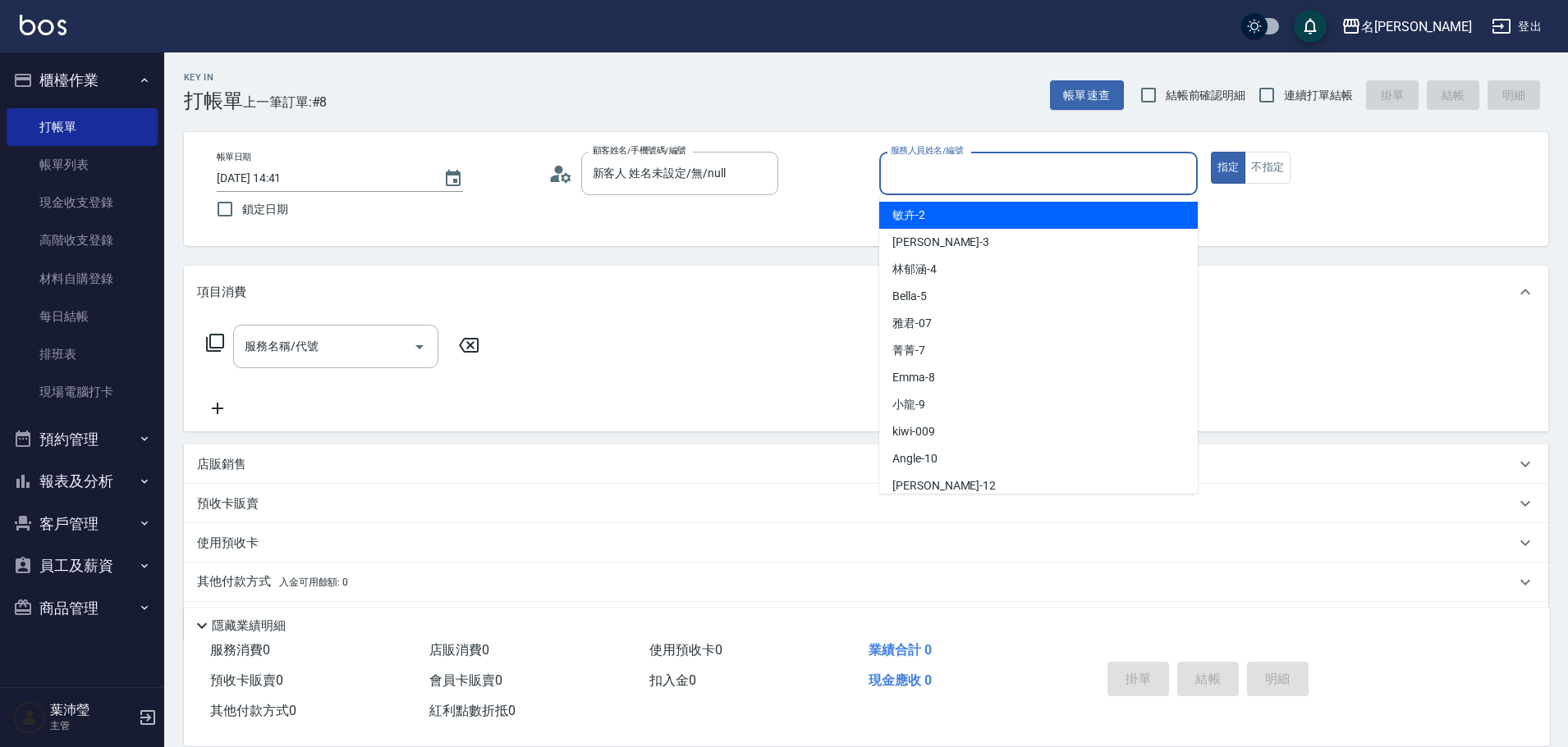
click at [971, 168] on input "服務人員姓名/編號" at bounding box center [1038, 173] width 304 height 29
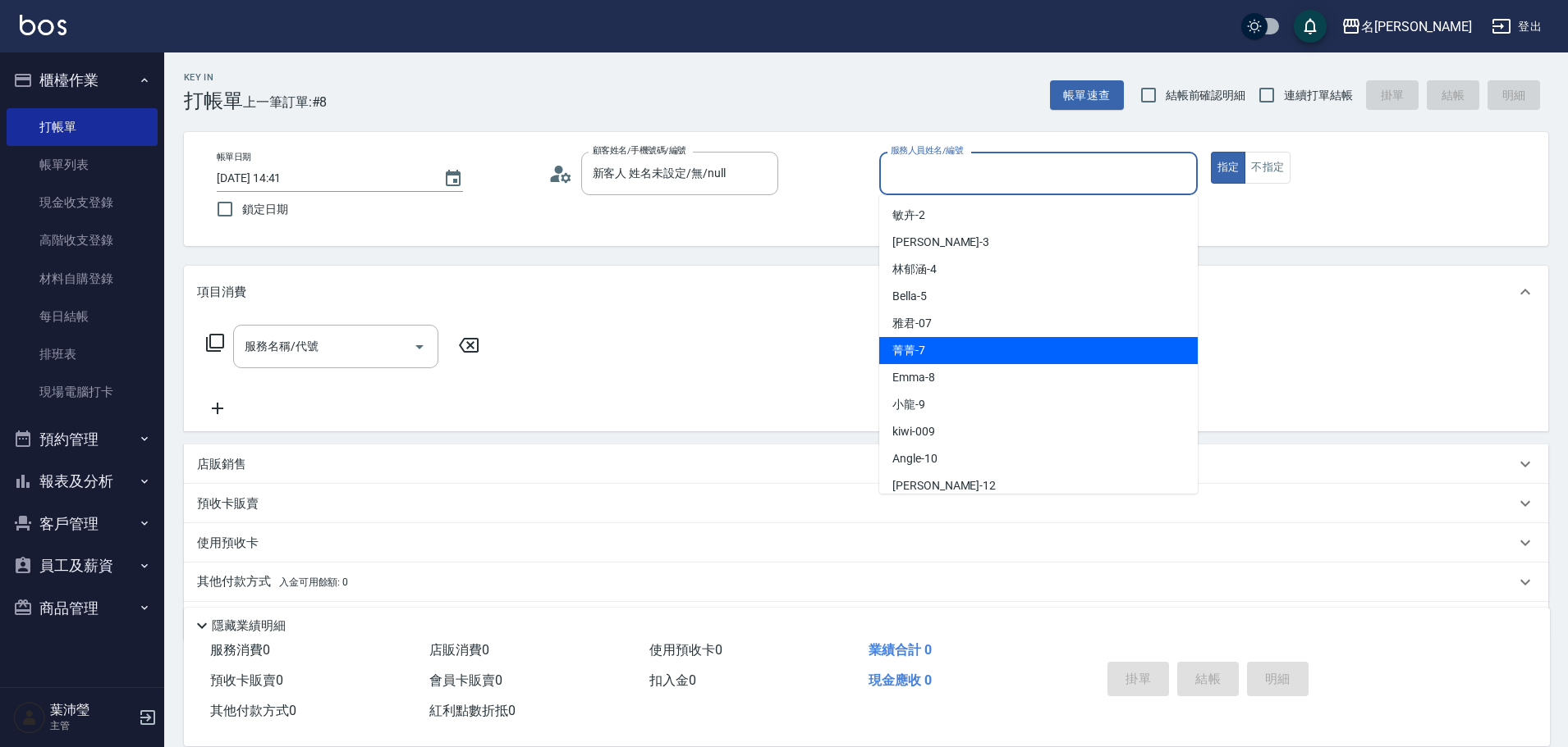
click at [967, 355] on div "菁菁 -7" at bounding box center [1038, 350] width 319 height 27
type input "菁菁-7"
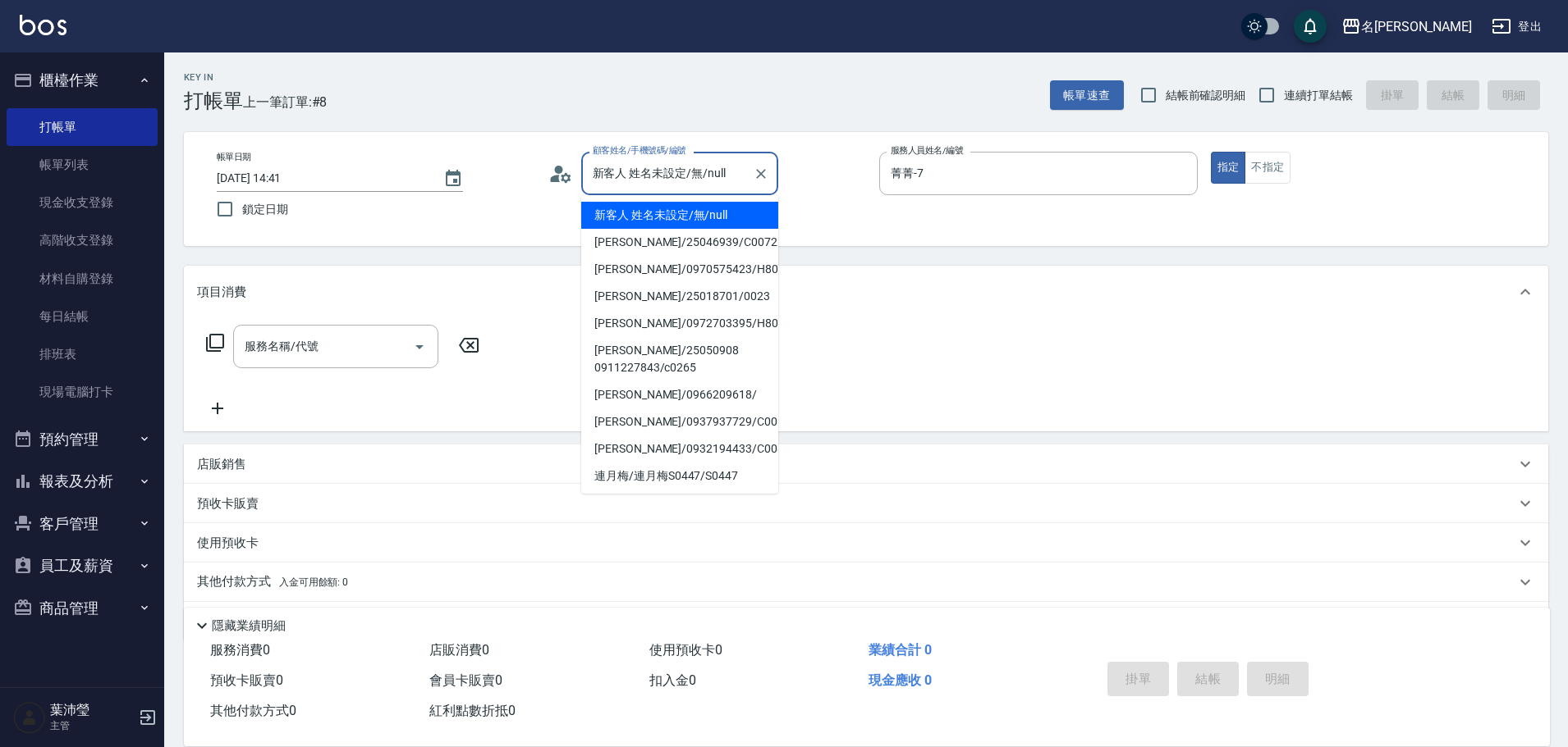
click at [739, 167] on input "新客人 姓名未設定/無/null" at bounding box center [667, 173] width 157 height 29
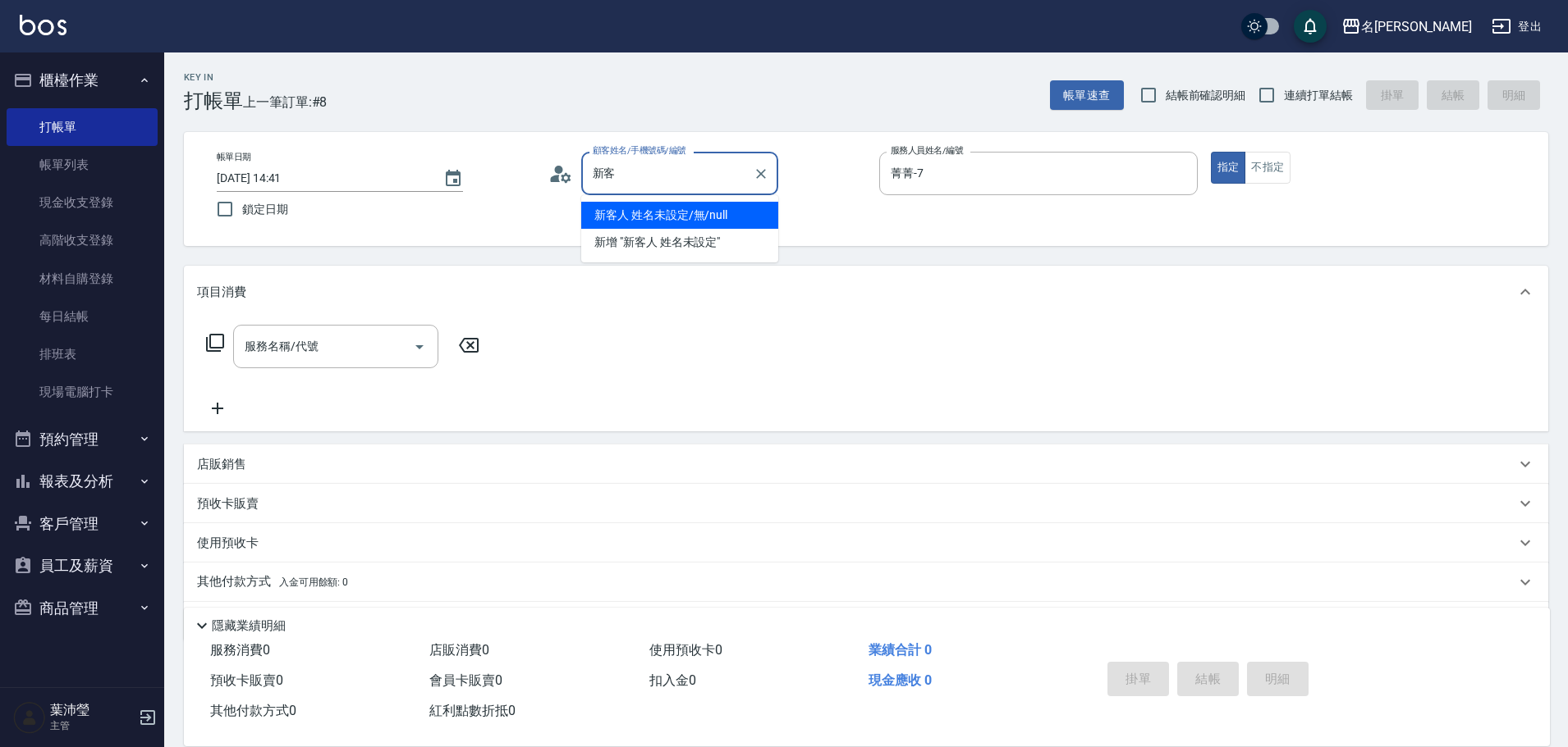
type input "新"
click at [701, 215] on li "[PERSON_NAME]/0953544445/X015" at bounding box center [680, 215] width 197 height 27
type input "[PERSON_NAME]/0953544445/X015"
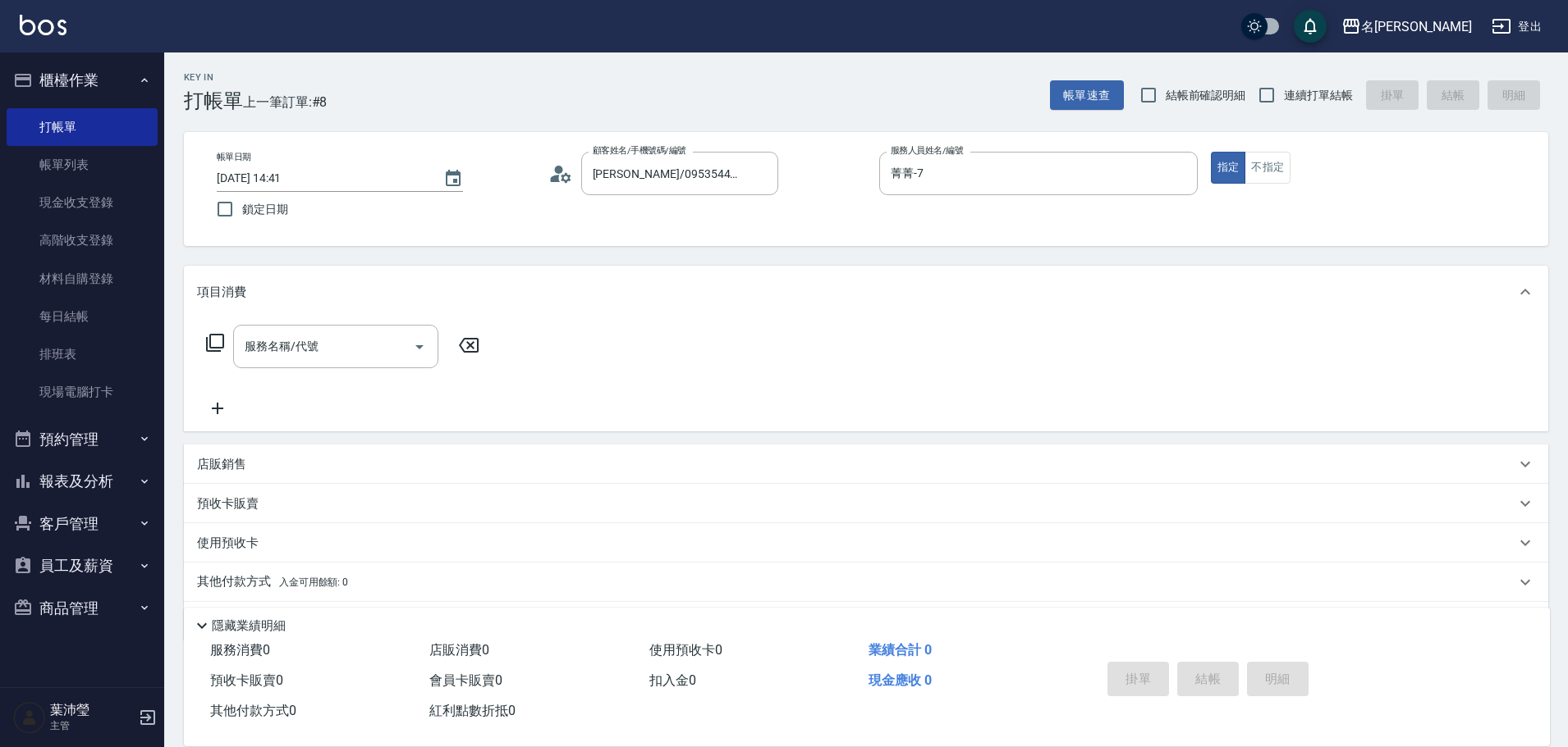
click at [210, 339] on icon at bounding box center [215, 343] width 18 height 18
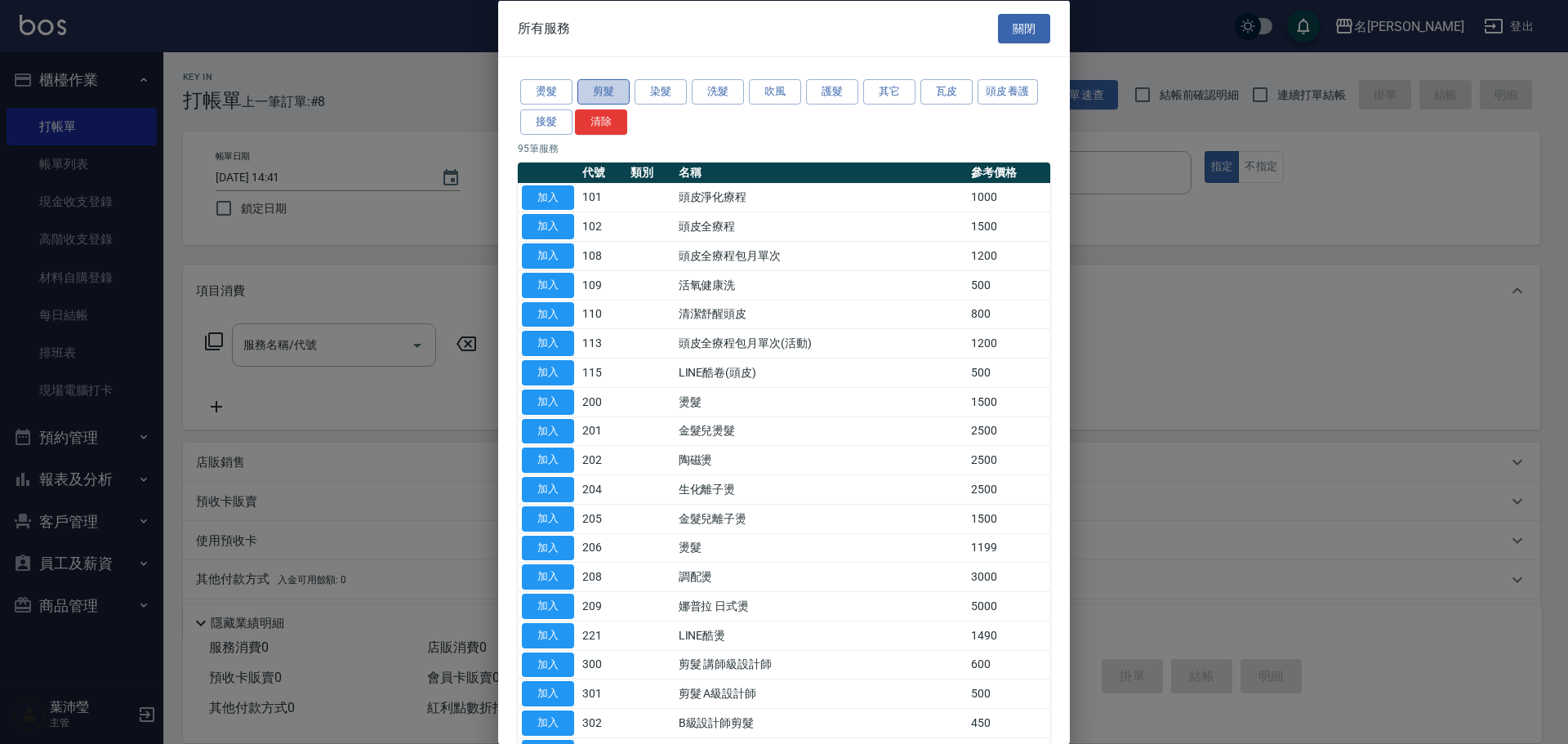
click at [594, 96] on button "剪髮" at bounding box center [604, 91] width 52 height 25
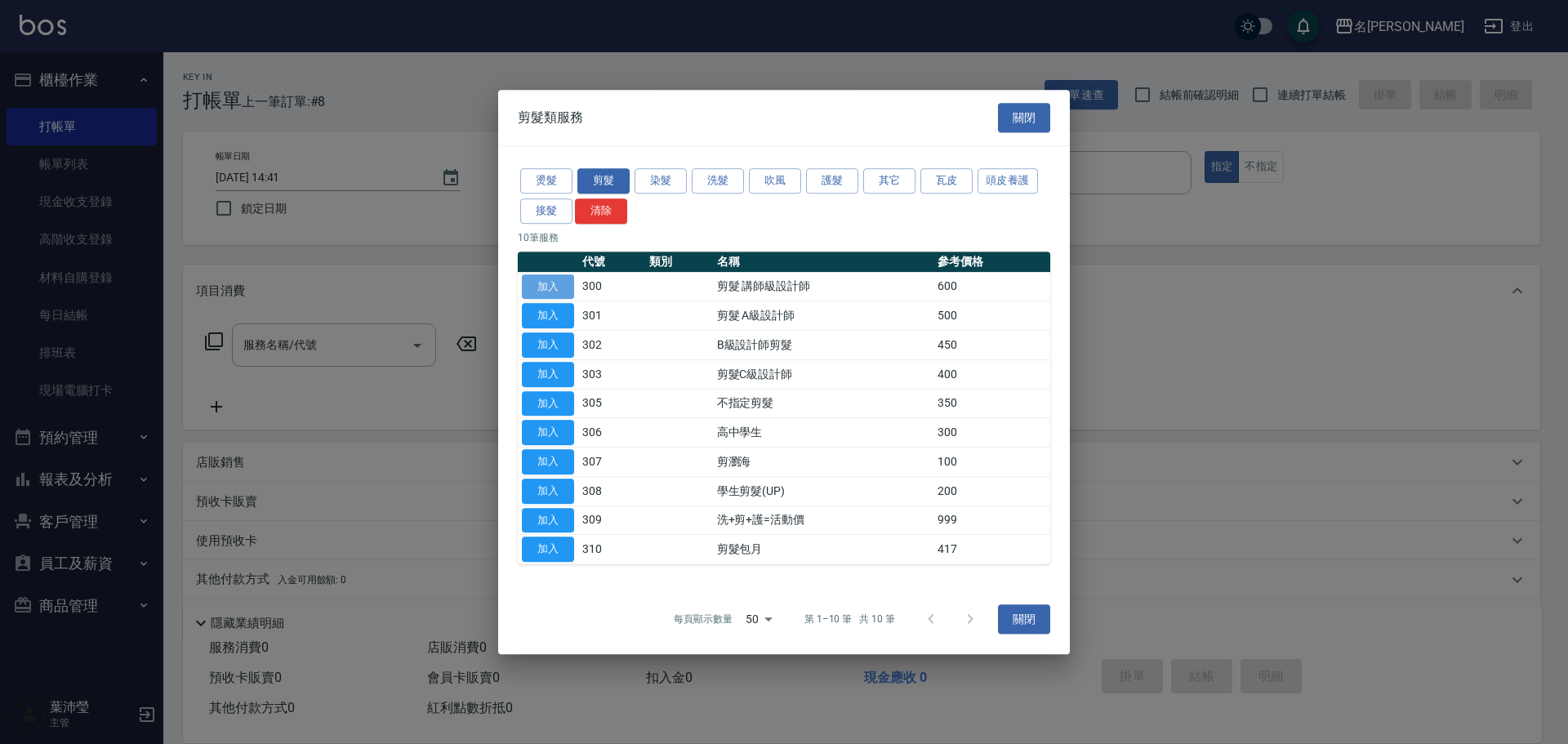
click at [553, 280] on button "加入" at bounding box center [548, 287] width 52 height 25
type input "剪髮 講師級設計師(300)"
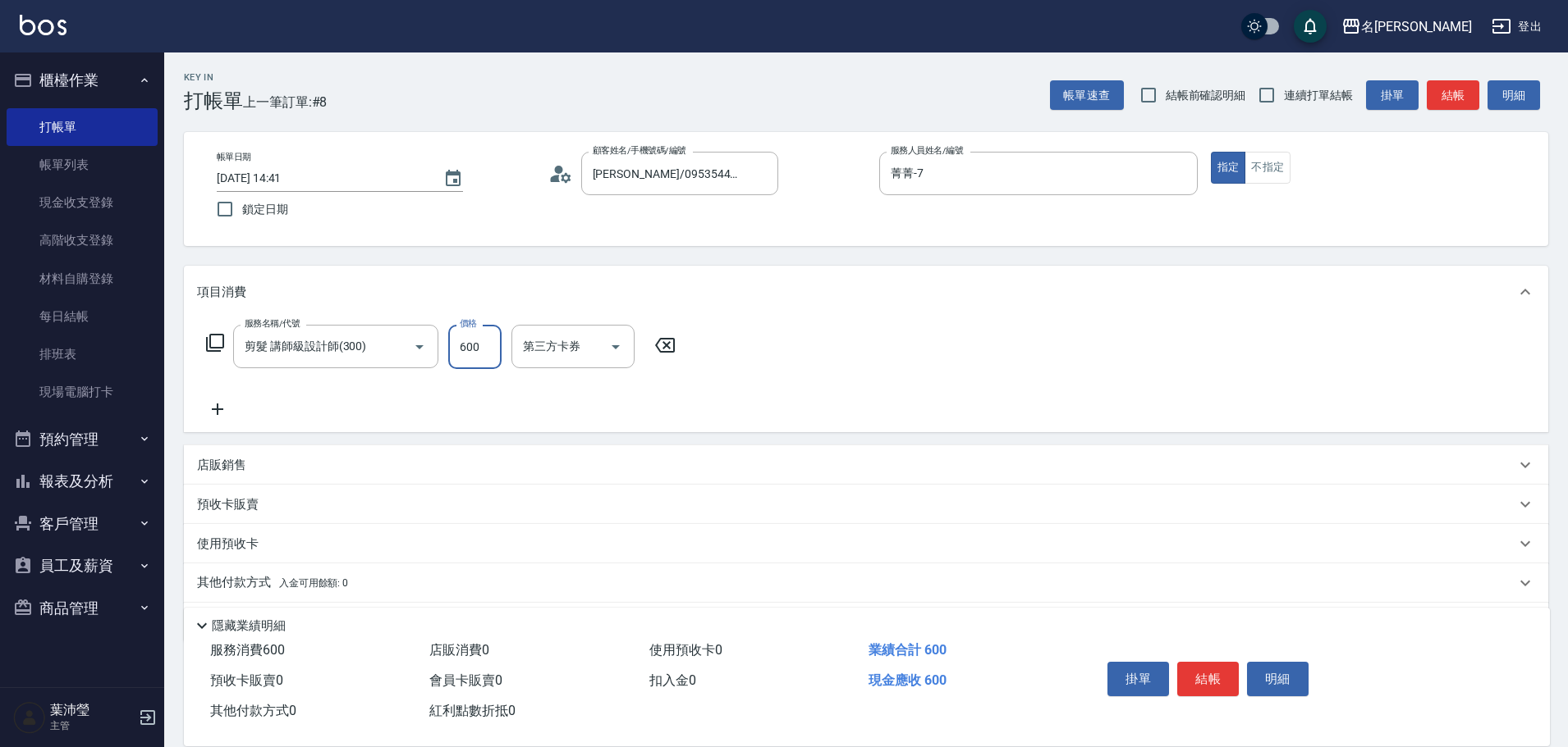
click at [493, 360] on input "600" at bounding box center [474, 346] width 53 height 45
type input "1000"
click at [215, 339] on icon at bounding box center [215, 343] width 20 height 20
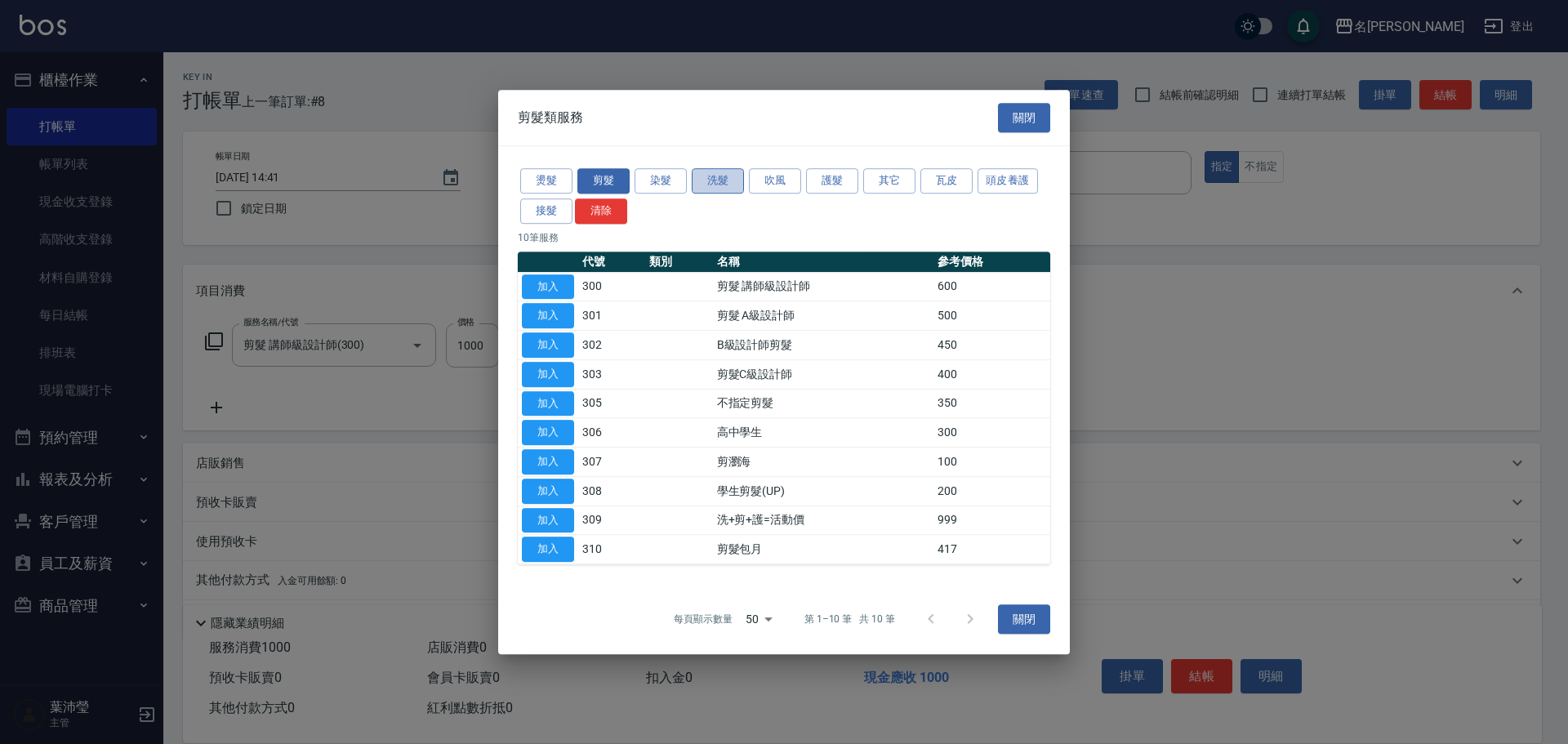
click at [733, 188] on button "洗髮" at bounding box center [718, 181] width 52 height 25
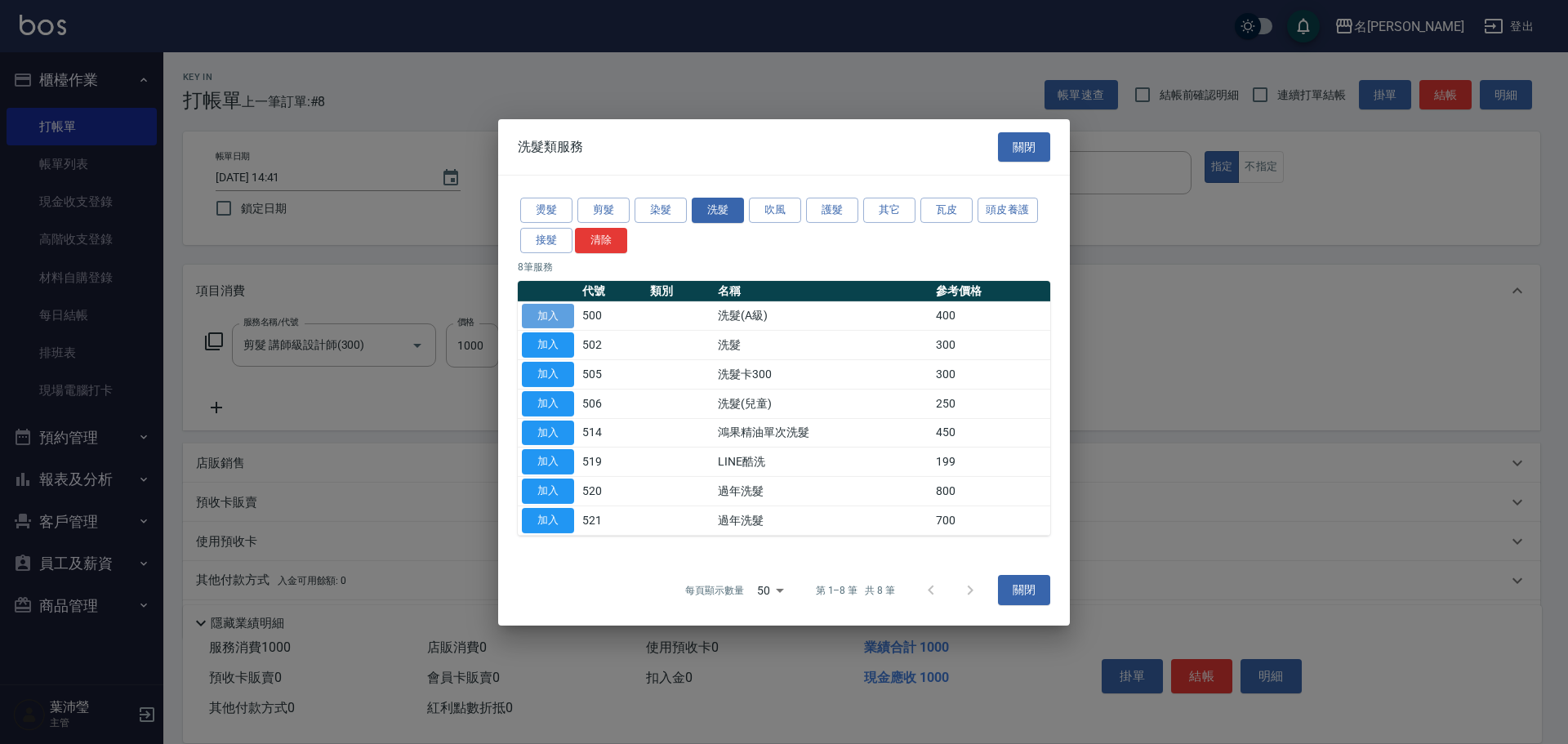
click at [551, 309] on button "加入" at bounding box center [548, 316] width 52 height 25
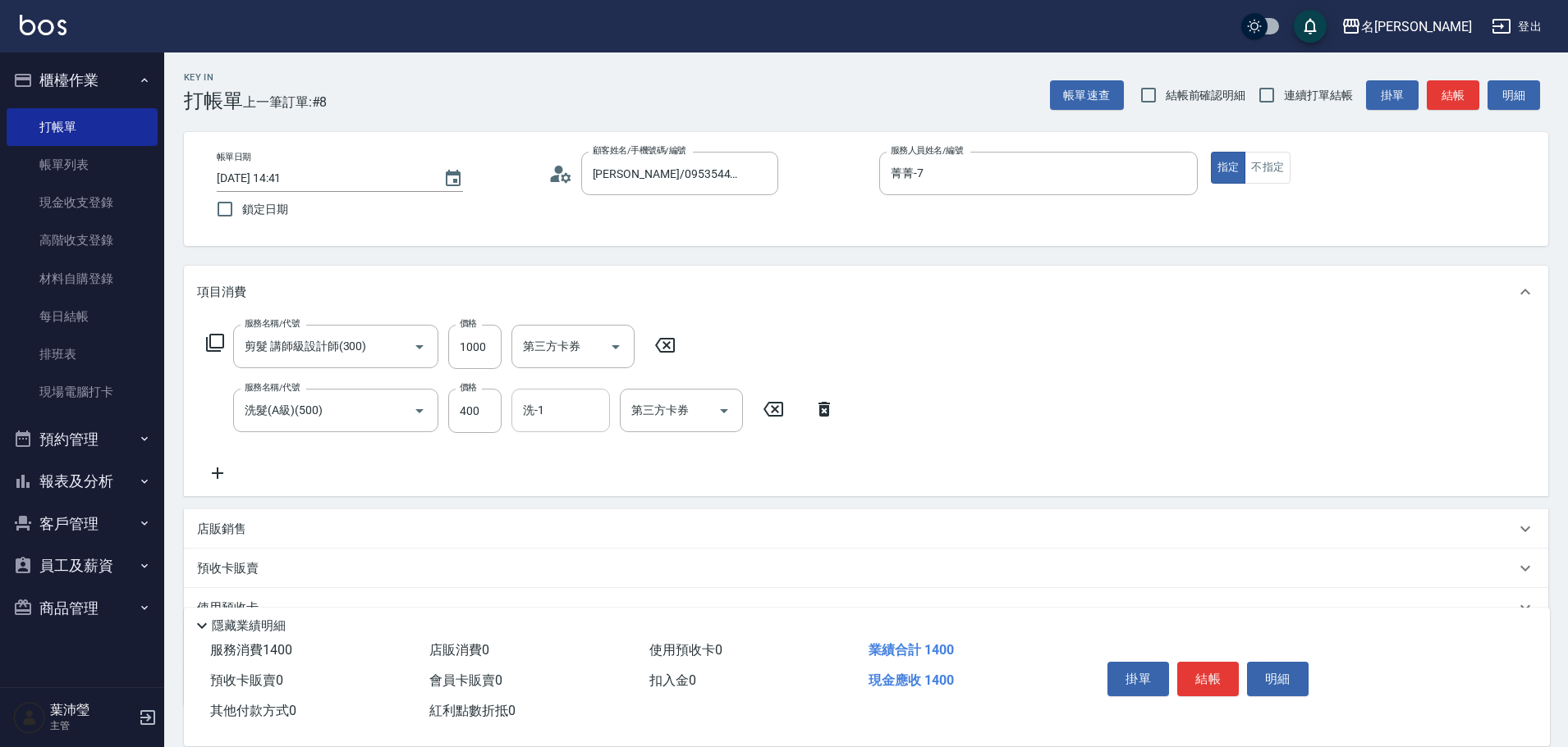
click at [541, 415] on input "洗-1" at bounding box center [560, 410] width 84 height 29
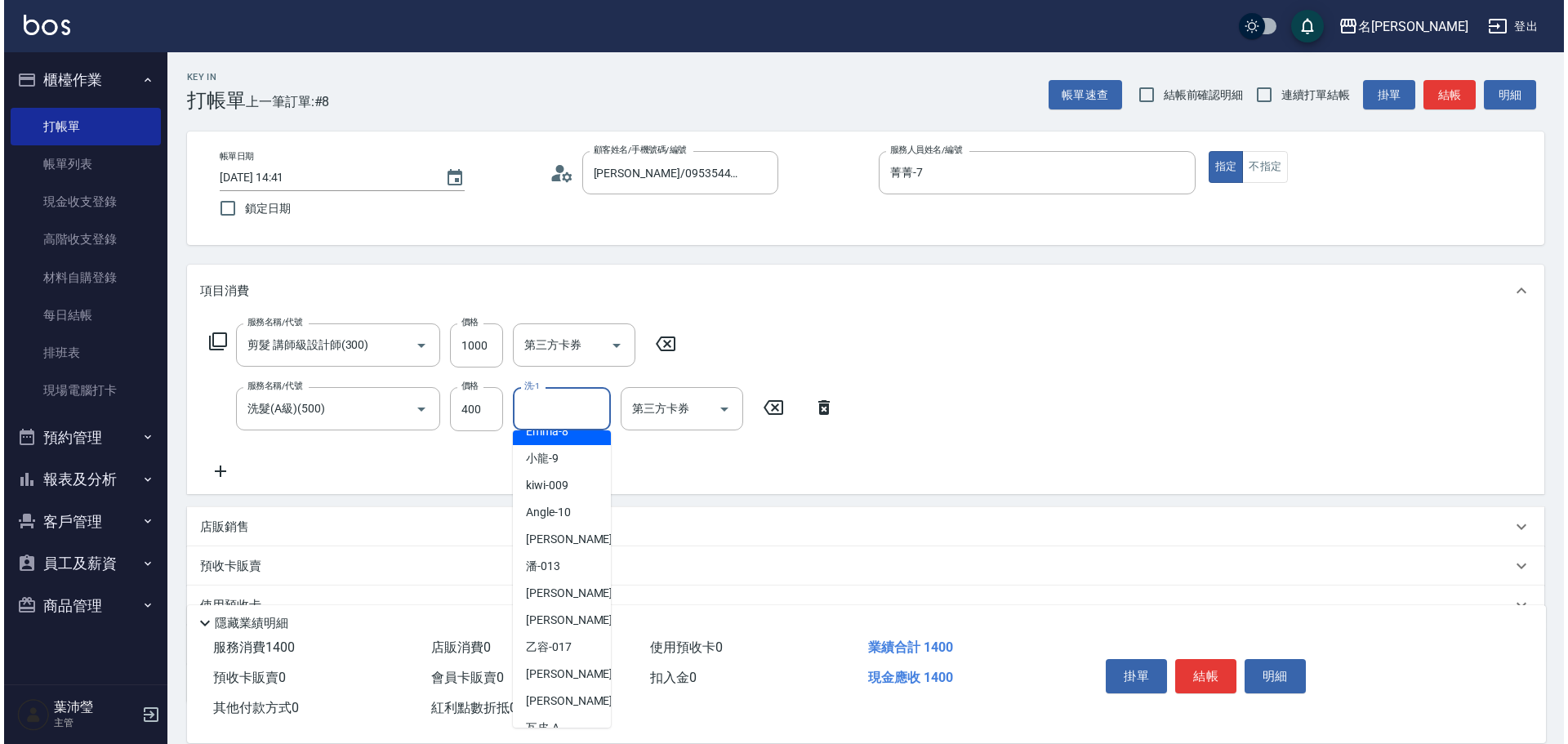
scroll to position [245, 0]
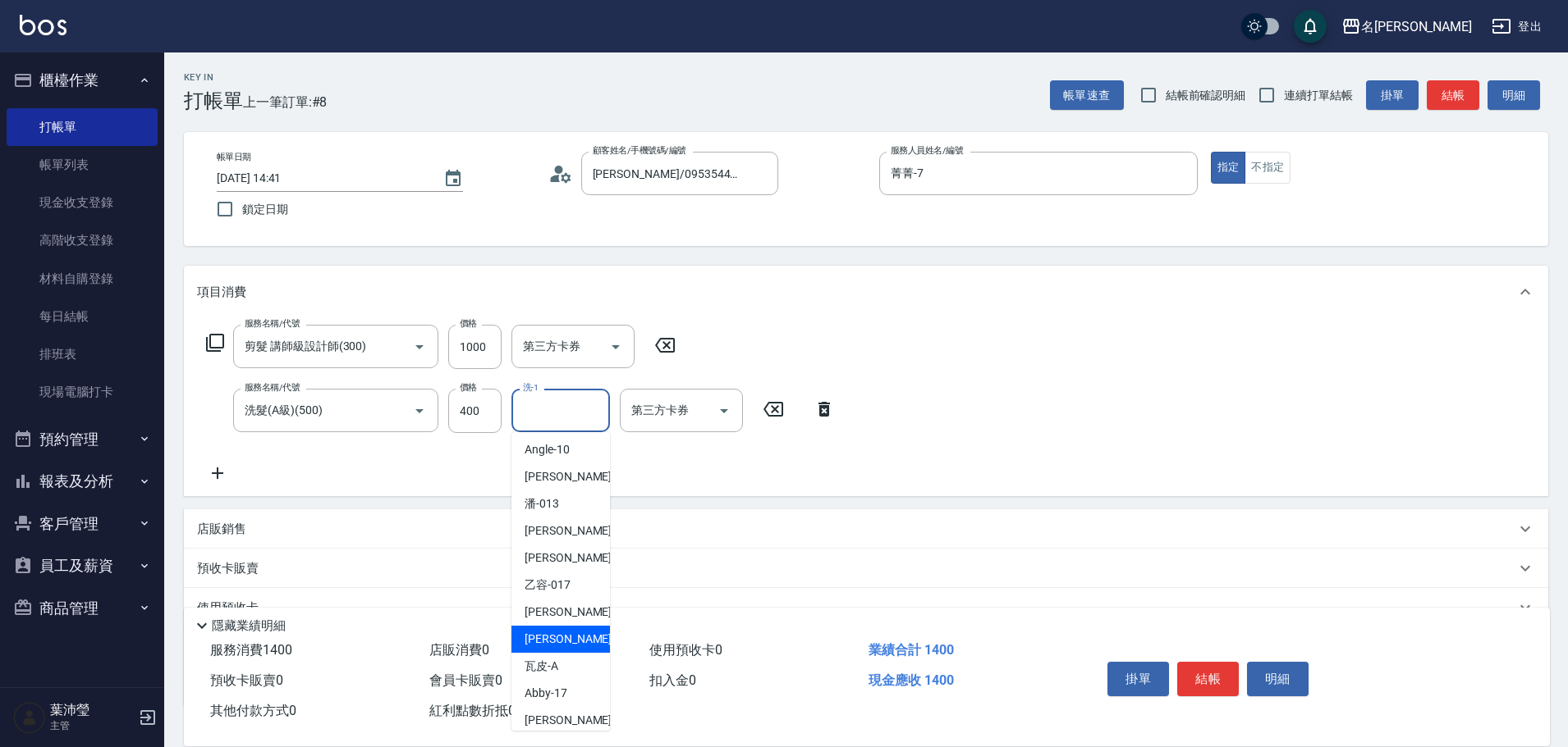
click at [571, 632] on div "[PERSON_NAME] -19" at bounding box center [560, 639] width 99 height 27
type input "[PERSON_NAME]-19"
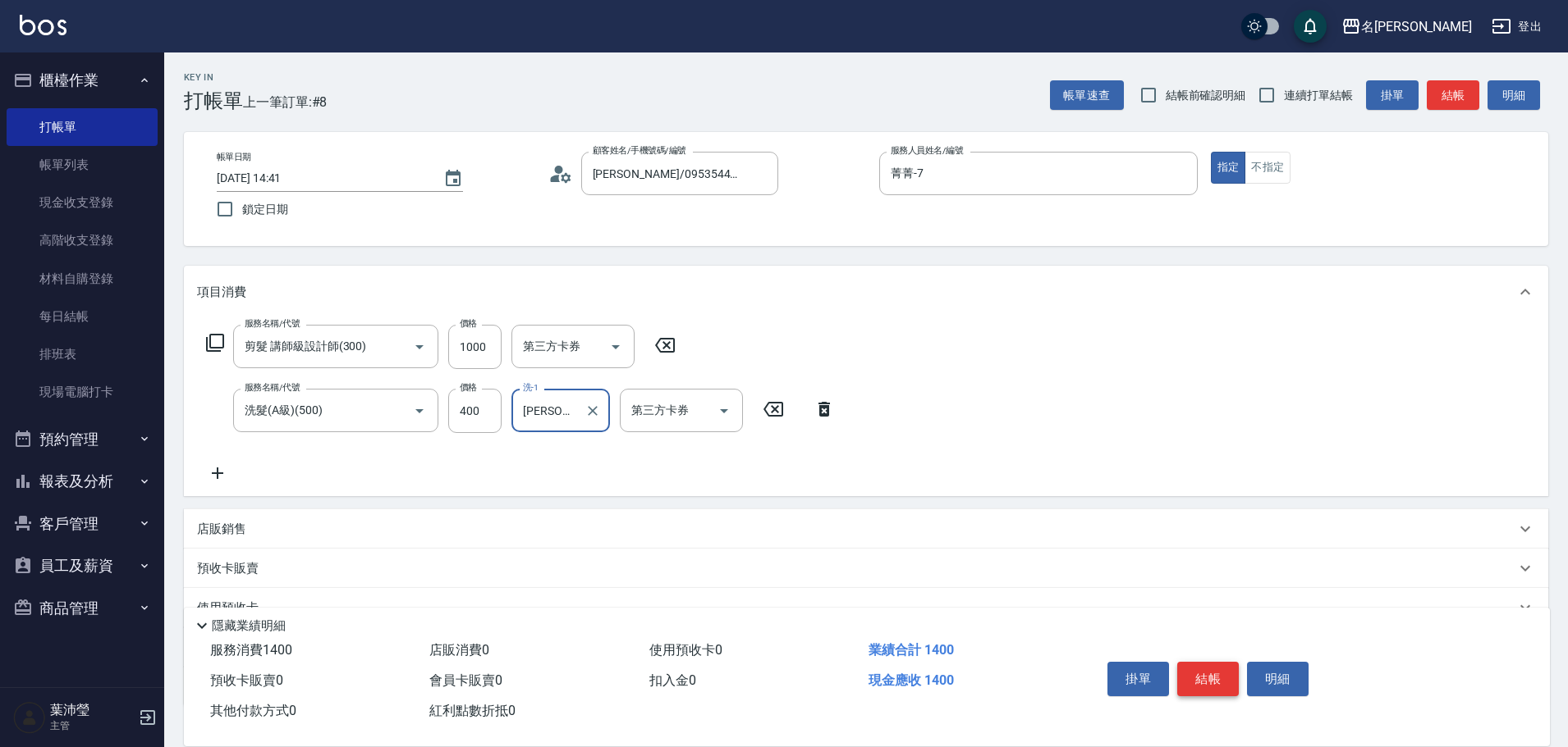
click at [1206, 680] on button "結帳" at bounding box center [1207, 679] width 62 height 34
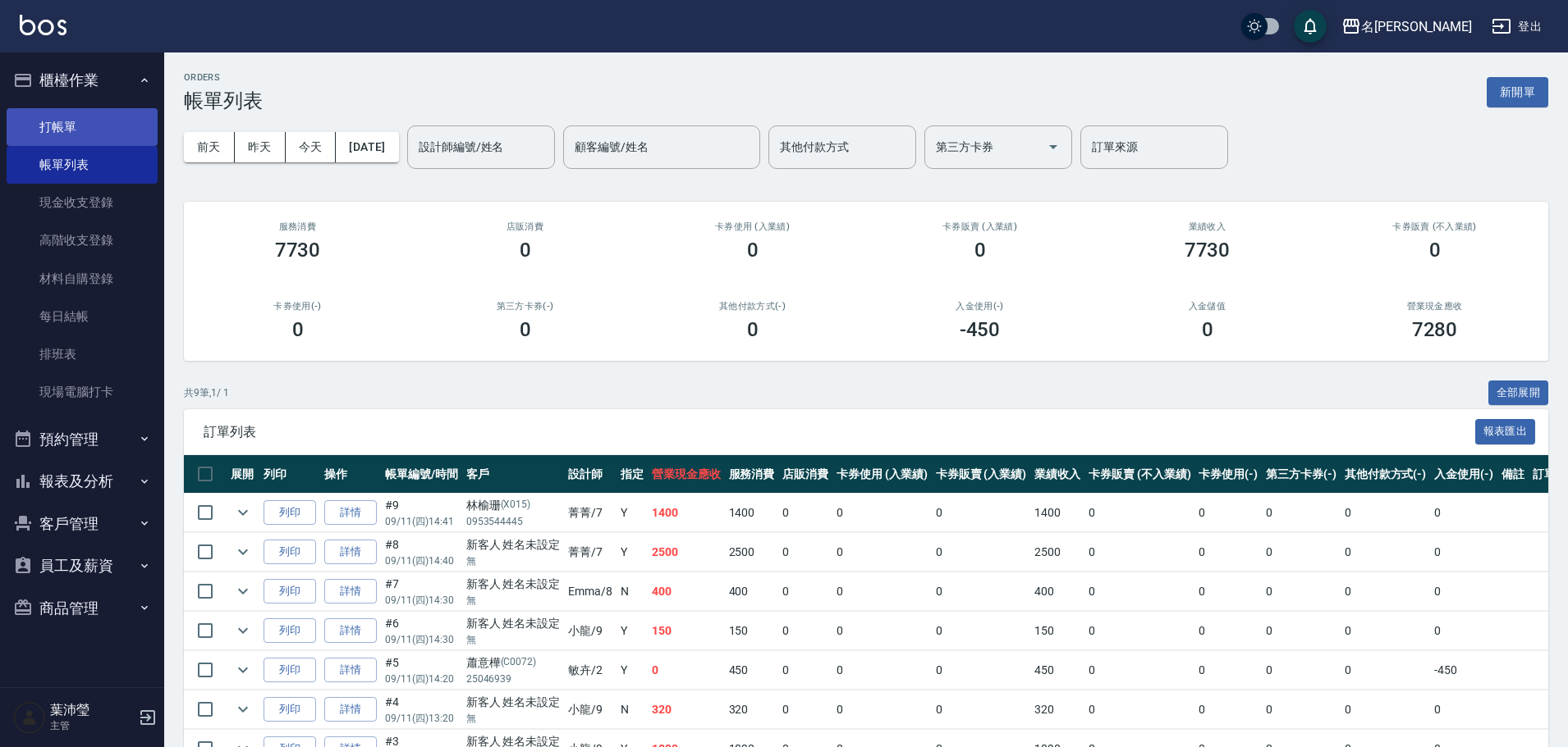
click at [82, 133] on link "打帳單" at bounding box center [82, 127] width 151 height 38
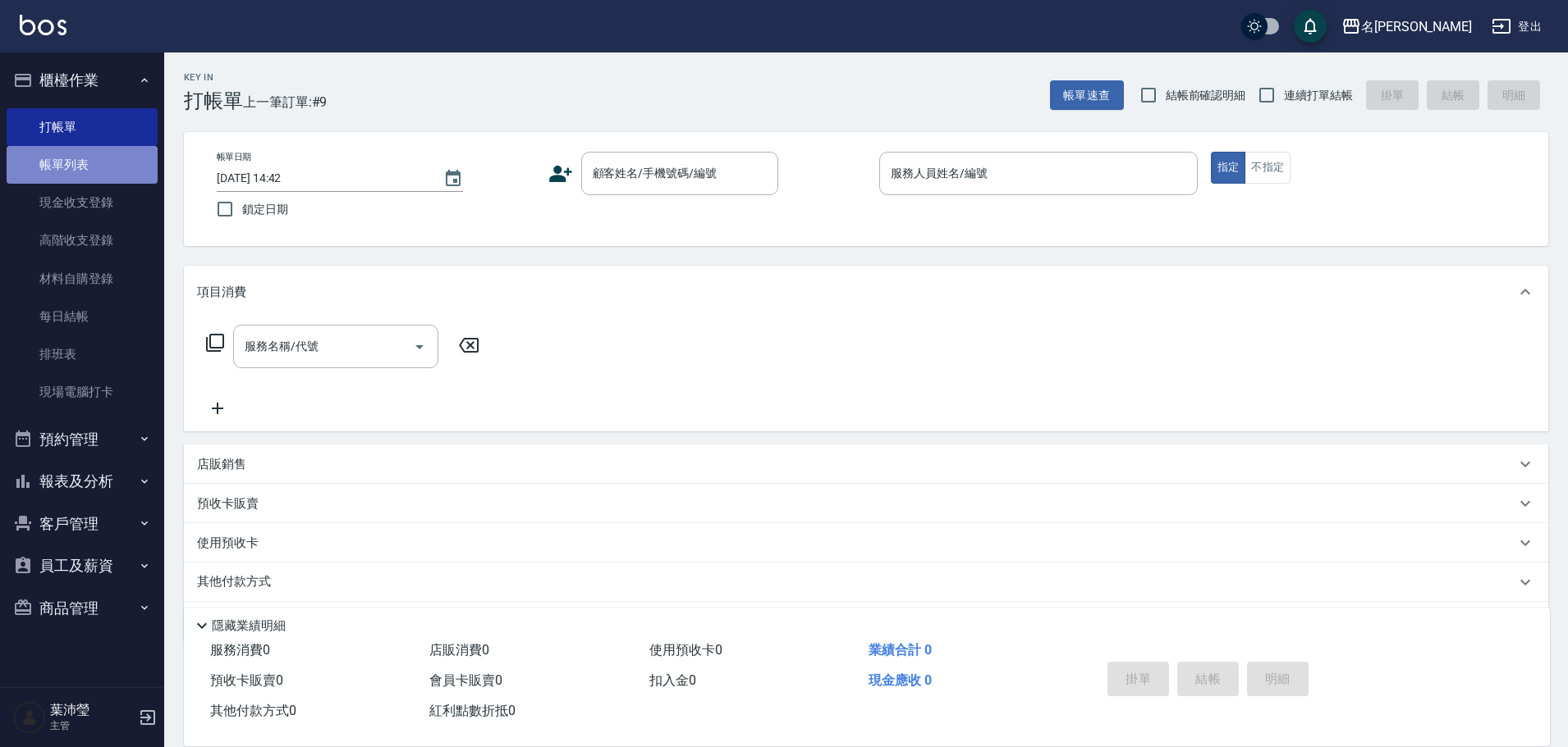
click at [86, 166] on link "帳單列表" at bounding box center [82, 164] width 151 height 38
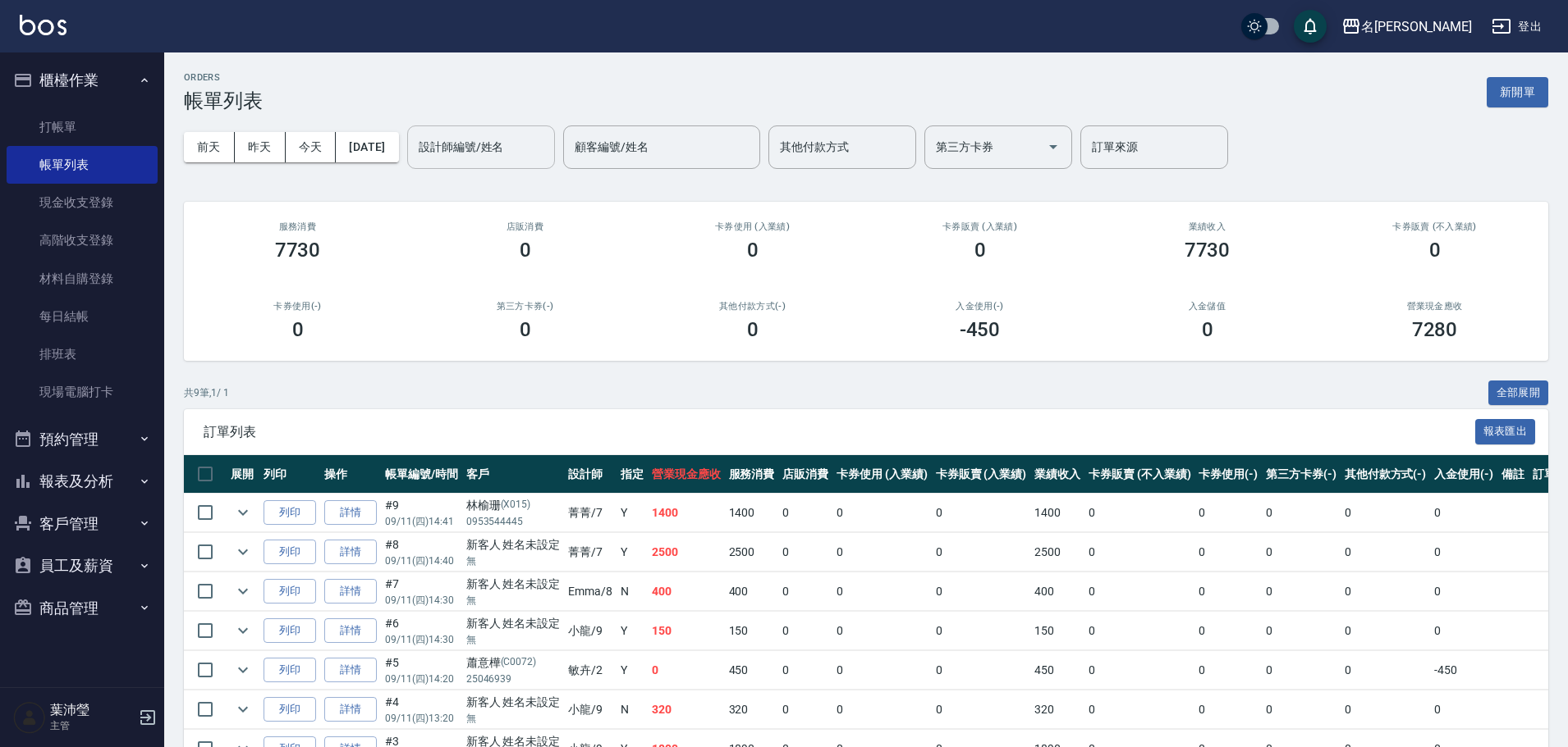
click at [458, 149] on input "設計師編號/姓名" at bounding box center [481, 147] width 133 height 29
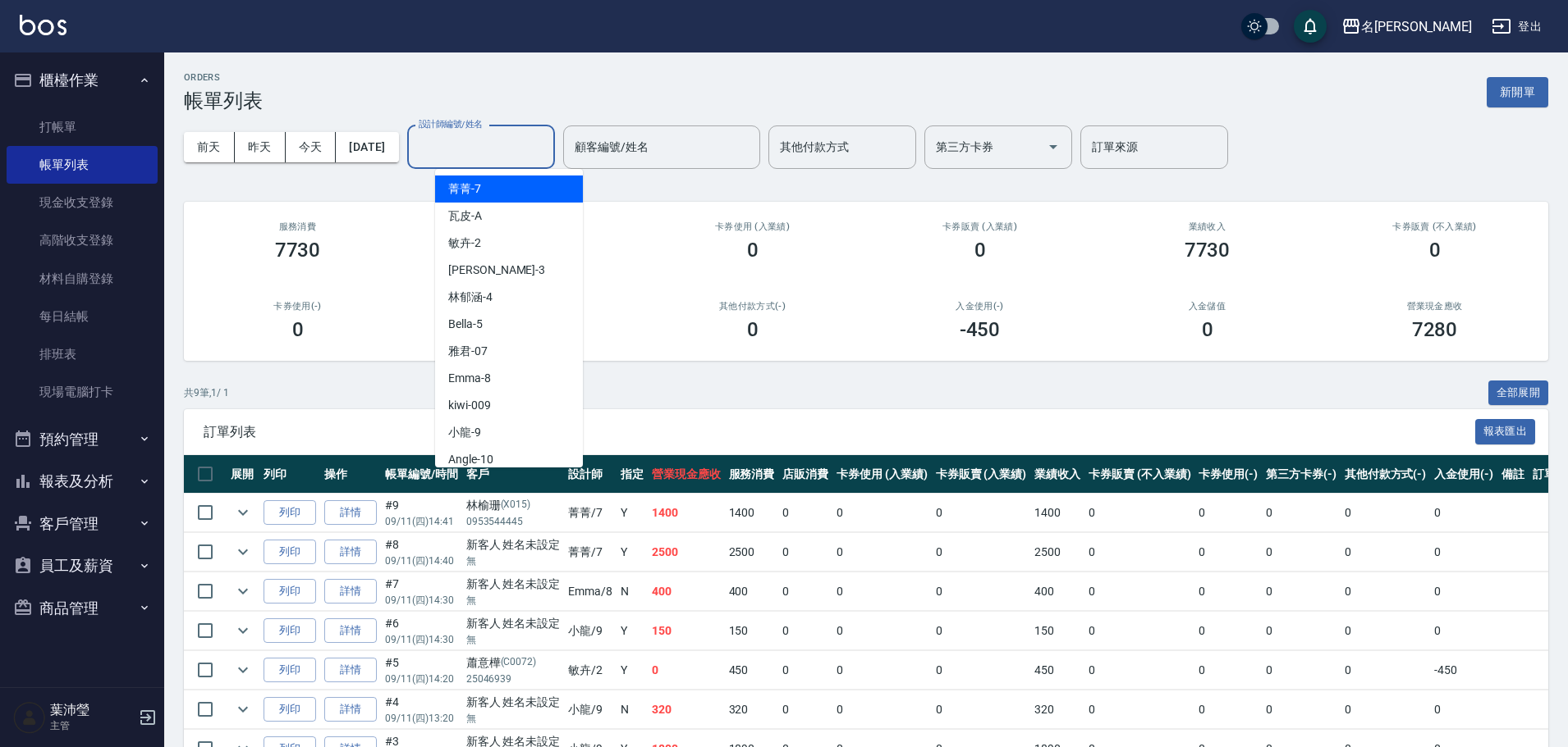
click at [486, 193] on div "菁菁 -7" at bounding box center [508, 188] width 148 height 27
type input "菁菁-7"
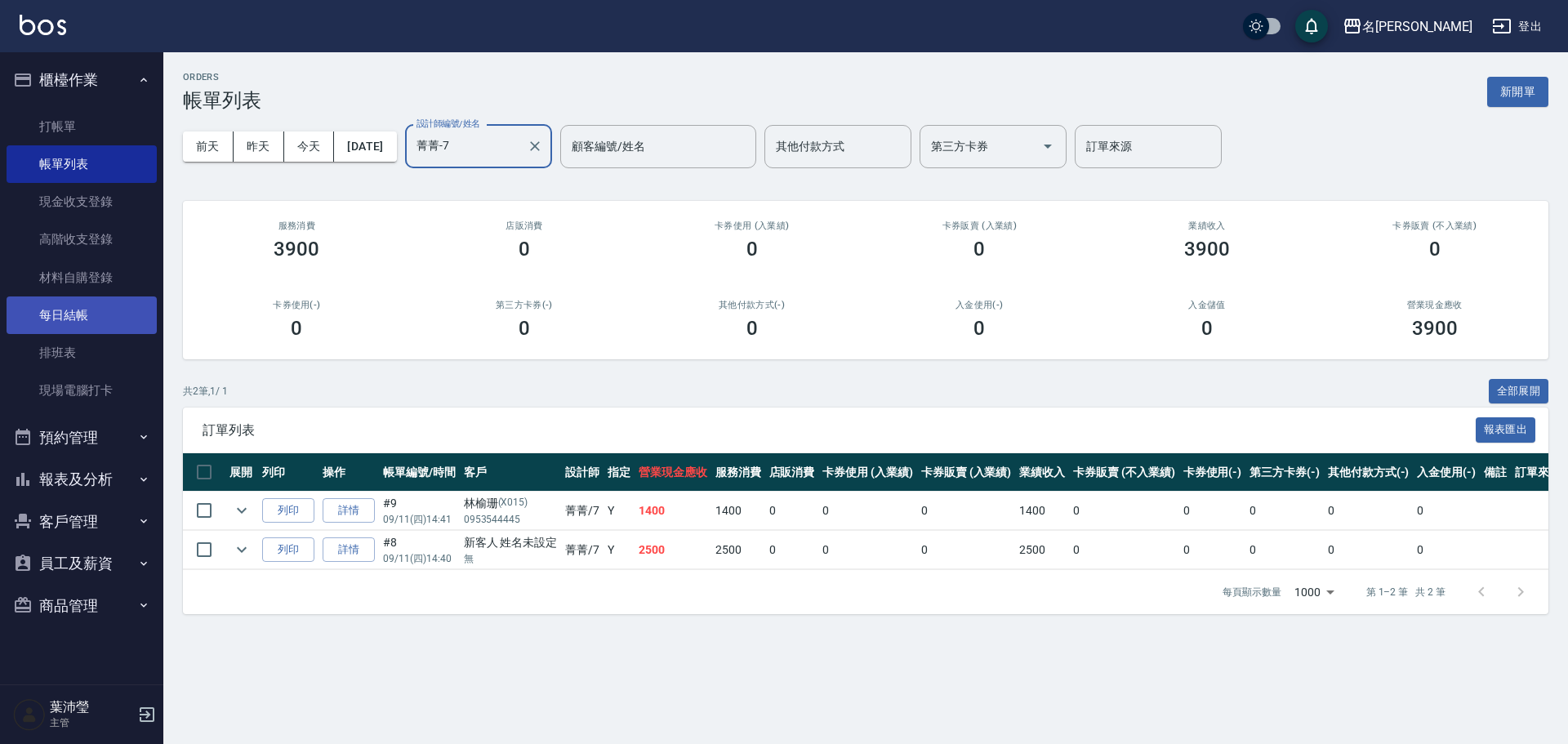
drag, startPoint x: 274, startPoint y: 155, endPoint x: 126, endPoint y: 307, distance: 212.2
click at [202, 250] on div "ORDERS 帳單列表 新開單 [DATE] [DATE] [DATE] [DATE] 設計師編號/姓名 菁菁-7 設計師編號/姓名 顧客編號/姓名 顧客編號…" at bounding box center [865, 342] width 1405 height 581
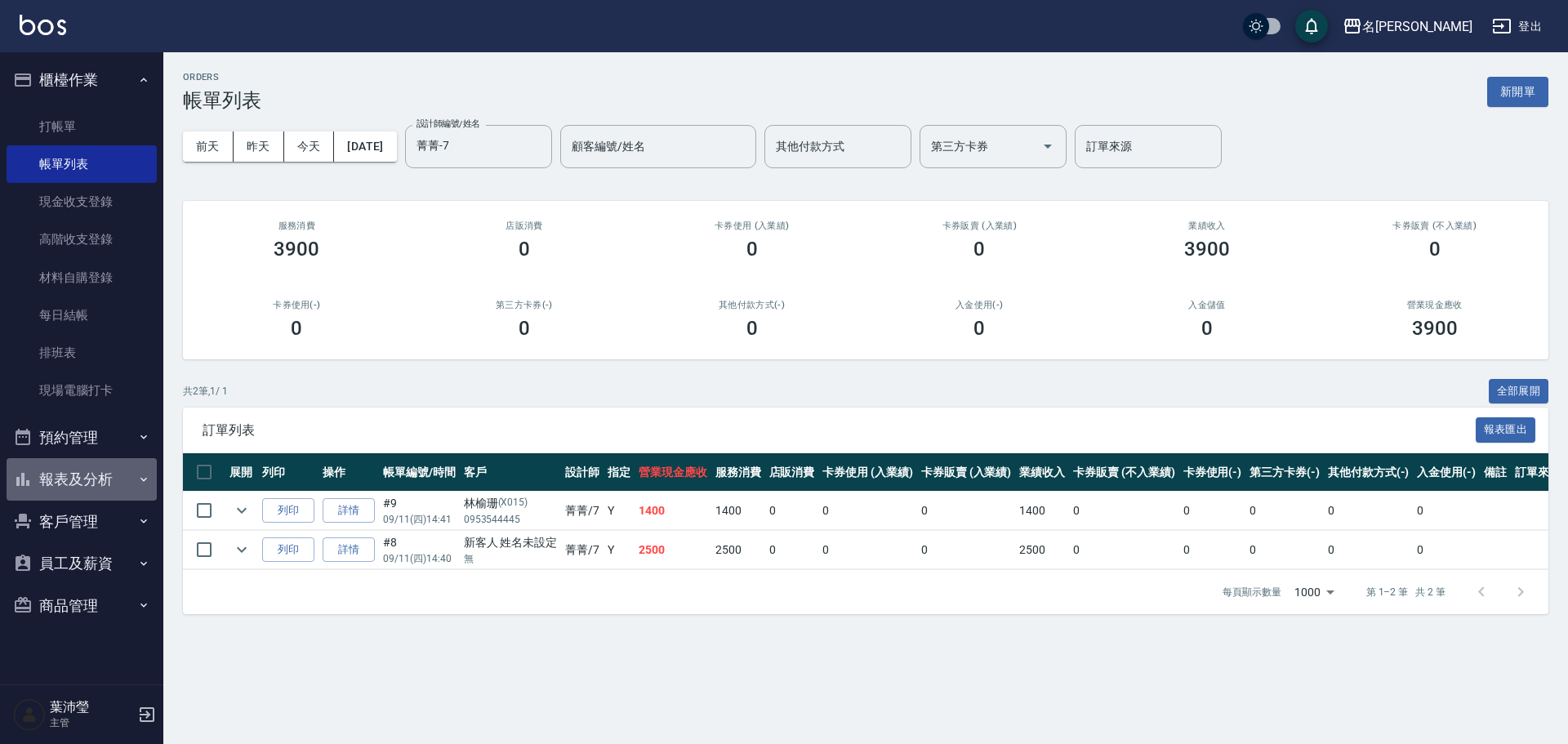
click at [147, 480] on icon "button" at bounding box center [143, 479] width 13 height 13
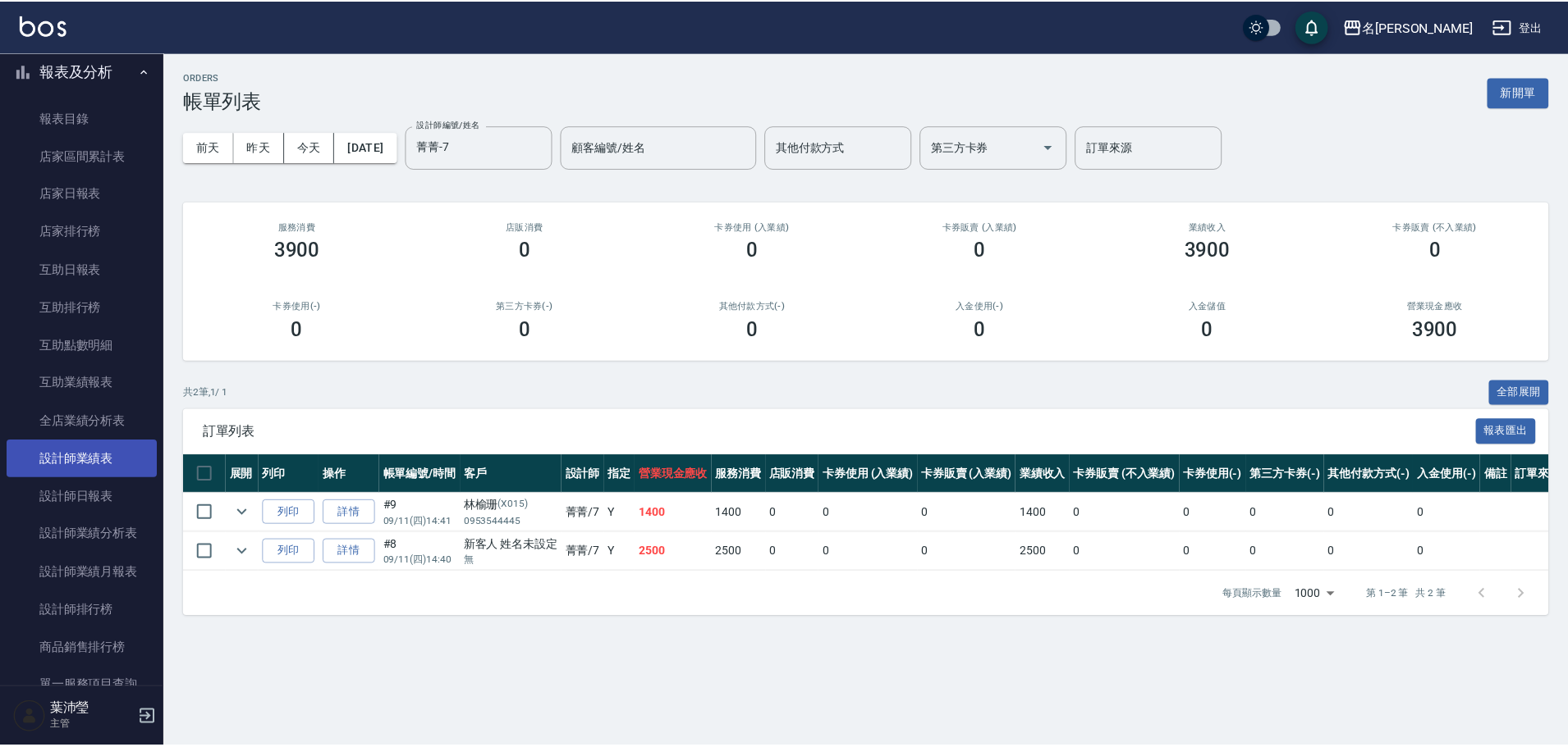
scroll to position [492, 0]
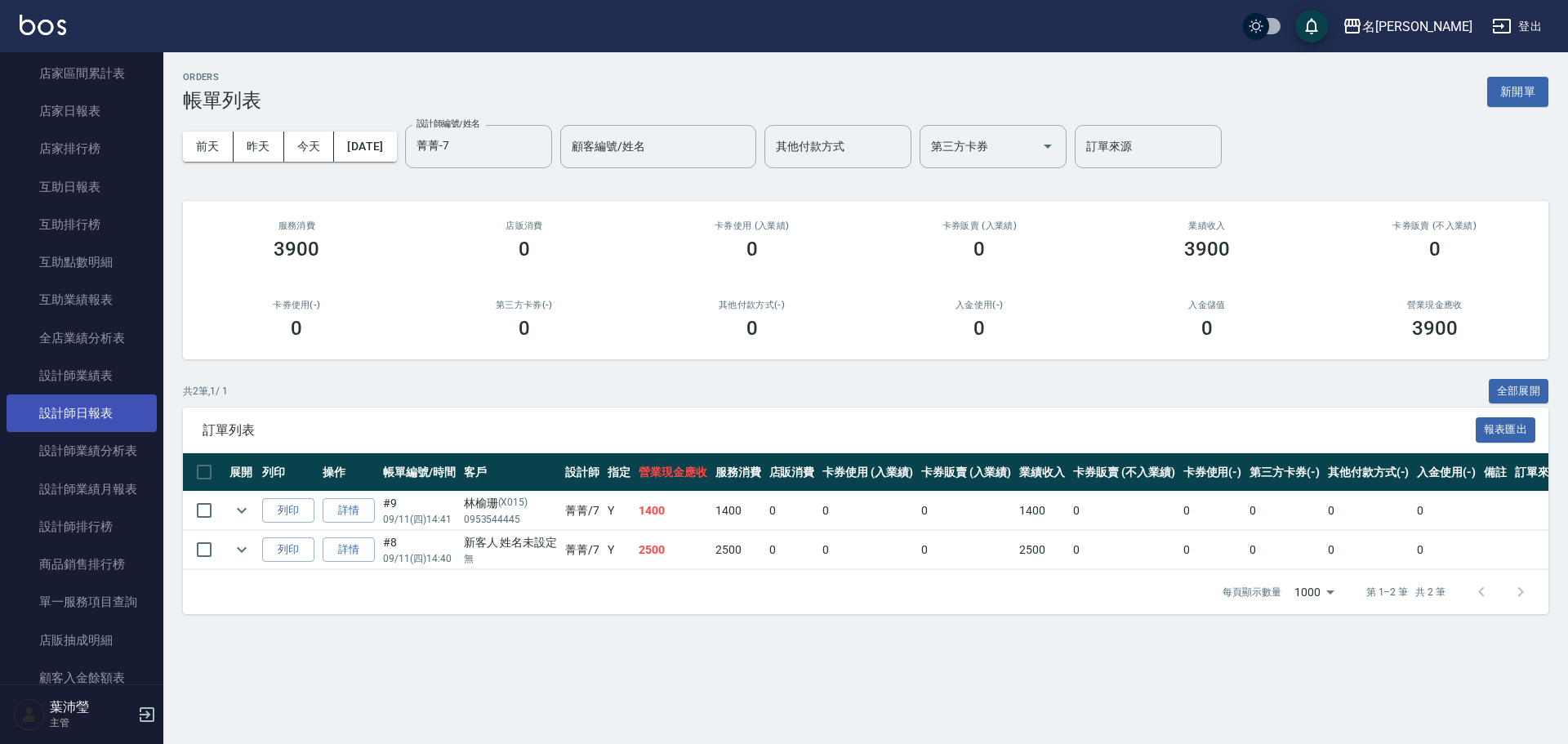
click at [99, 420] on link "設計師日報表" at bounding box center [82, 413] width 150 height 37
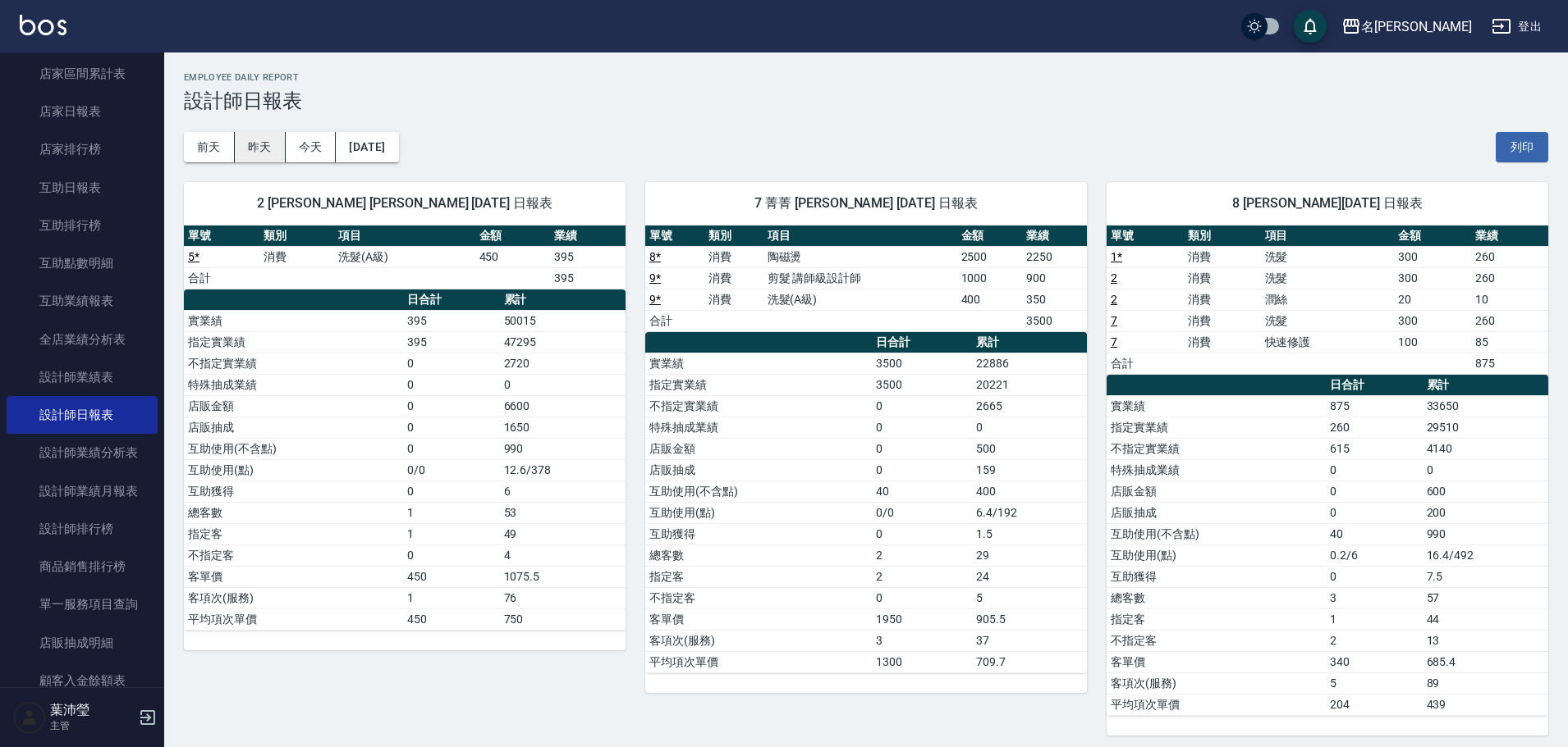
click at [252, 150] on button "昨天" at bounding box center [260, 147] width 51 height 31
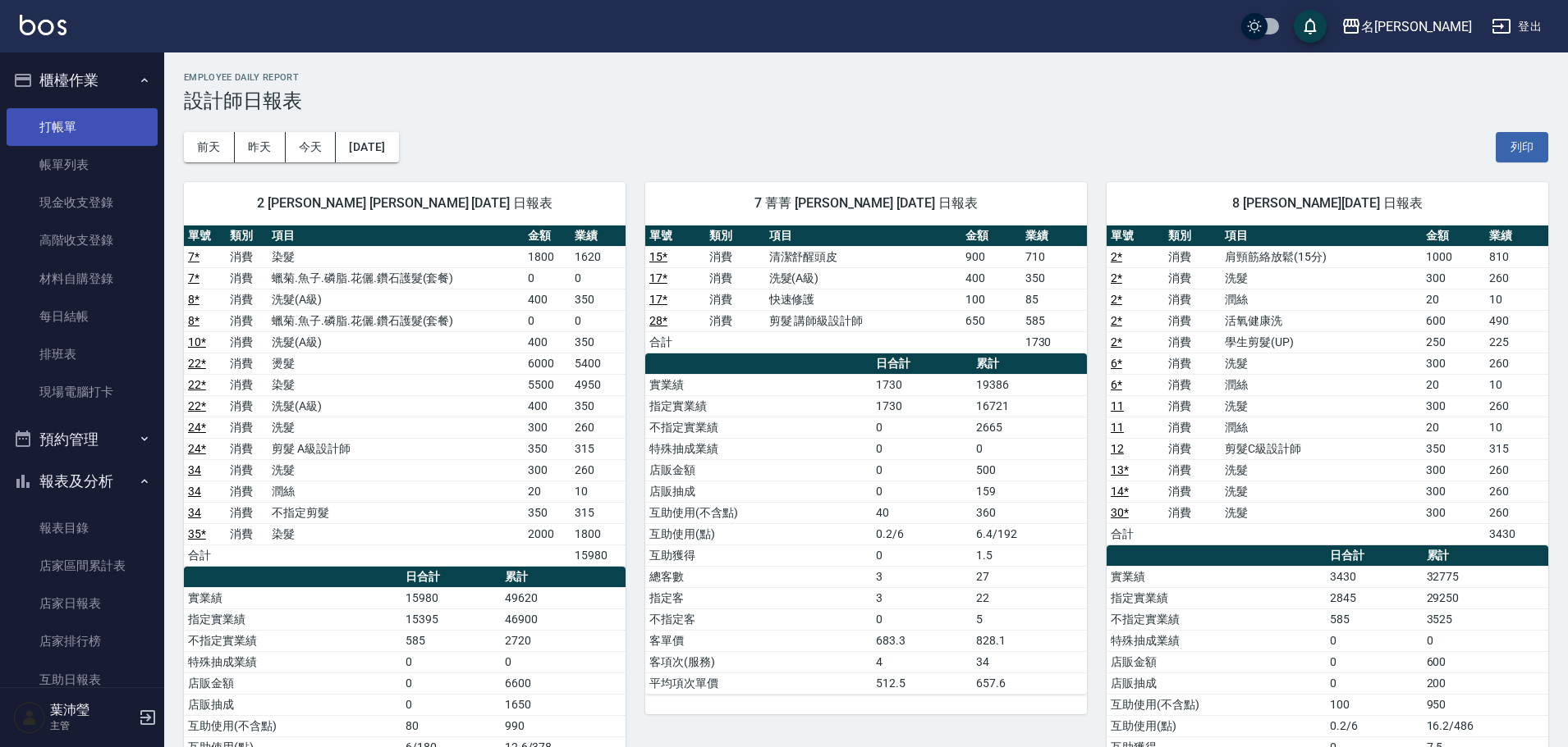
click at [64, 138] on link "打帳單" at bounding box center [82, 127] width 151 height 38
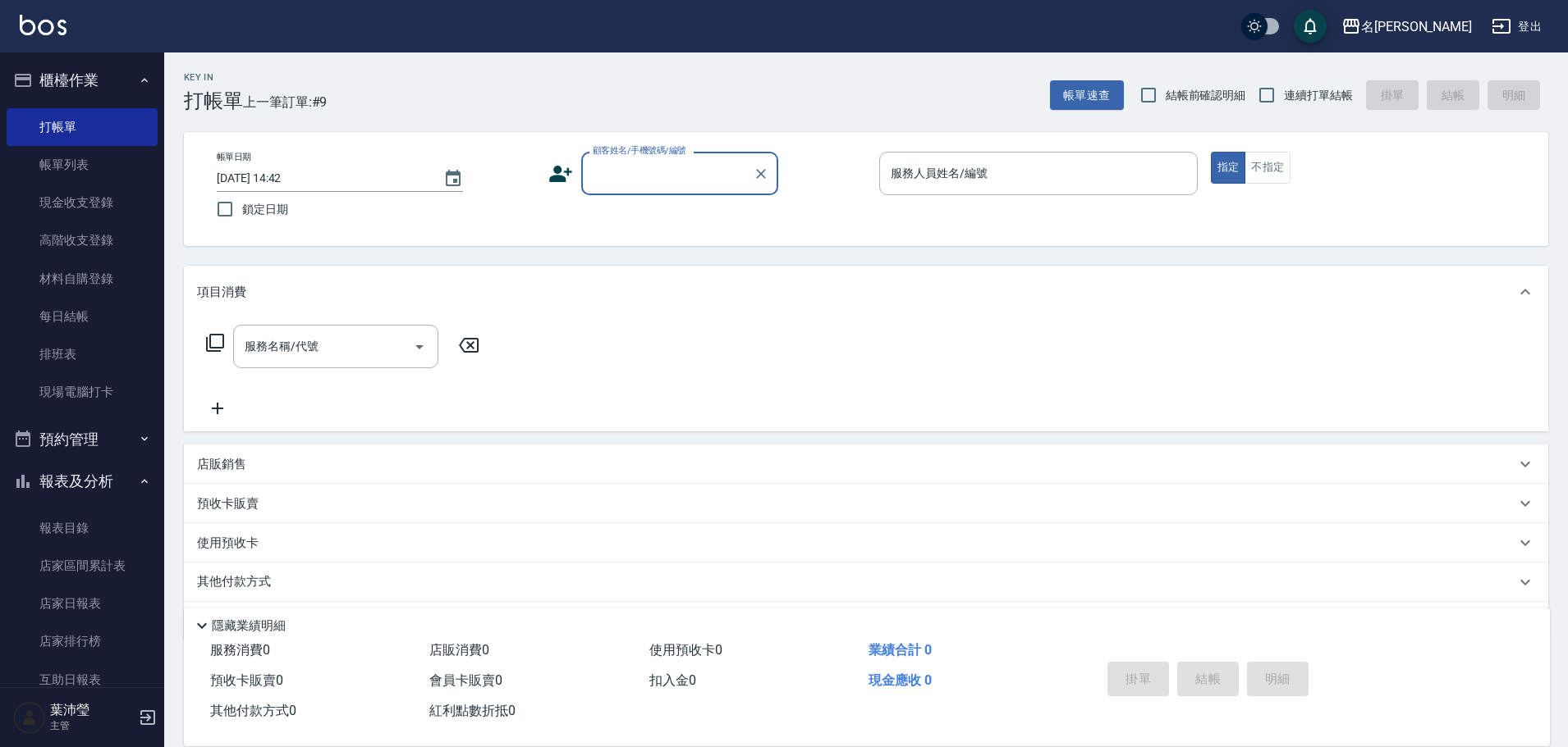
click at [694, 167] on input "顧客姓名/手機號碼/編號" at bounding box center [667, 173] width 157 height 29
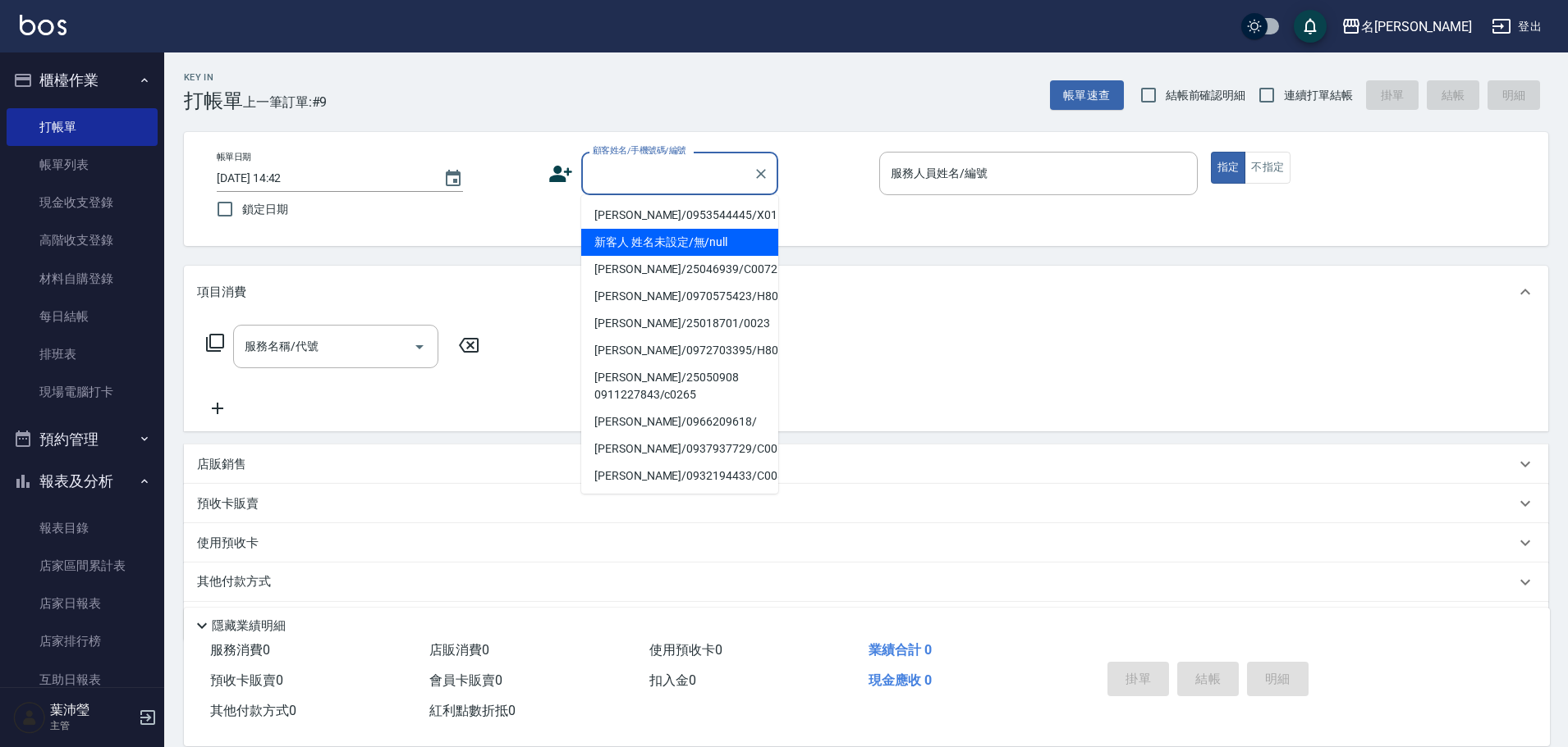
click at [670, 236] on li "新客人 姓名未設定/無/null" at bounding box center [680, 242] width 197 height 27
type input "新客人 姓名未設定/無/null"
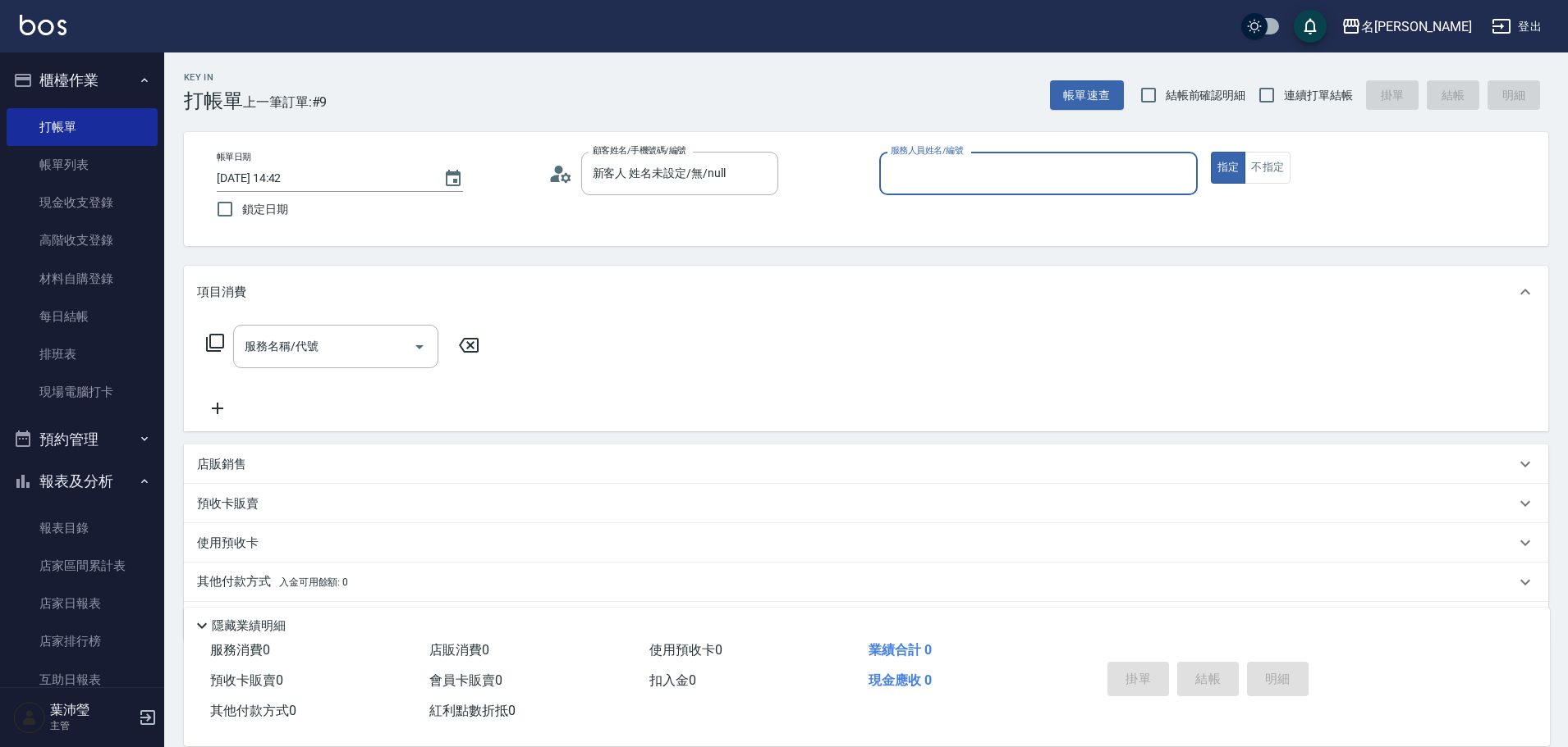
click at [1130, 181] on input "服務人員姓名/編號" at bounding box center [1038, 173] width 304 height 29
type input "小龍-9"
type button "true"
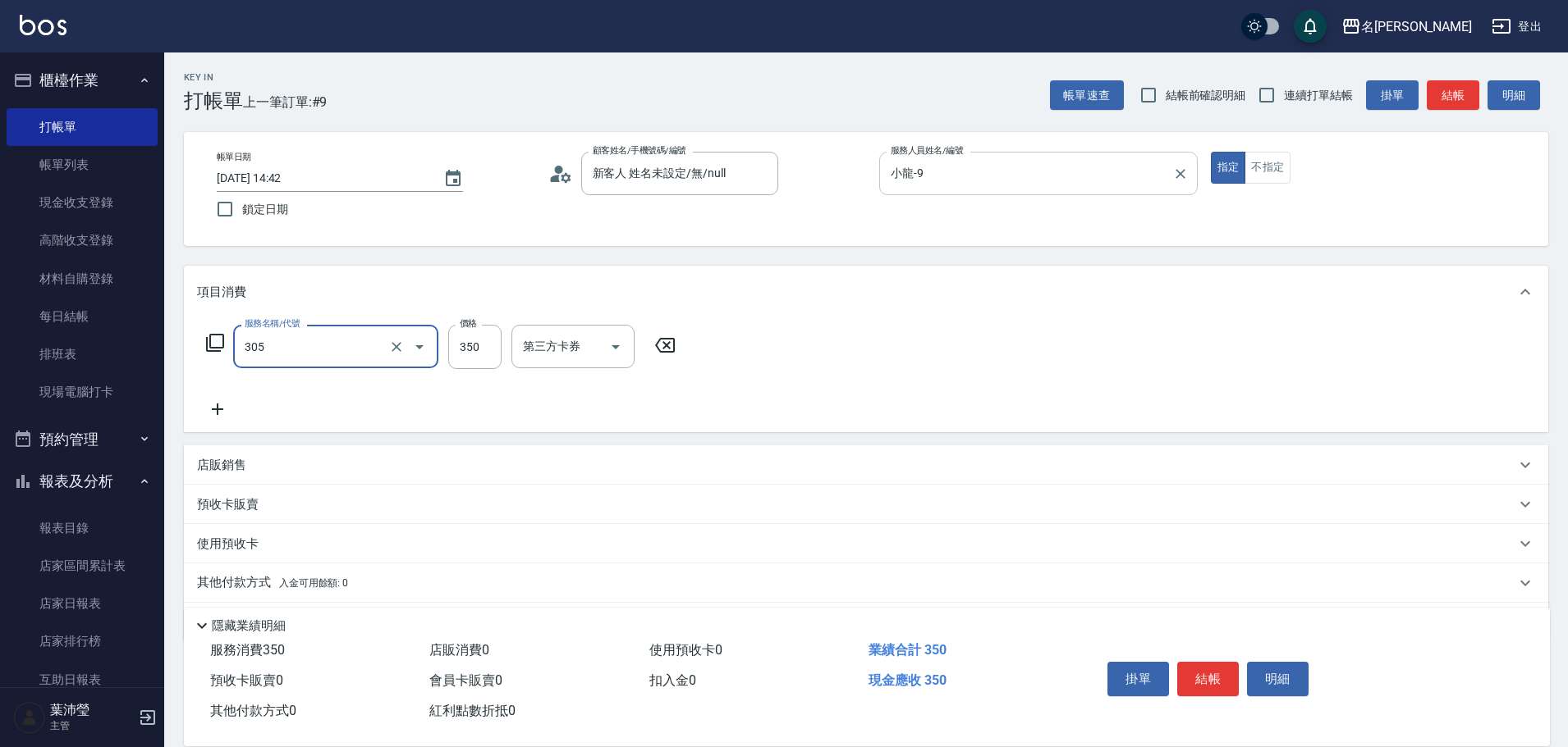
type input "不指定剪髮(305)"
type input "150"
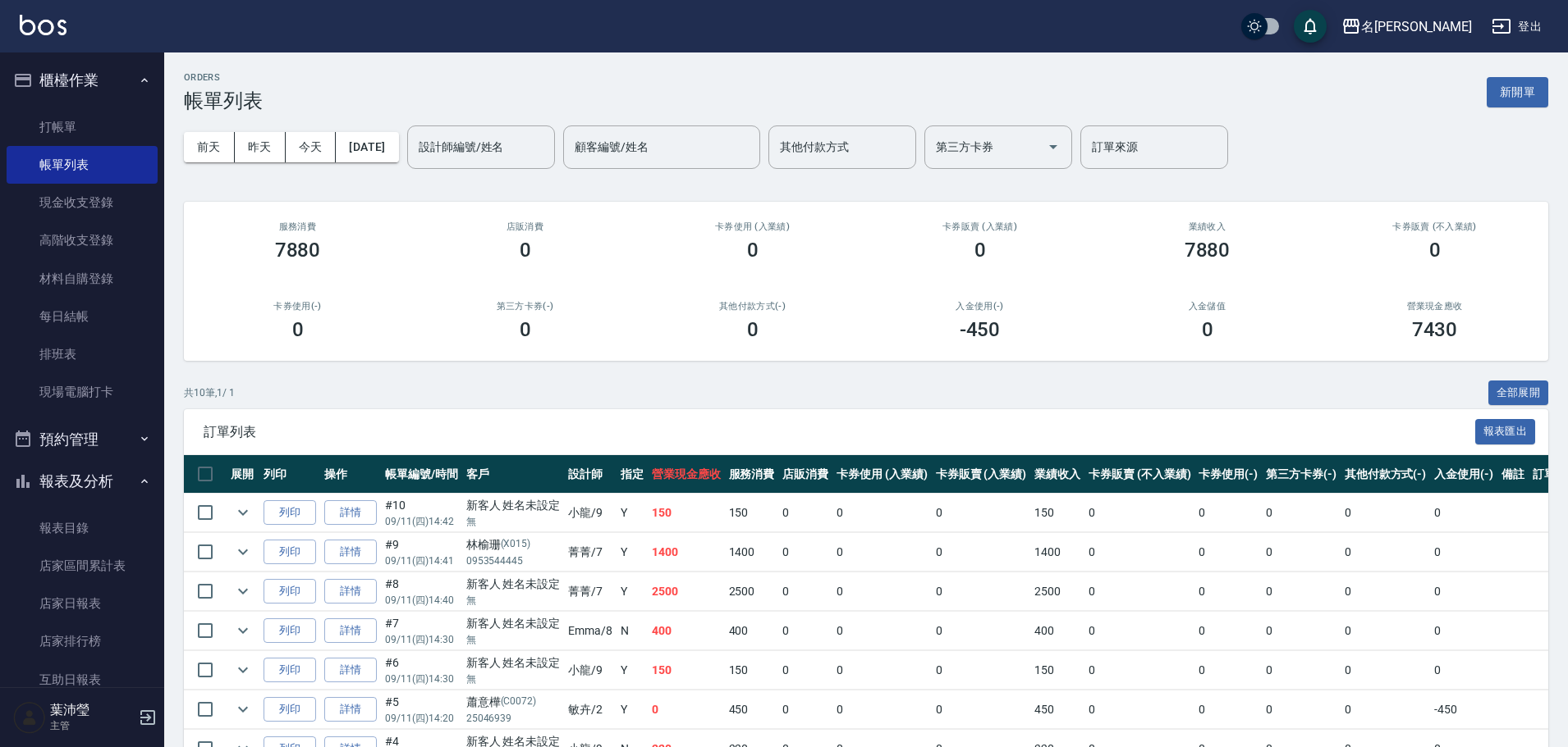
click at [1145, 141] on div "訂單來源 訂單來源" at bounding box center [1153, 147] width 148 height 44
click at [847, 266] on div "卡券使用 (入業績) 0" at bounding box center [752, 241] width 227 height 79
click at [103, 132] on link "打帳單" at bounding box center [82, 127] width 151 height 38
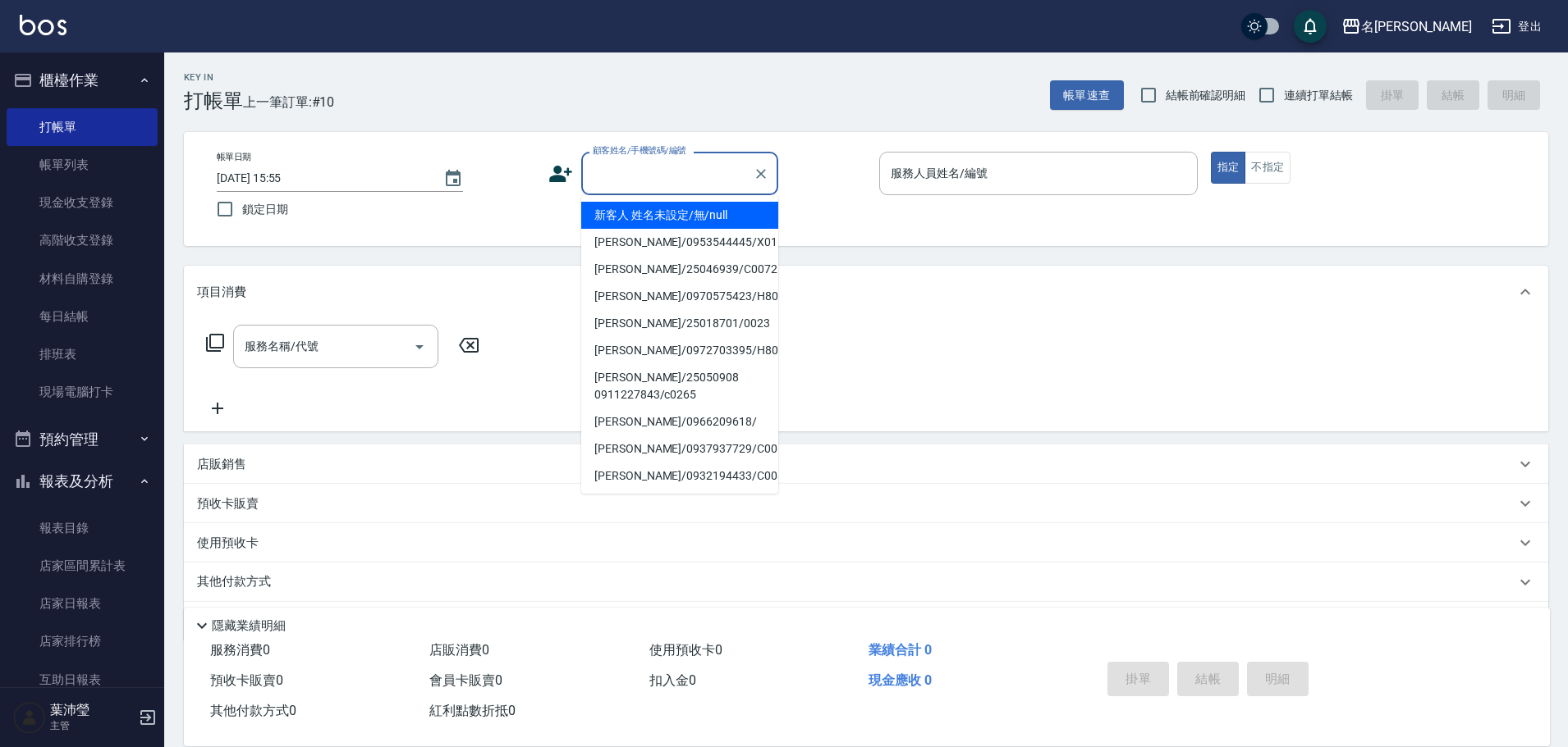
click at [654, 176] on input "顧客姓名/手機號碼/編號" at bounding box center [667, 173] width 157 height 29
drag, startPoint x: 717, startPoint y: 216, endPoint x: 746, endPoint y: 218, distance: 29.1
click at [716, 216] on li "新客人 姓名未設定/無/null" at bounding box center [680, 215] width 197 height 27
type input "新客人 姓名未設定/無/null"
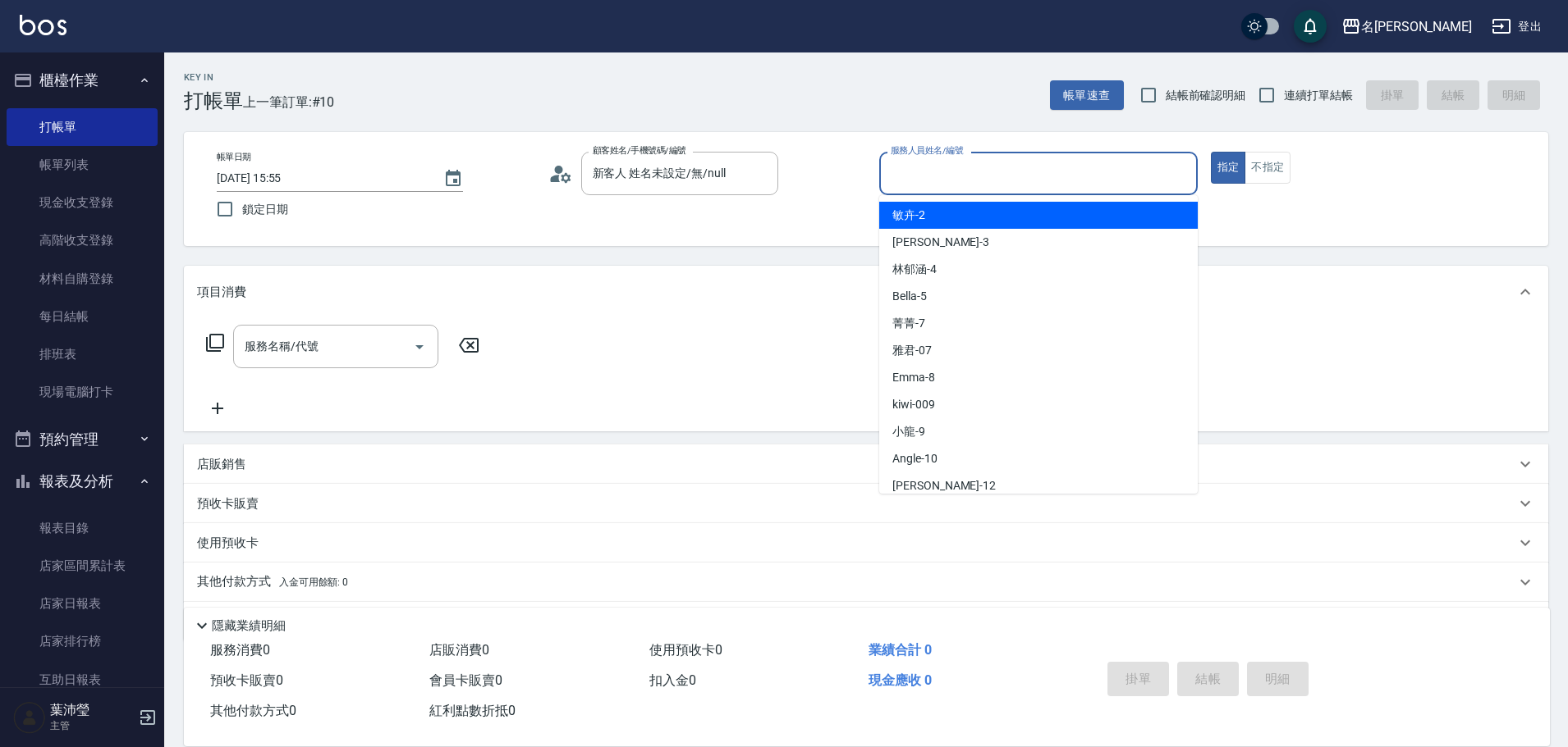
drag, startPoint x: 964, startPoint y: 161, endPoint x: 945, endPoint y: 216, distance: 58.2
click at [964, 168] on input "服務人員姓名/編號" at bounding box center [1038, 173] width 304 height 29
click at [924, 215] on span "敏卉 -2" at bounding box center [909, 216] width 33 height 17
type input "敏卉-2"
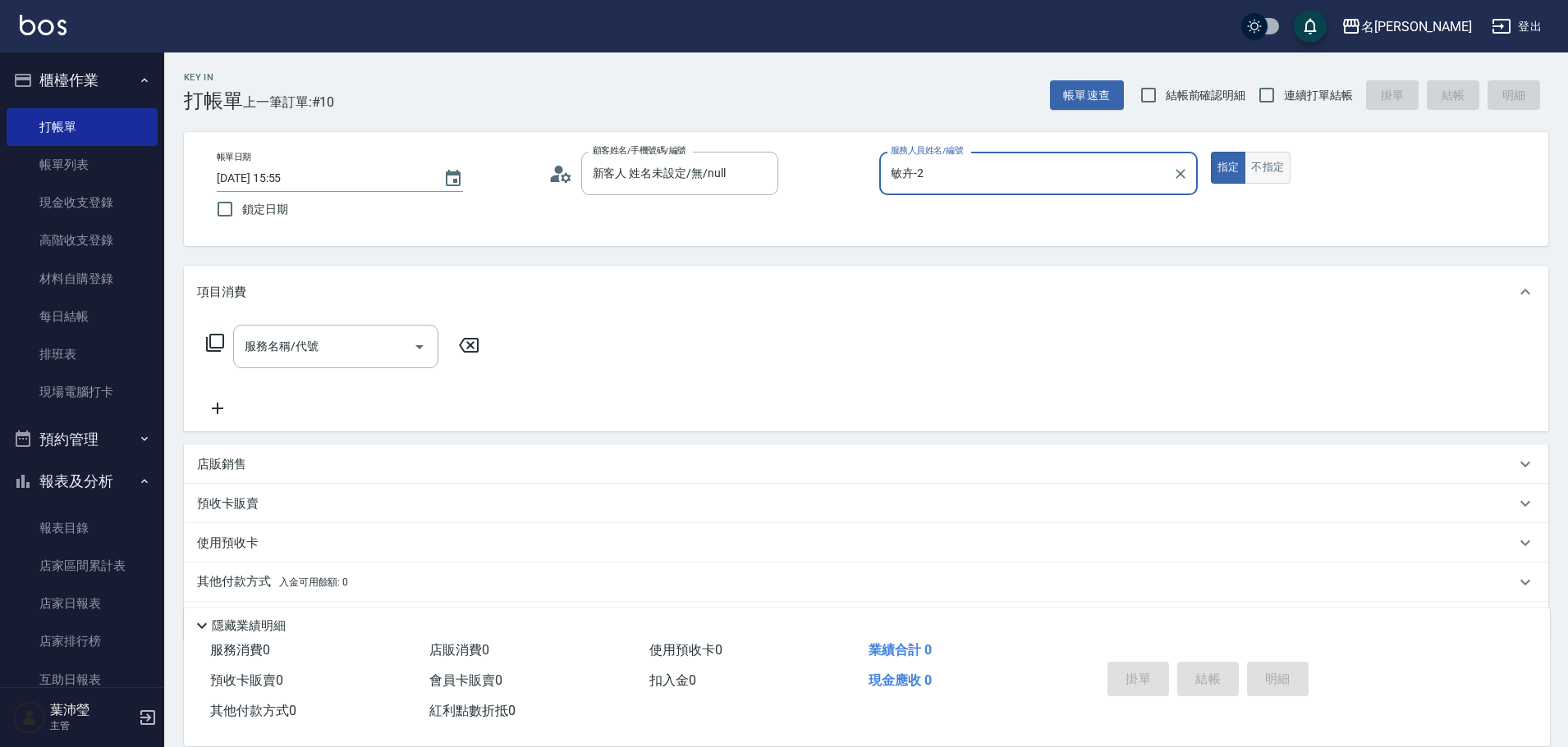
drag, startPoint x: 1258, startPoint y: 170, endPoint x: 1258, endPoint y: 161, distance: 9.0
click at [1258, 163] on button "不指定" at bounding box center [1267, 168] width 46 height 32
click at [212, 340] on icon at bounding box center [215, 343] width 20 height 20
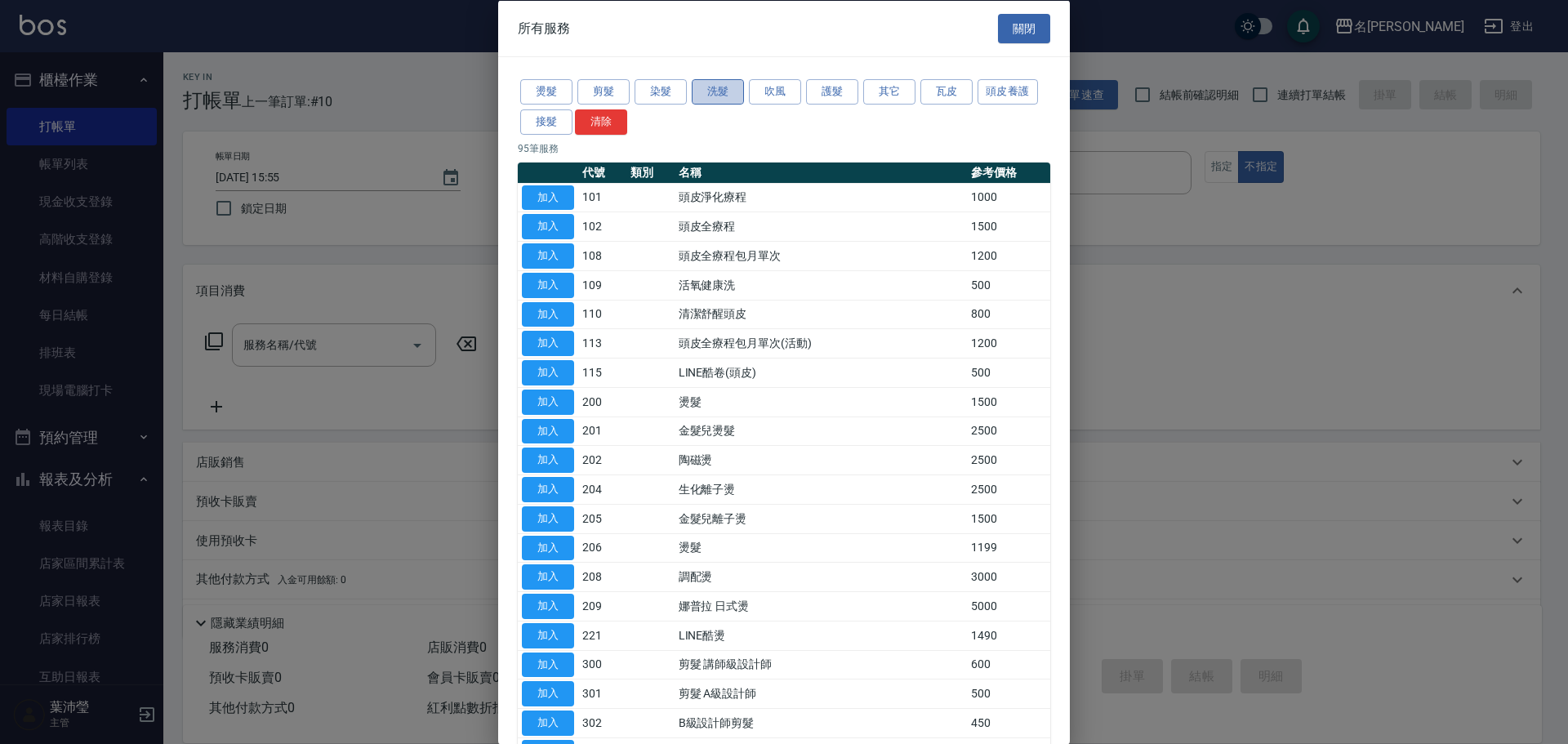
click at [706, 92] on button "洗髮" at bounding box center [718, 91] width 52 height 25
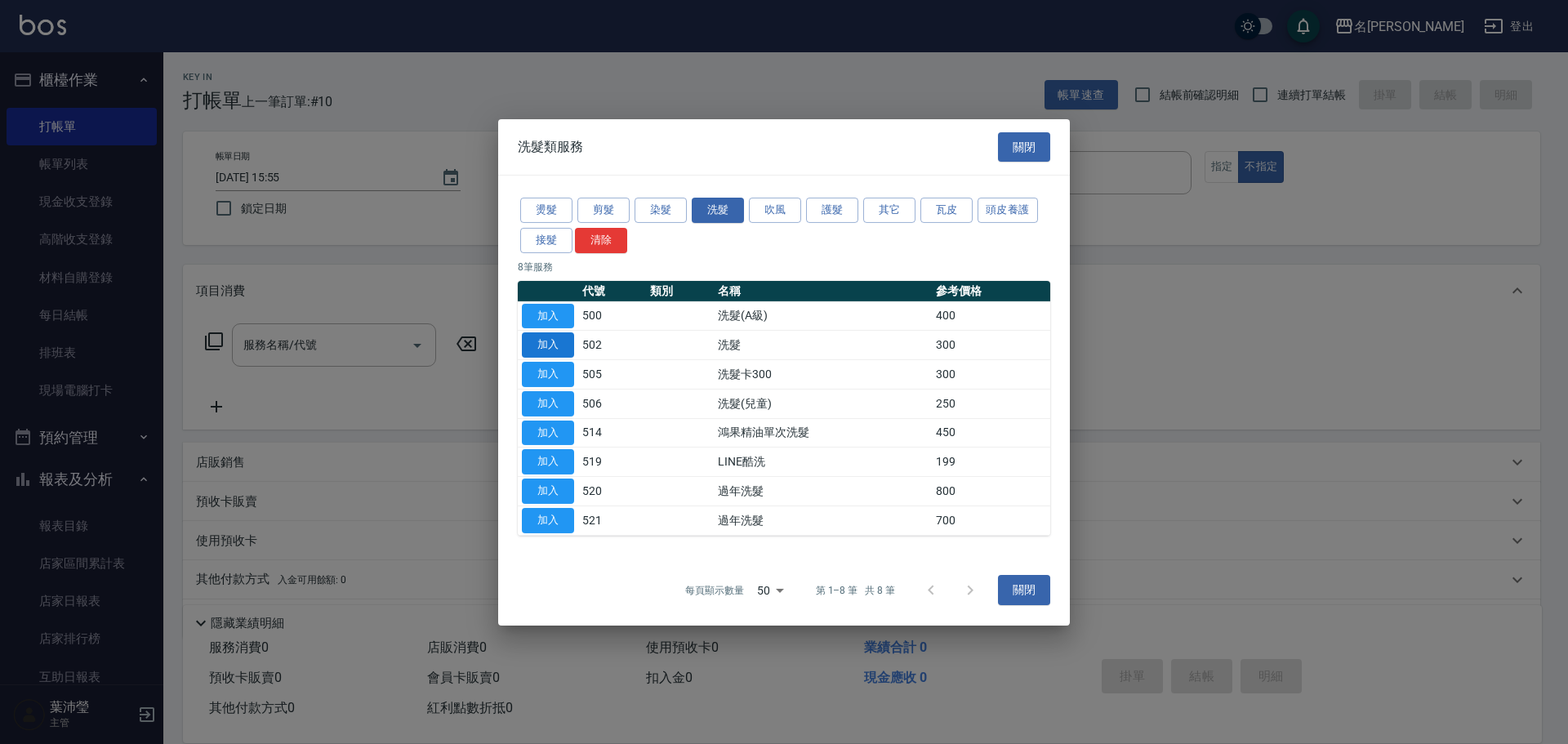
click at [559, 342] on button "加入" at bounding box center [548, 345] width 52 height 25
type input "洗髮(502)"
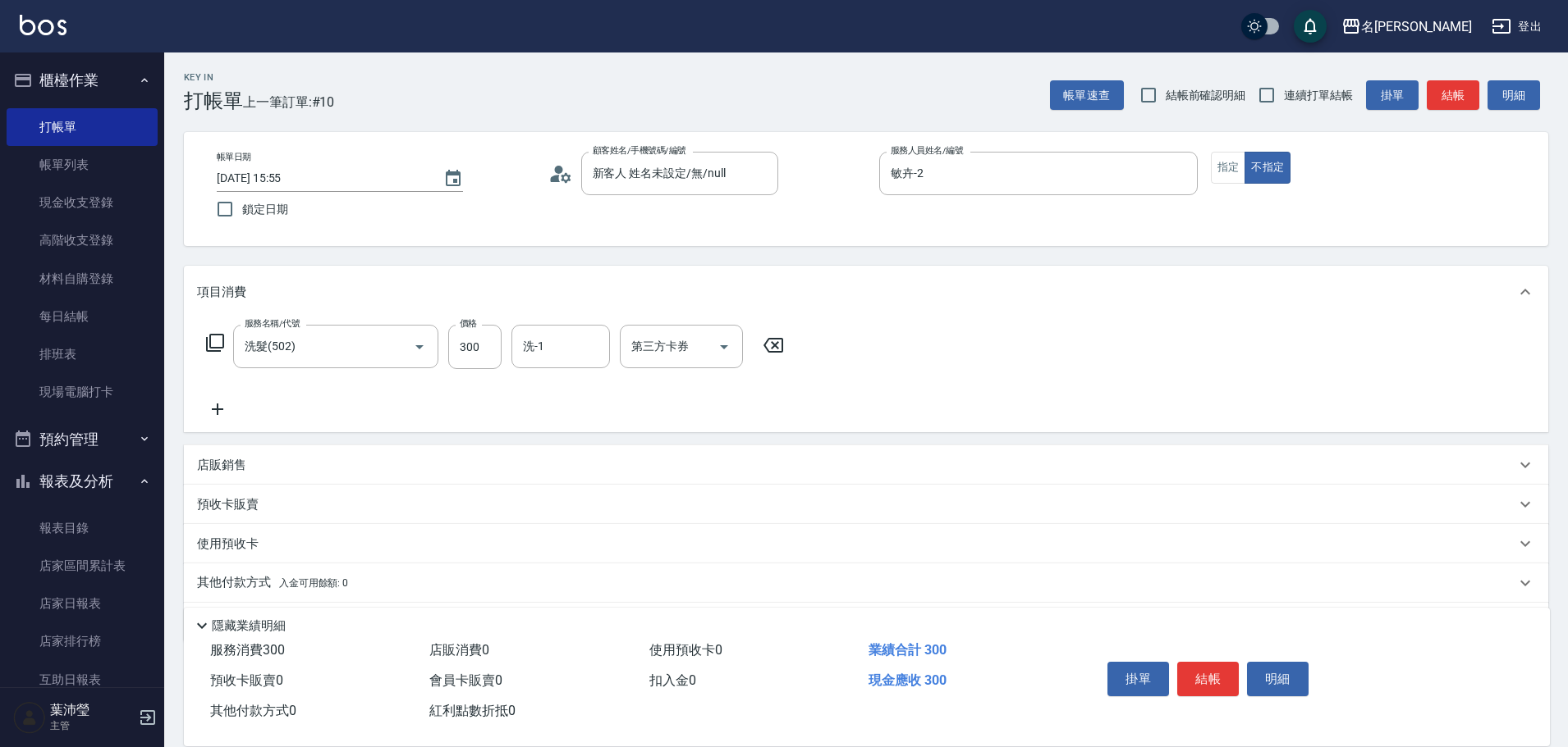
click at [211, 339] on icon at bounding box center [215, 343] width 18 height 18
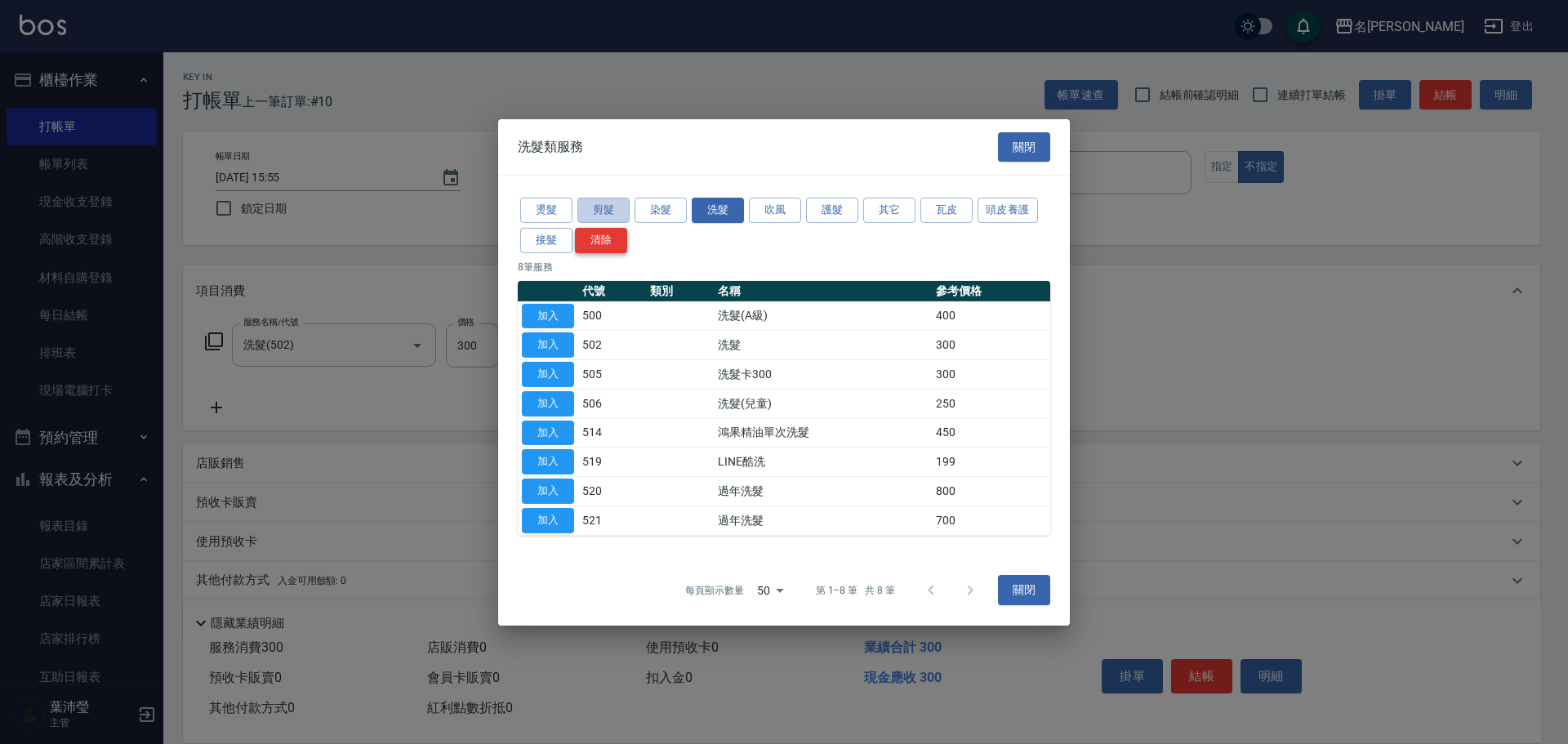
click at [609, 216] on button "剪髮" at bounding box center [604, 209] width 52 height 25
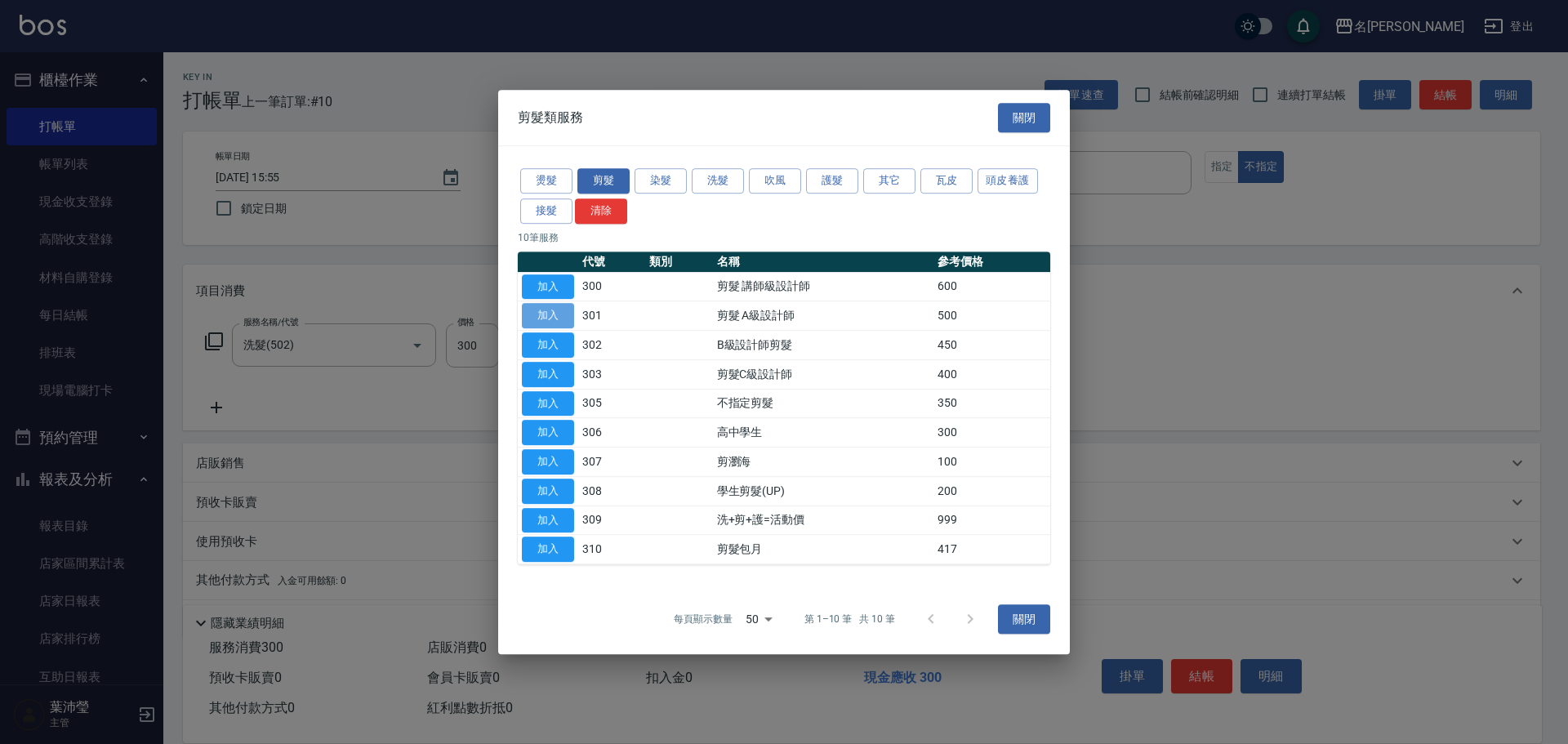
click at [566, 313] on button "加入" at bounding box center [548, 316] width 52 height 25
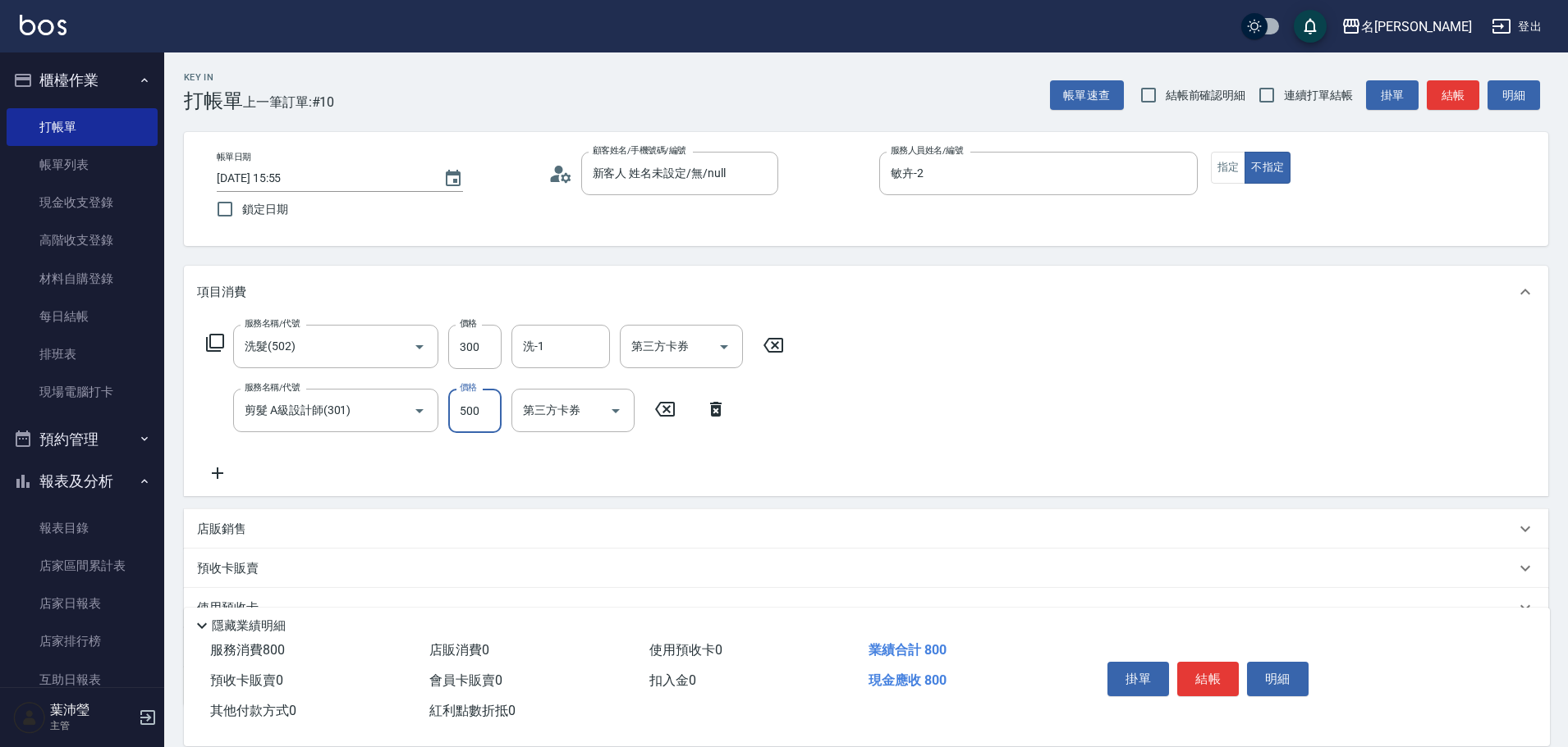
click at [489, 415] on input "500" at bounding box center [474, 411] width 53 height 45
type input "350"
click at [1195, 672] on button "結帳" at bounding box center [1207, 679] width 62 height 34
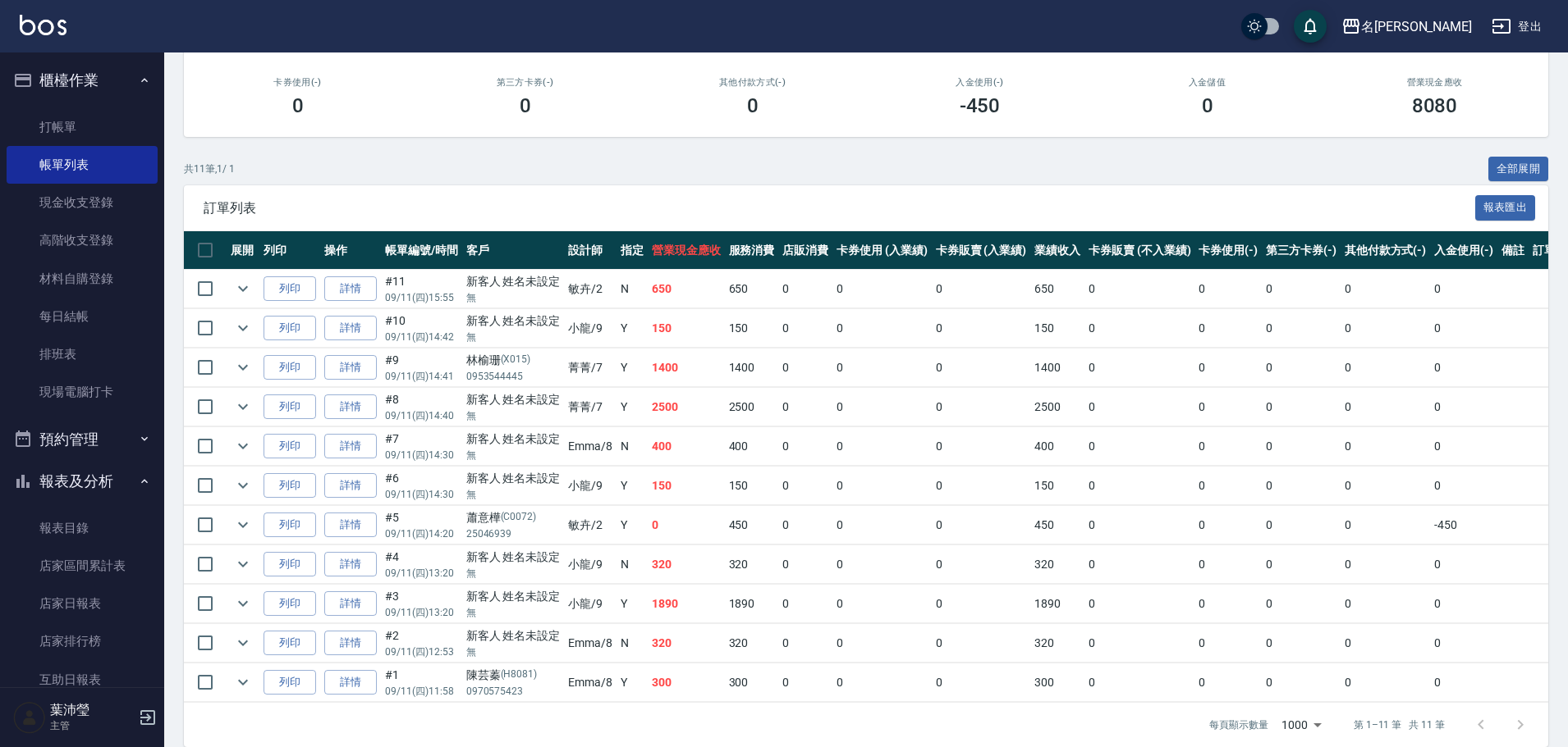
scroll to position [256, 0]
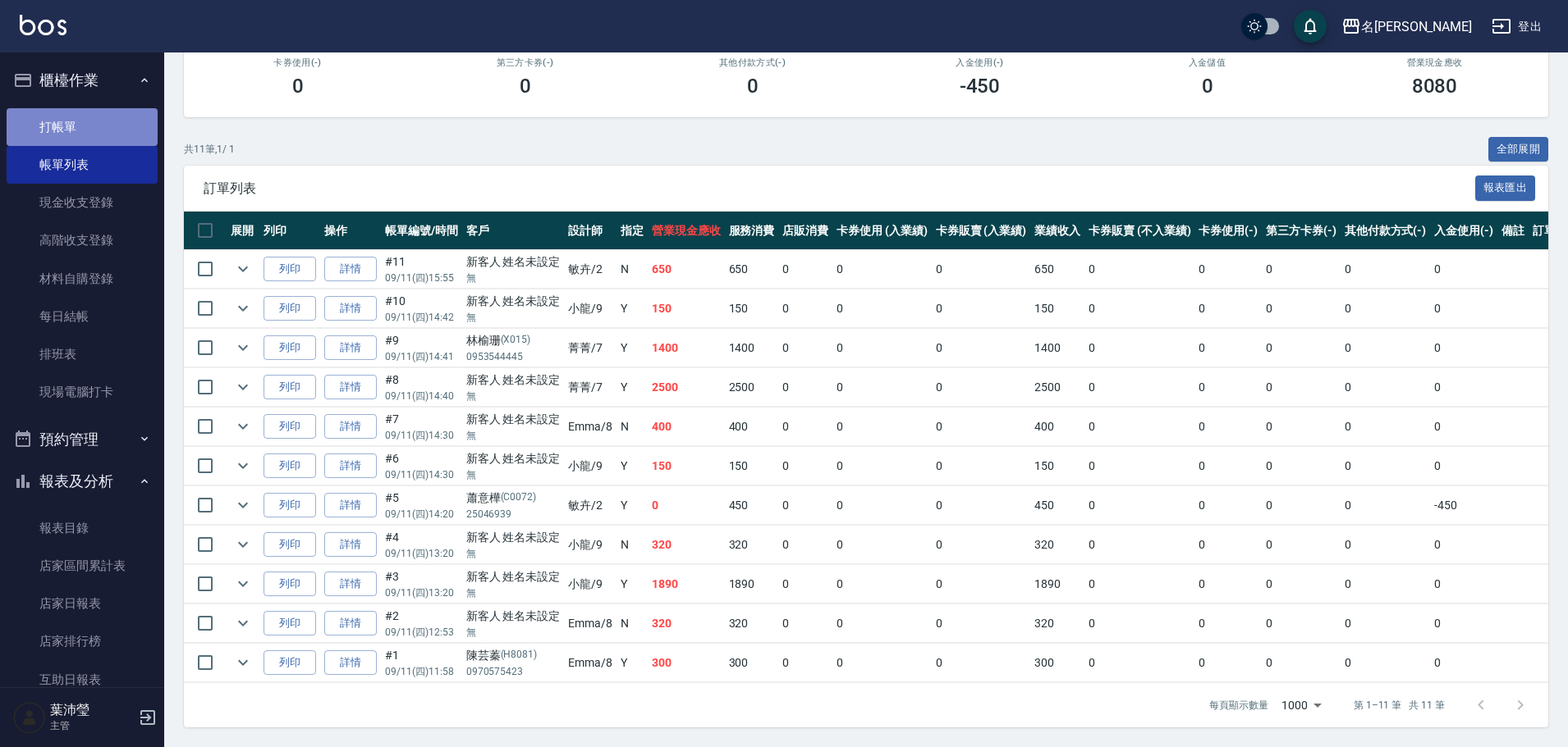
click at [107, 117] on link "打帳單" at bounding box center [82, 127] width 151 height 38
